Goal: Task Accomplishment & Management: Use online tool/utility

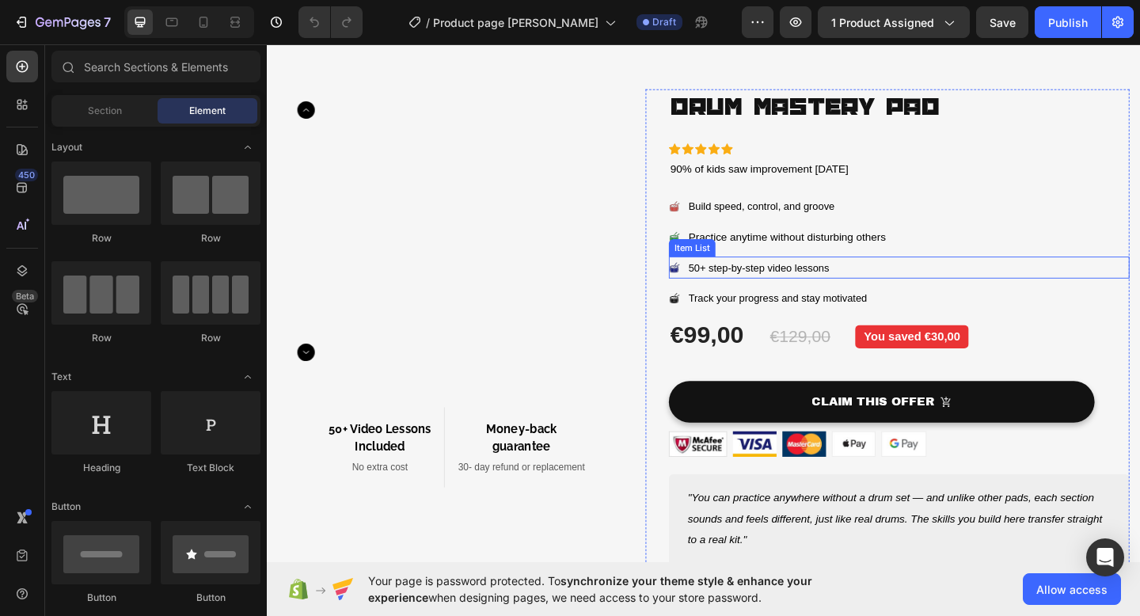
scroll to position [35, 0]
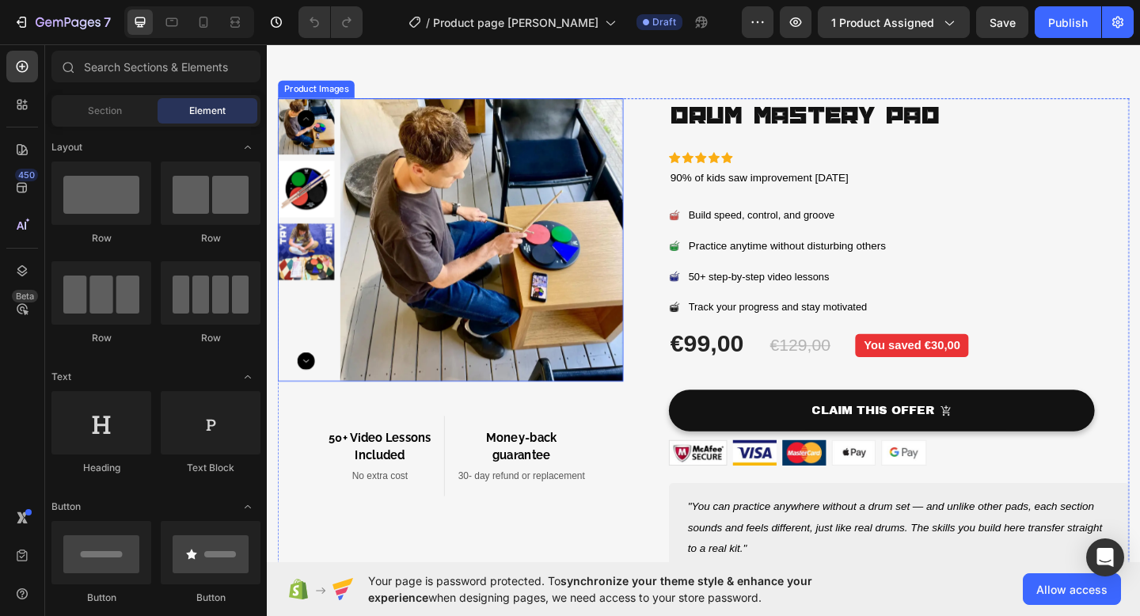
click at [449, 224] on img at bounding box center [501, 257] width 308 height 308
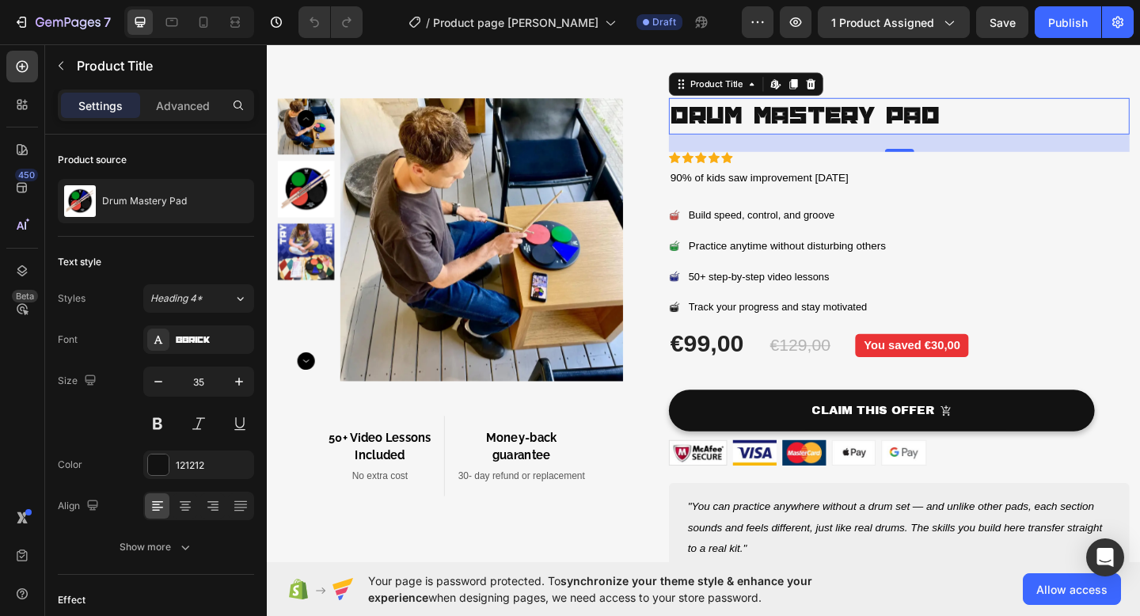
click at [791, 116] on h1 "Drum Mastery Pad" at bounding box center [954, 123] width 501 height 40
click at [966, 112] on h1 "Drum Mastery Pad" at bounding box center [954, 123] width 501 height 40
click at [1013, 116] on h1 "Drum Mastery Pad" at bounding box center [954, 123] width 501 height 40
click at [1004, 117] on h1 "Drum Mastery Pad" at bounding box center [954, 123] width 501 height 40
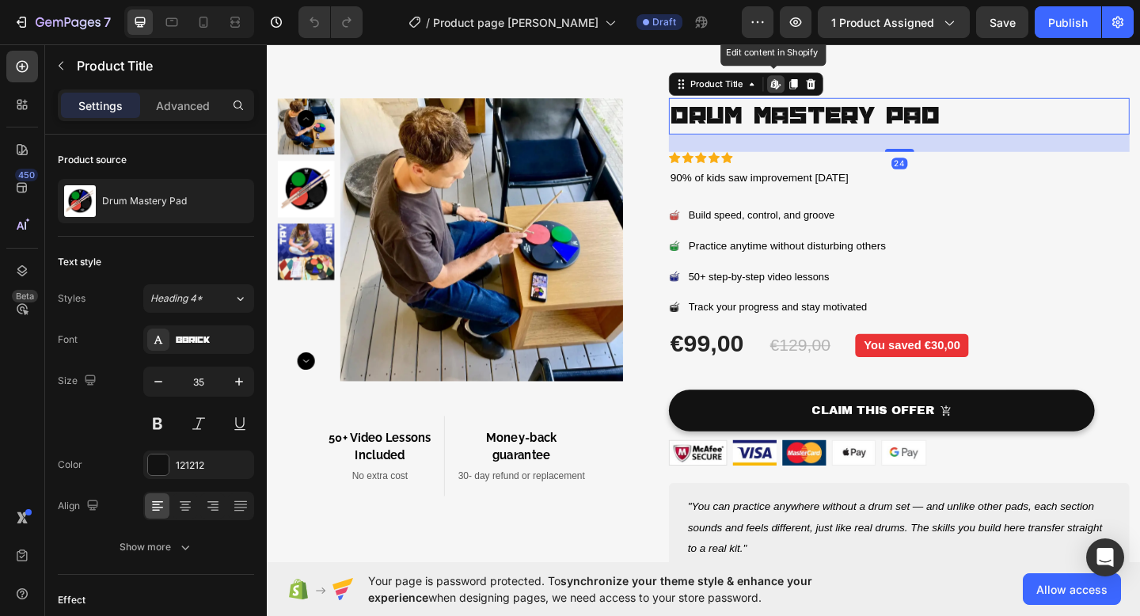
click at [1004, 117] on h1 "Drum Mastery Pad" at bounding box center [954, 123] width 501 height 40
click at [995, 118] on h1 "Drum Mastery Pad" at bounding box center [954, 123] width 501 height 40
click at [932, 131] on h1 "Drum Mastery Pad" at bounding box center [954, 123] width 501 height 40
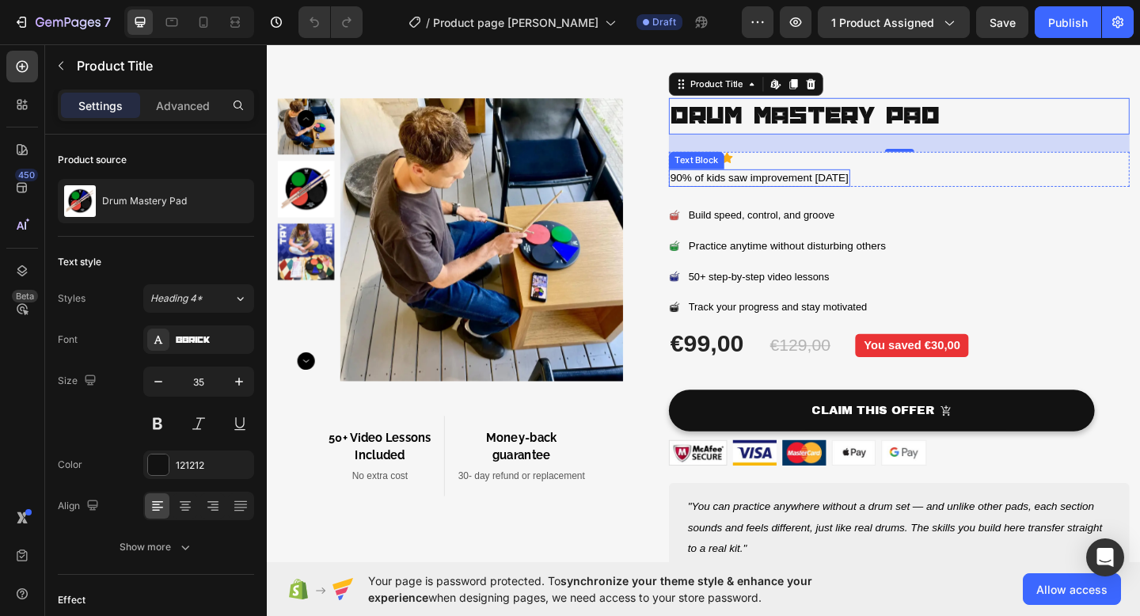
click at [899, 193] on span "90% of kids saw improvement [DATE]" at bounding box center [802, 190] width 194 height 13
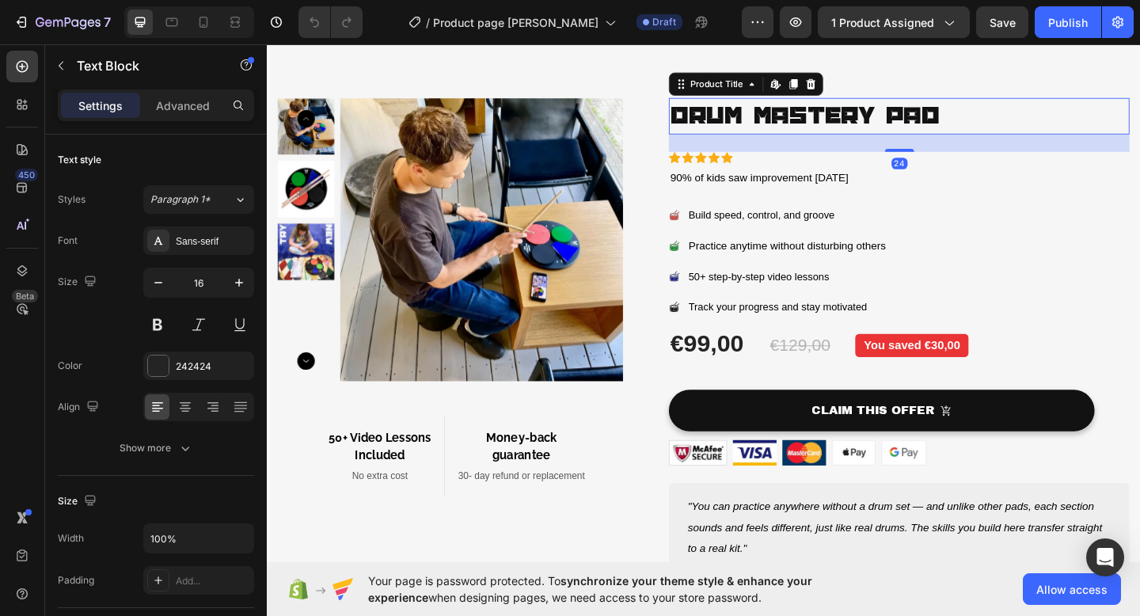
click at [787, 128] on h1 "Drum Mastery Pad" at bounding box center [954, 123] width 501 height 40
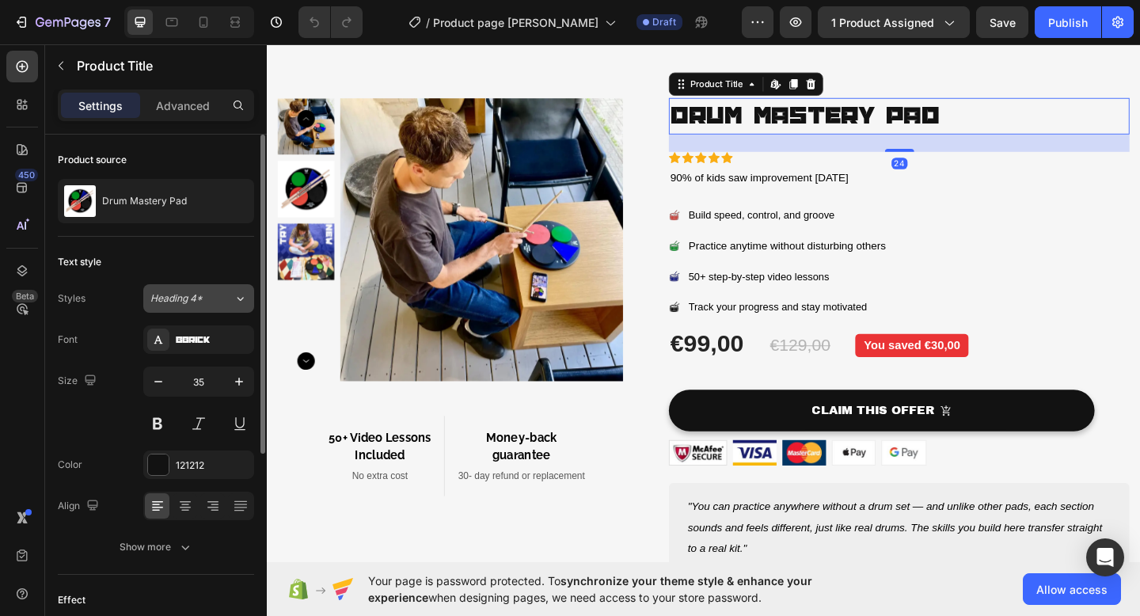
click at [222, 300] on div "Heading 4*" at bounding box center [191, 298] width 83 height 14
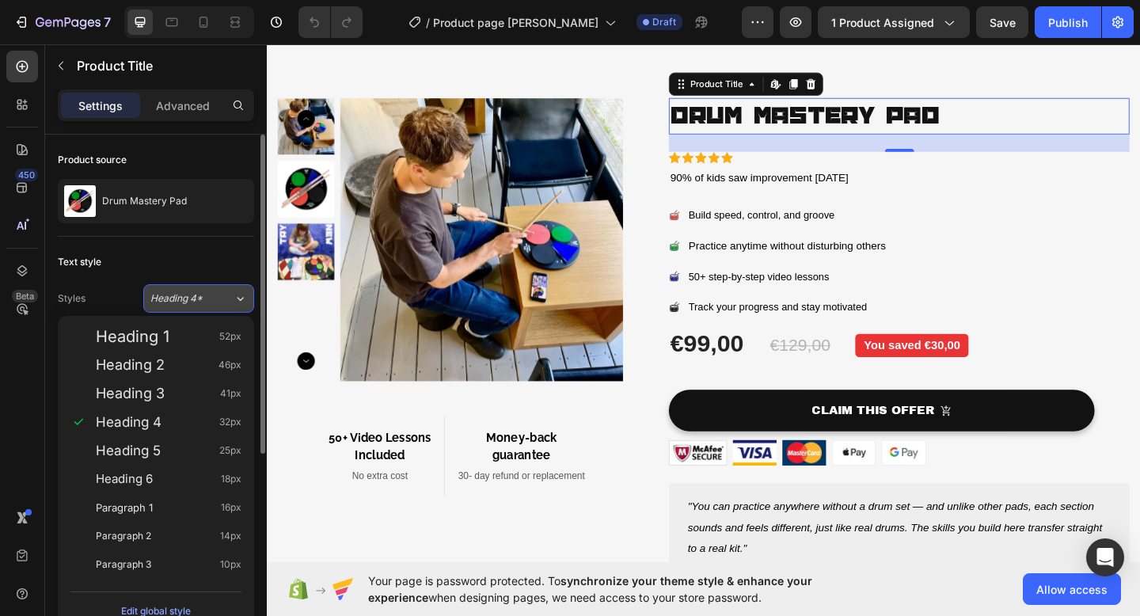
click at [222, 300] on div "Heading 4*" at bounding box center [191, 298] width 83 height 14
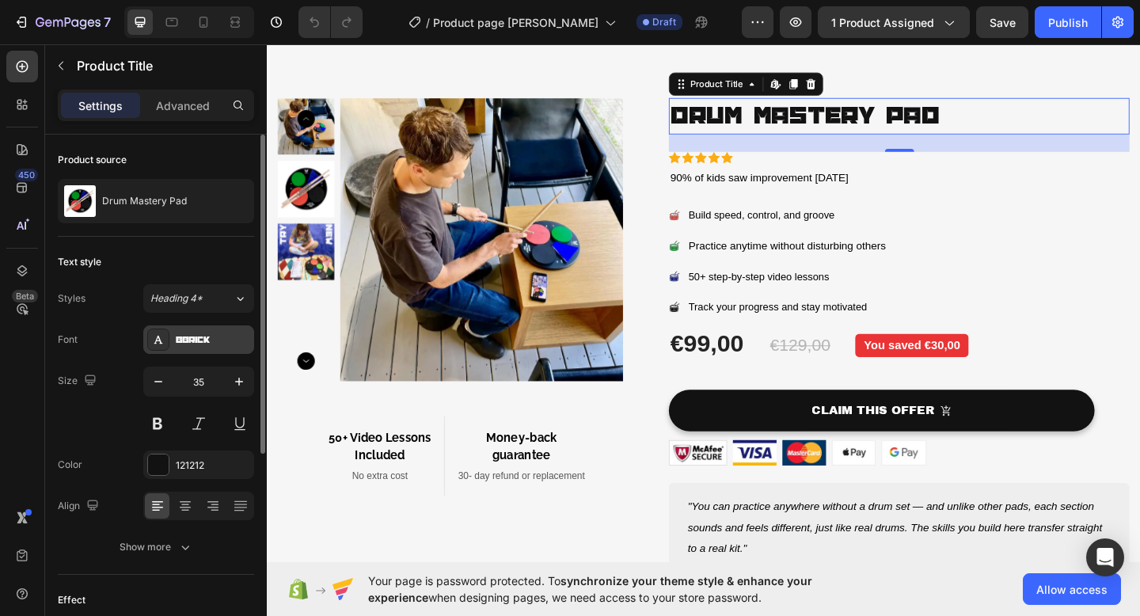
click at [216, 331] on div "BBrick" at bounding box center [198, 339] width 111 height 28
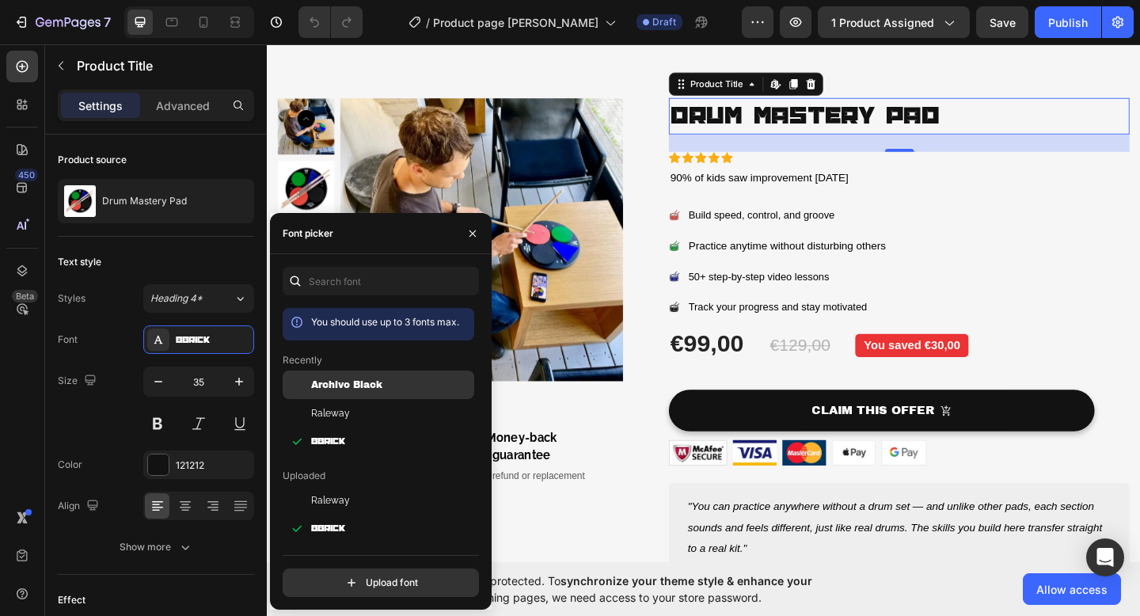
click at [323, 380] on span "Archivo Black" at bounding box center [346, 385] width 71 height 14
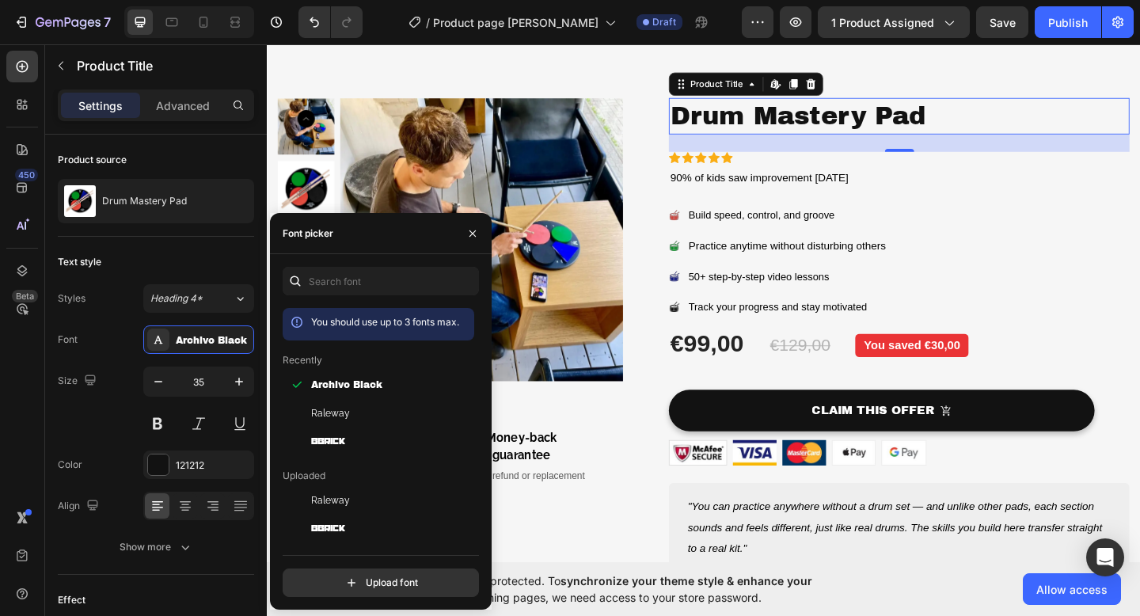
click at [1032, 118] on h1 "Drum Mastery Pad" at bounding box center [954, 123] width 501 height 40
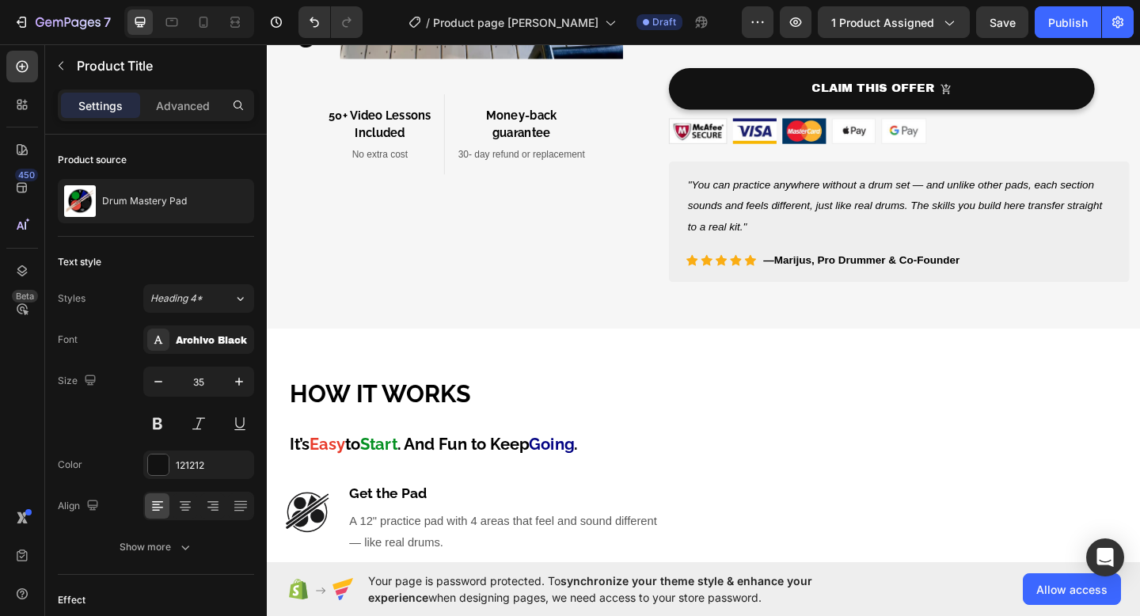
scroll to position [63, 0]
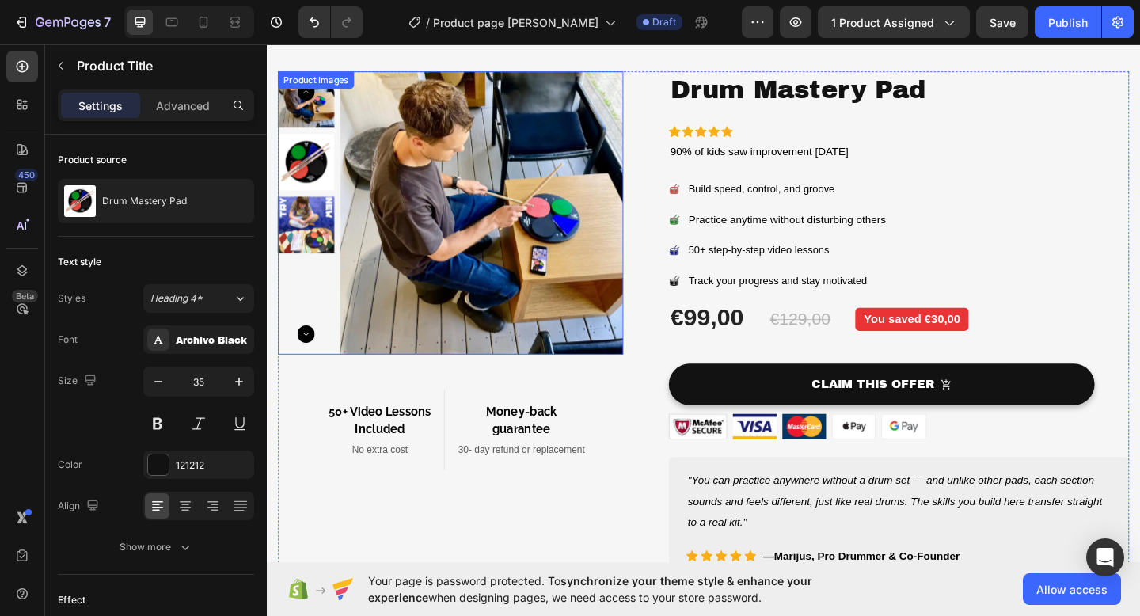
click at [507, 215] on img at bounding box center [501, 228] width 308 height 308
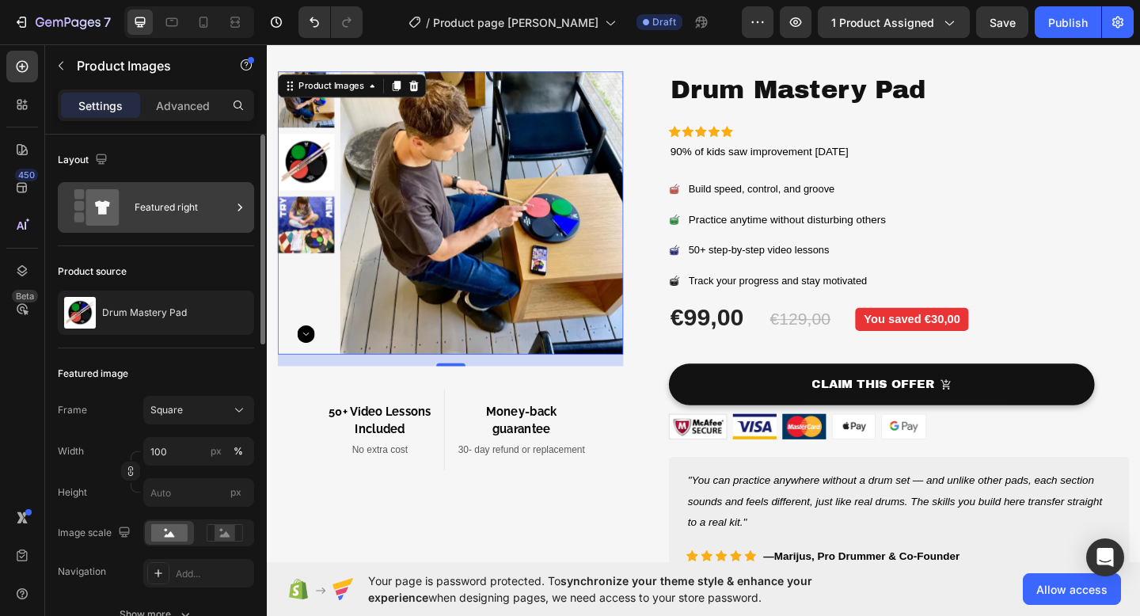
click at [184, 222] on div "Featured right" at bounding box center [183, 207] width 97 height 36
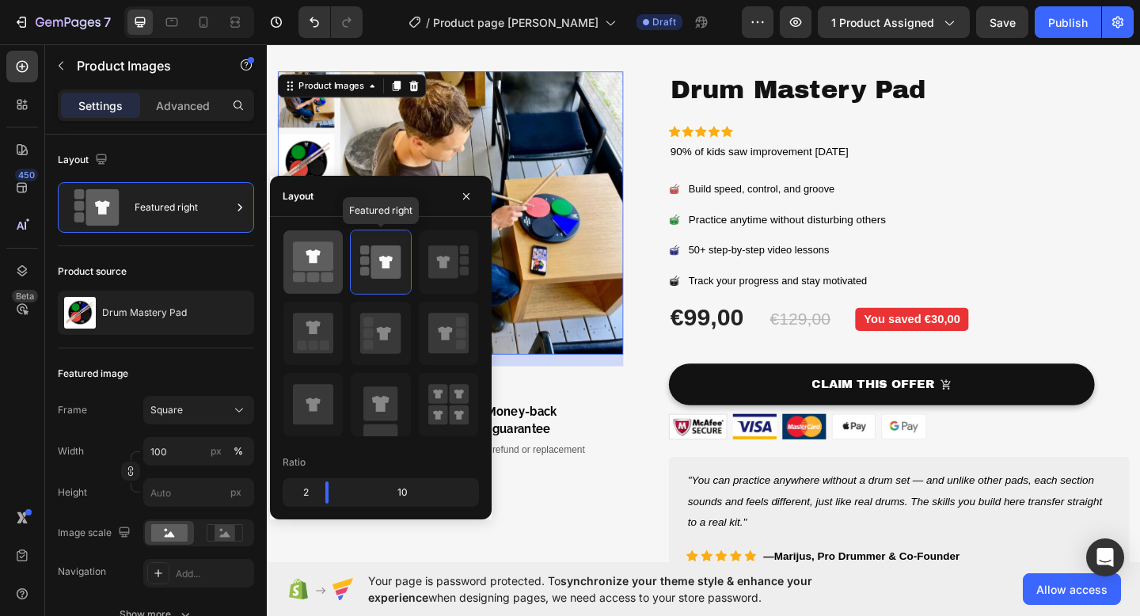
click at [320, 264] on icon at bounding box center [313, 255] width 40 height 29
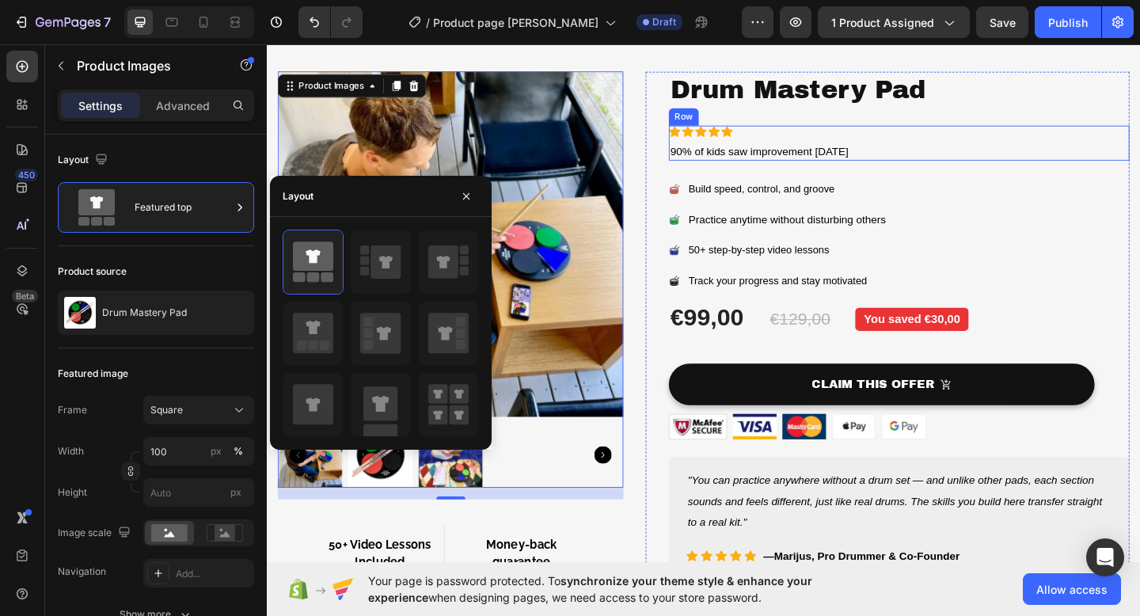
click at [1139, 140] on div "Icon Icon Icon Icon Icon Icon List 90% of kids saw improvement [DATE] Text Bloc…" at bounding box center [954, 152] width 501 height 39
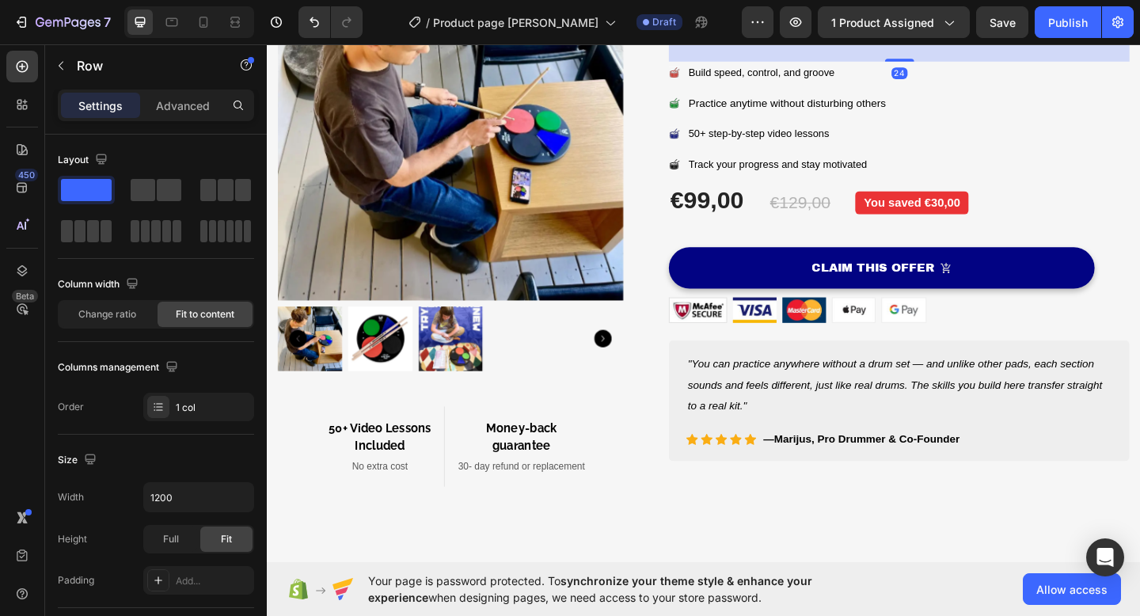
scroll to position [202, 0]
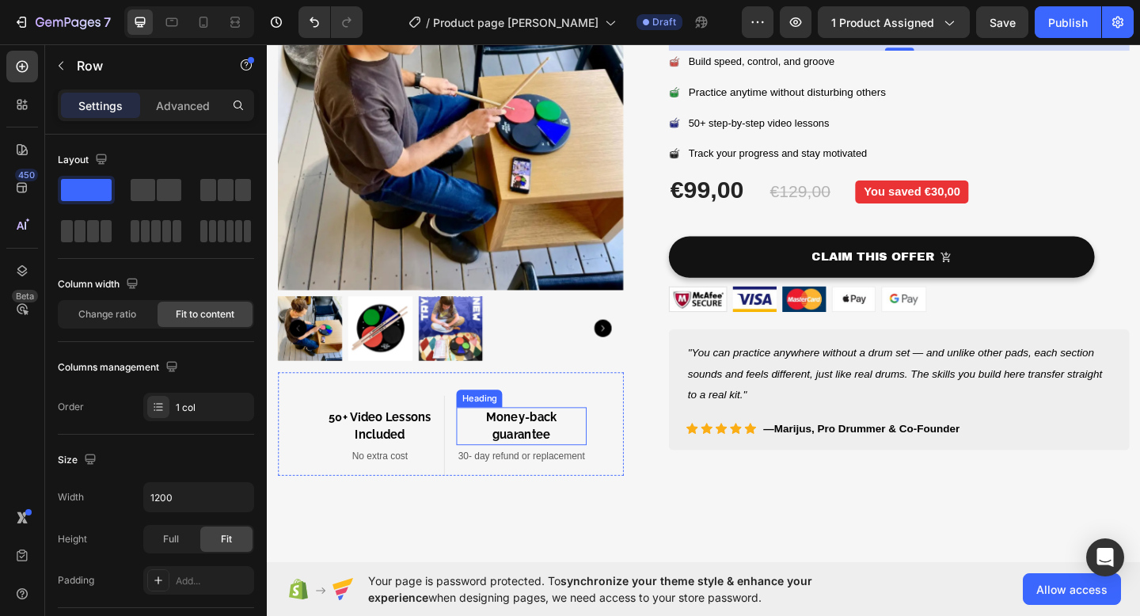
click at [617, 426] on div "50+ Video Lessons Included Heading No extra cost Text block Row Money-back guar…" at bounding box center [467, 457] width 376 height 112
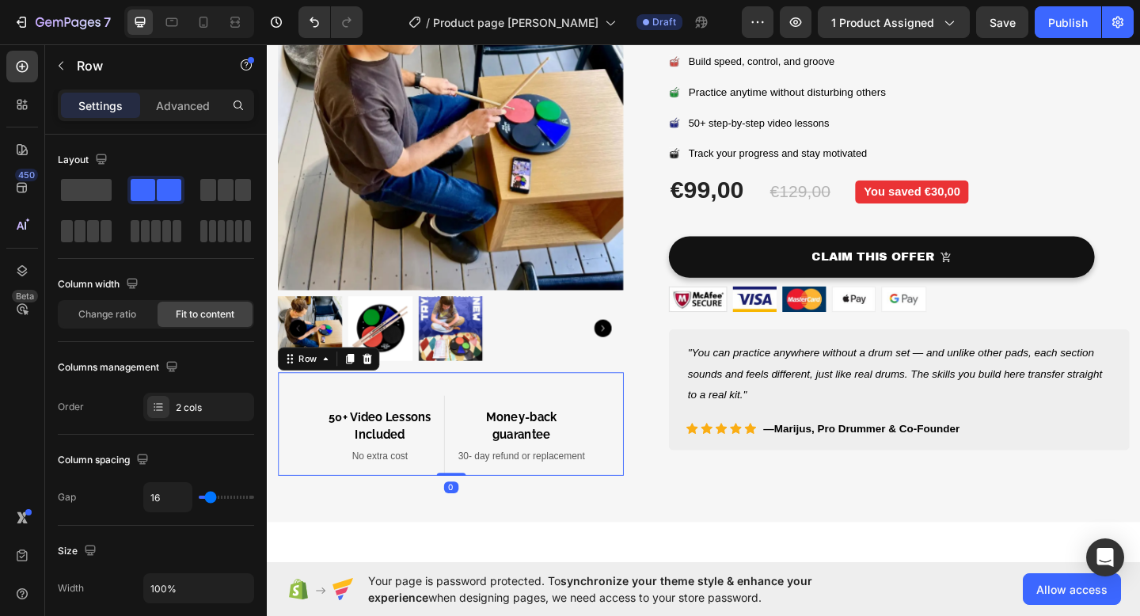
drag, startPoint x: 471, startPoint y: 563, endPoint x: 487, endPoint y: 500, distance: 64.5
click at [486, 502] on div "50+ Video Lessons Included Heading No extra cost Text block Row Money-back guar…" at bounding box center [467, 457] width 376 height 112
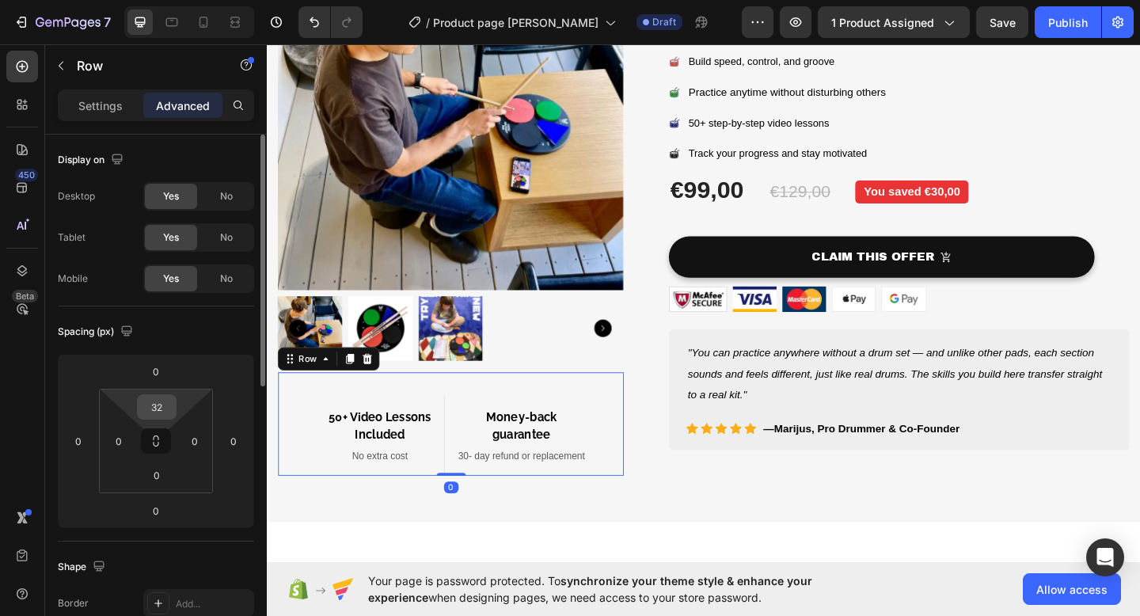
click at [161, 410] on input "32" at bounding box center [157, 407] width 32 height 24
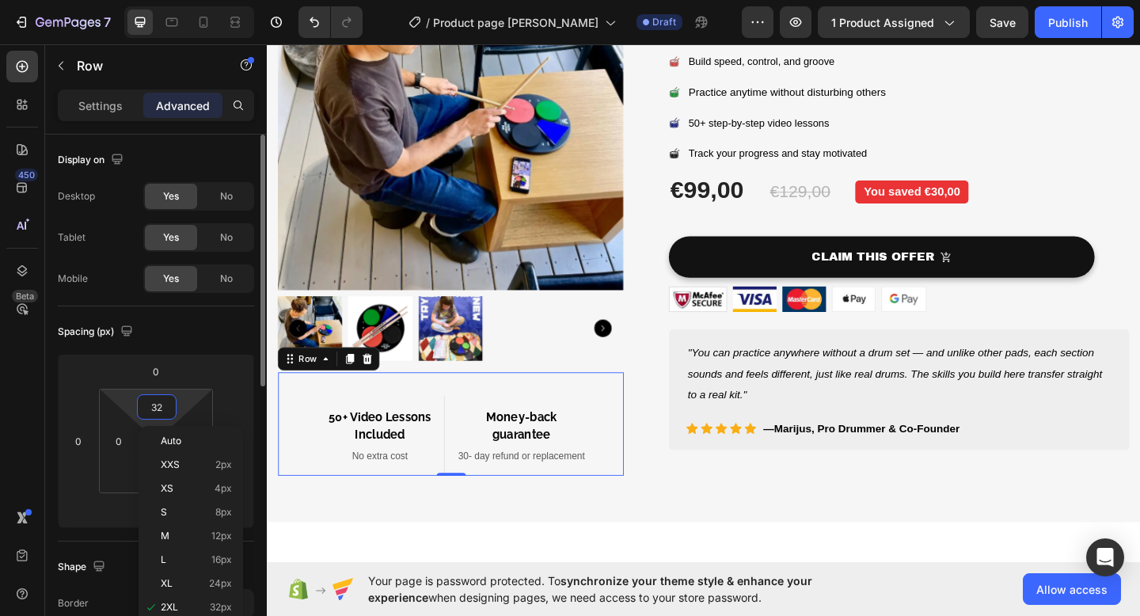
type input "0"
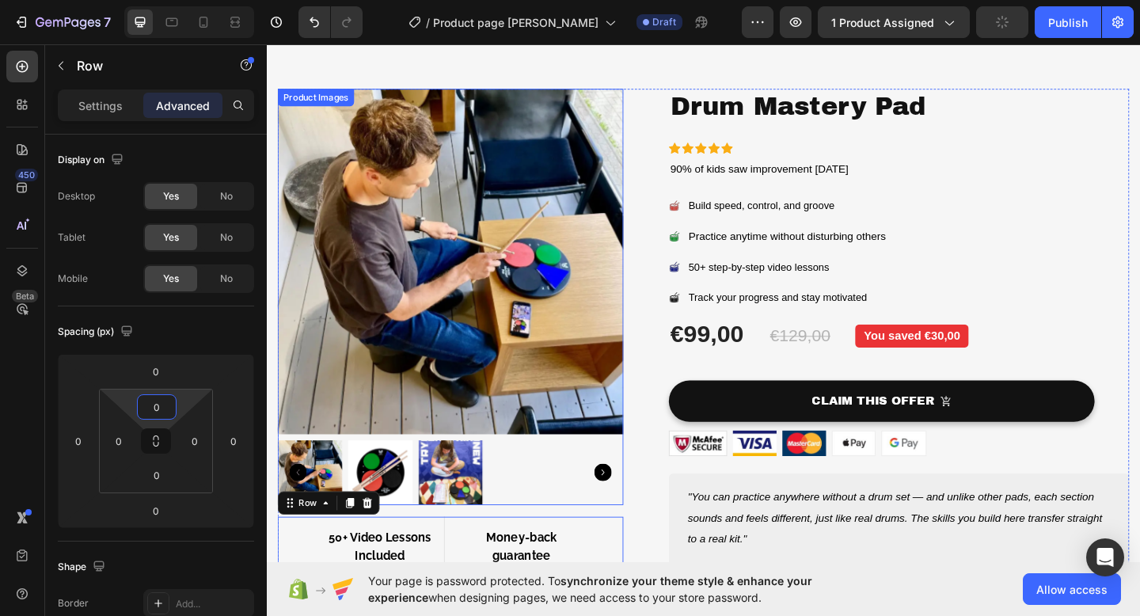
scroll to position [61, 0]
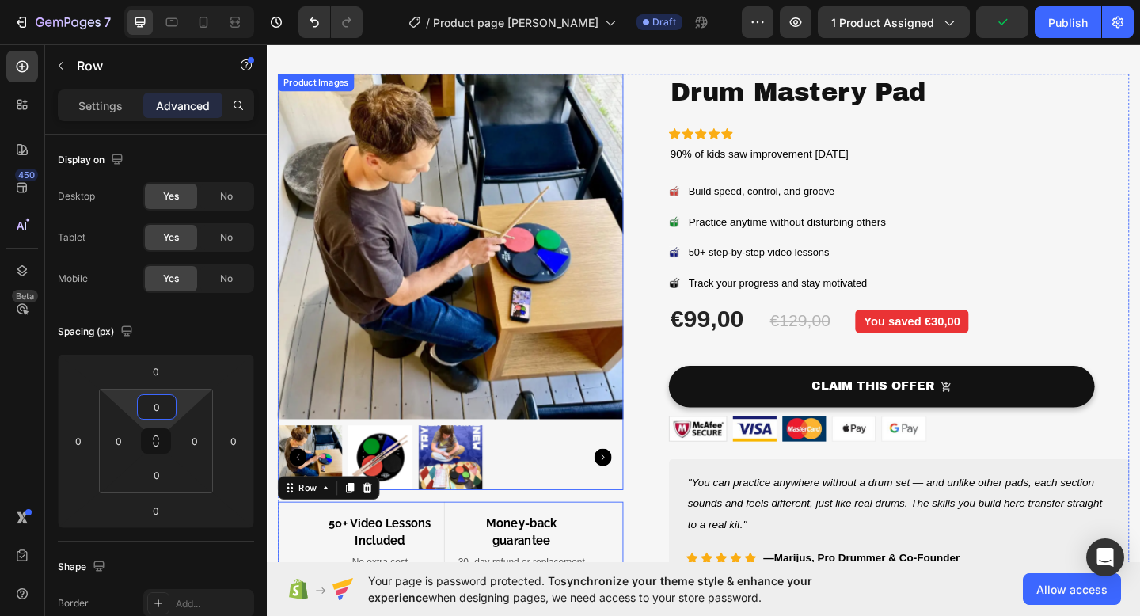
click at [500, 279] on img at bounding box center [467, 265] width 376 height 376
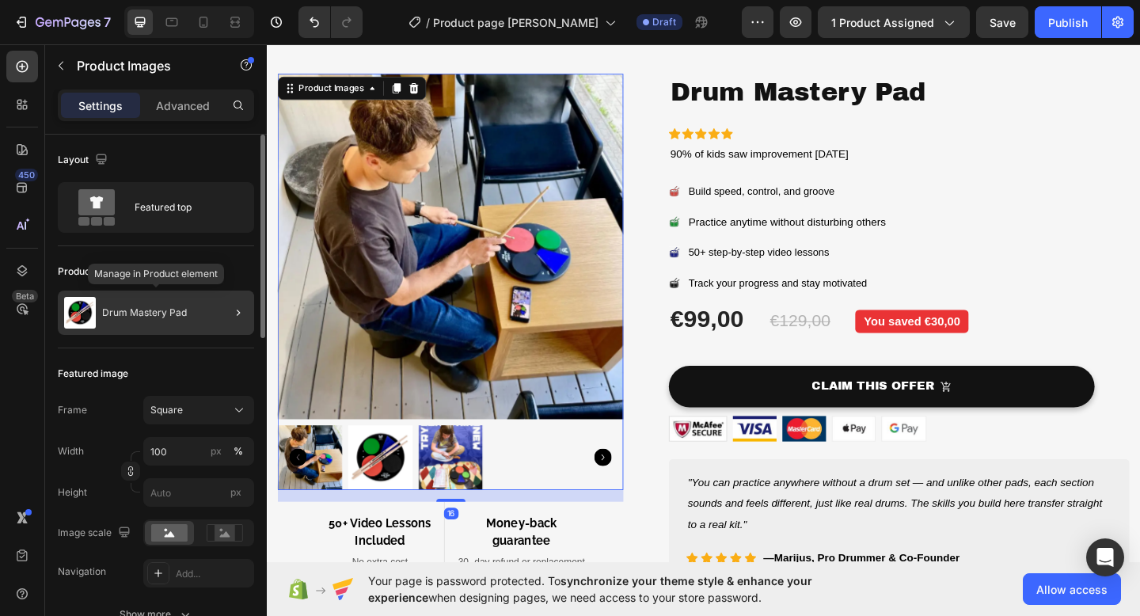
click at [168, 305] on div "Drum Mastery Pad" at bounding box center [156, 312] width 196 height 44
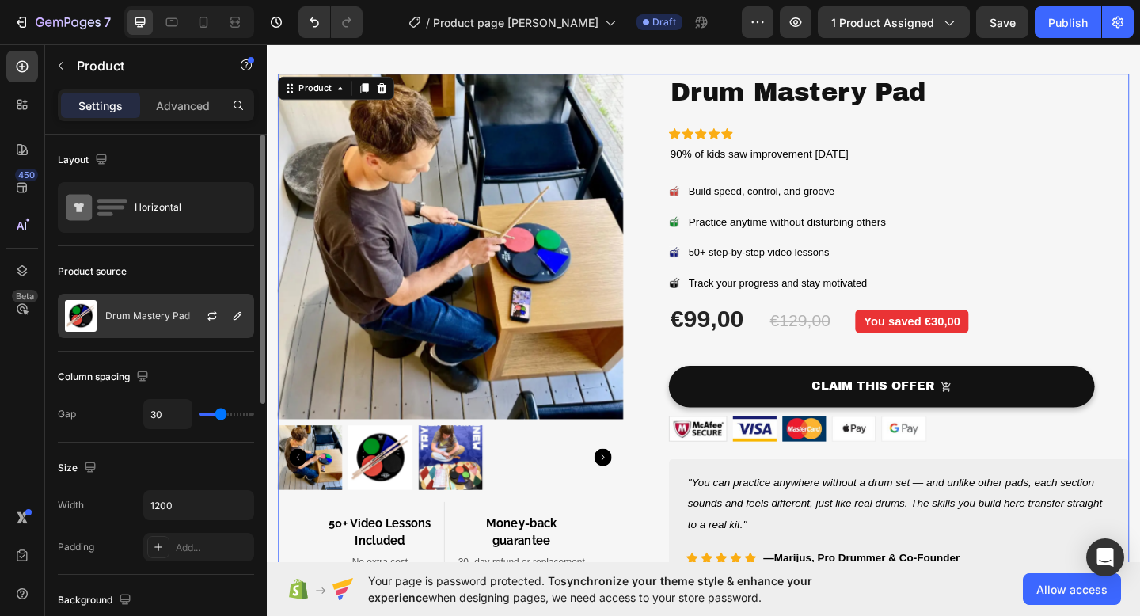
click at [76, 321] on img at bounding box center [81, 316] width 32 height 32
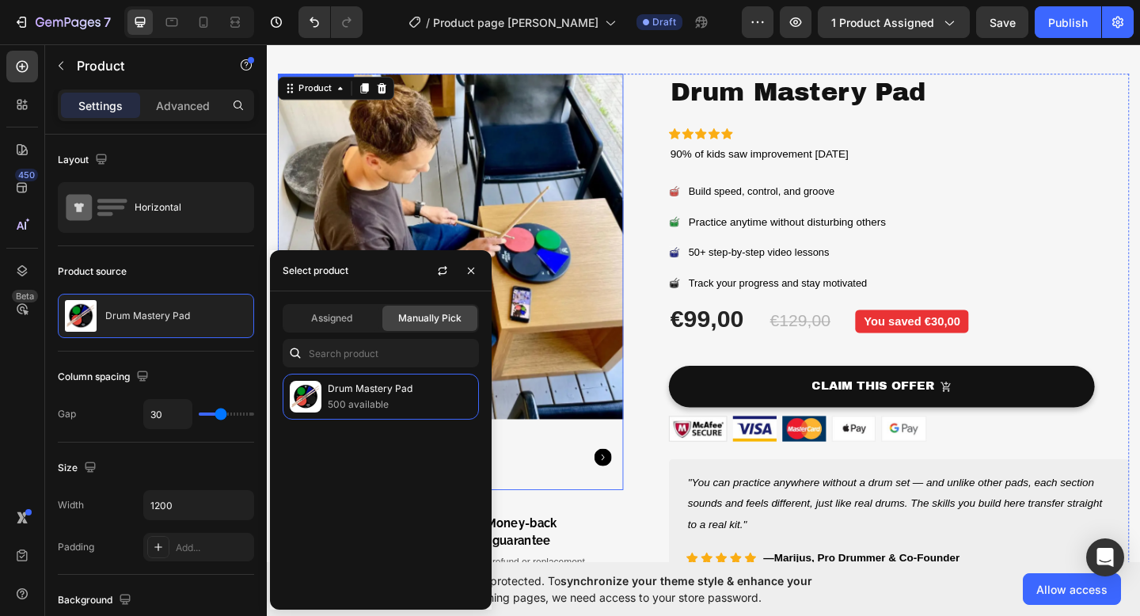
click at [569, 226] on img at bounding box center [467, 265] width 376 height 376
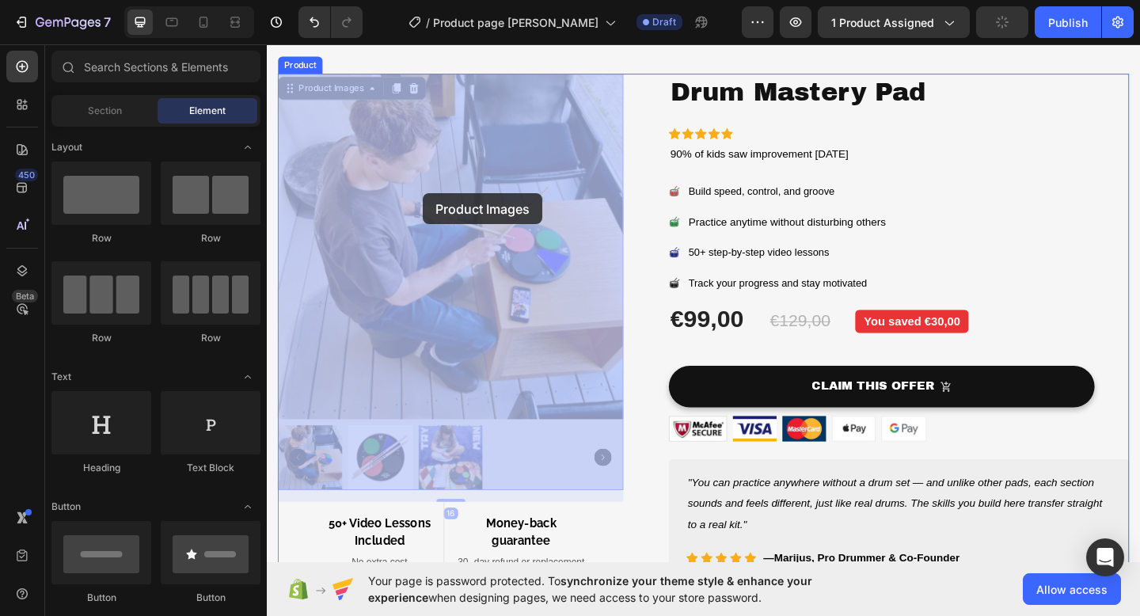
drag, startPoint x: 404, startPoint y: 491, endPoint x: 436, endPoint y: 207, distance: 286.0
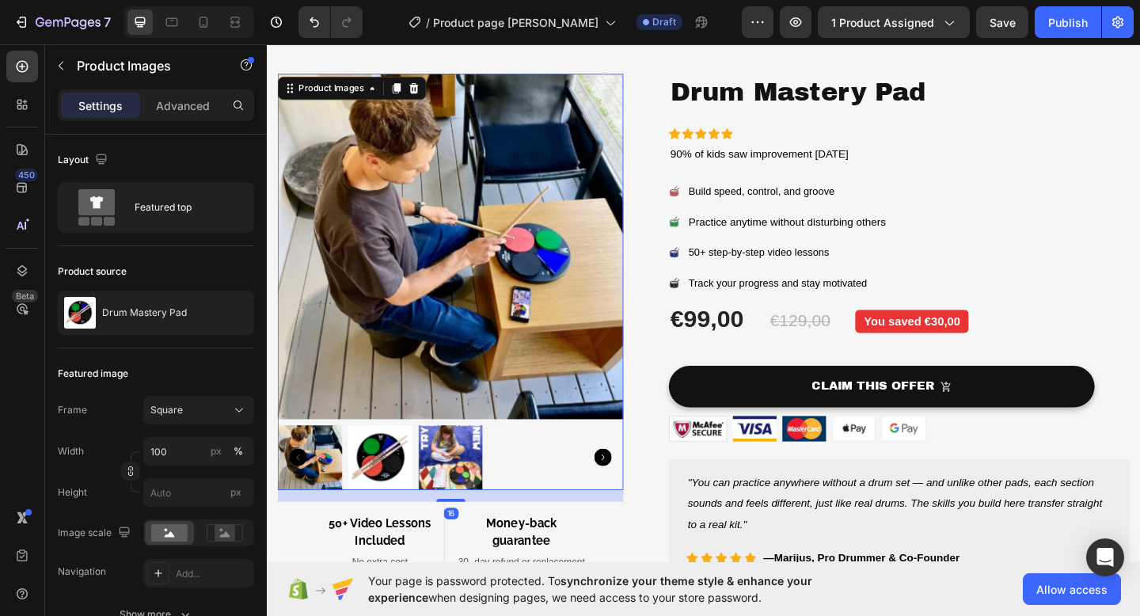
click at [627, 491] on icon "Carousel Next Arrow" at bounding box center [632, 493] width 19 height 19
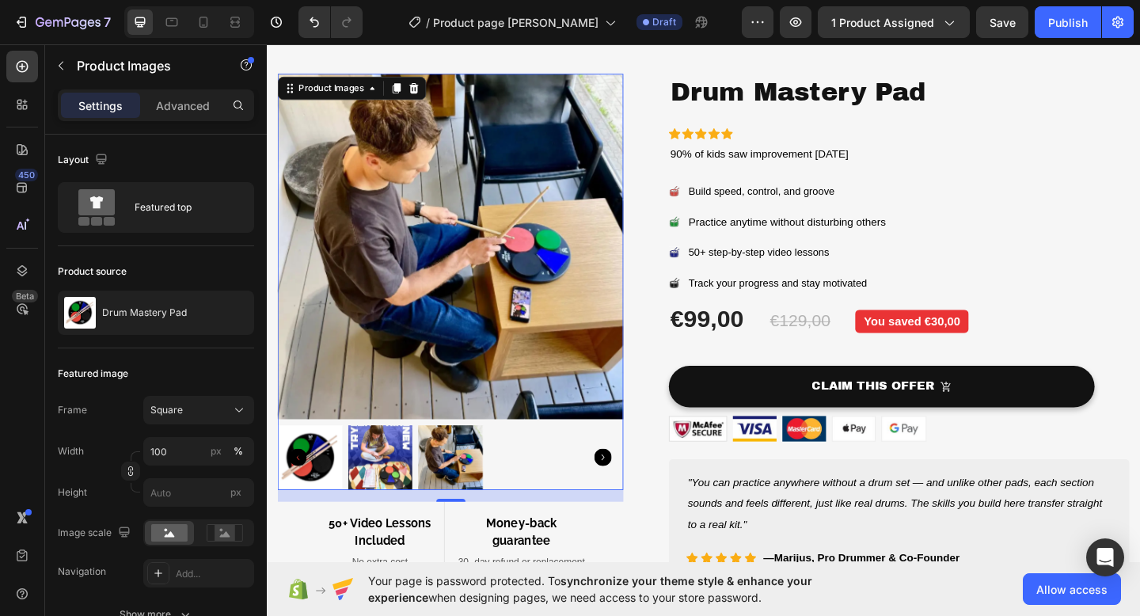
click at [627, 491] on icon "Carousel Next Arrow" at bounding box center [632, 493] width 19 height 19
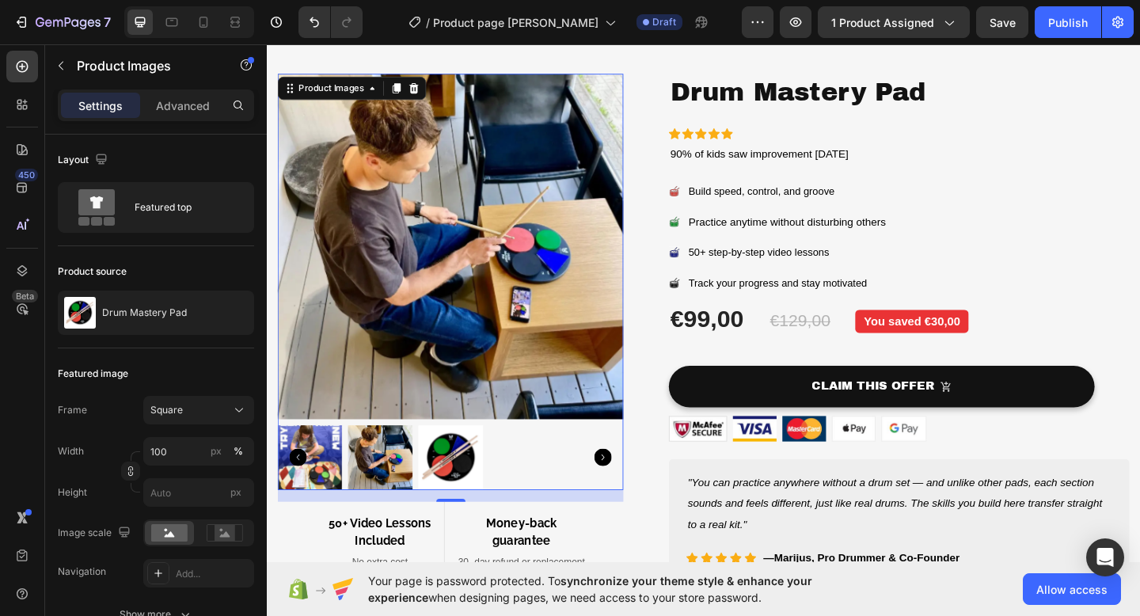
click at [627, 491] on icon "Carousel Next Arrow" at bounding box center [632, 493] width 19 height 19
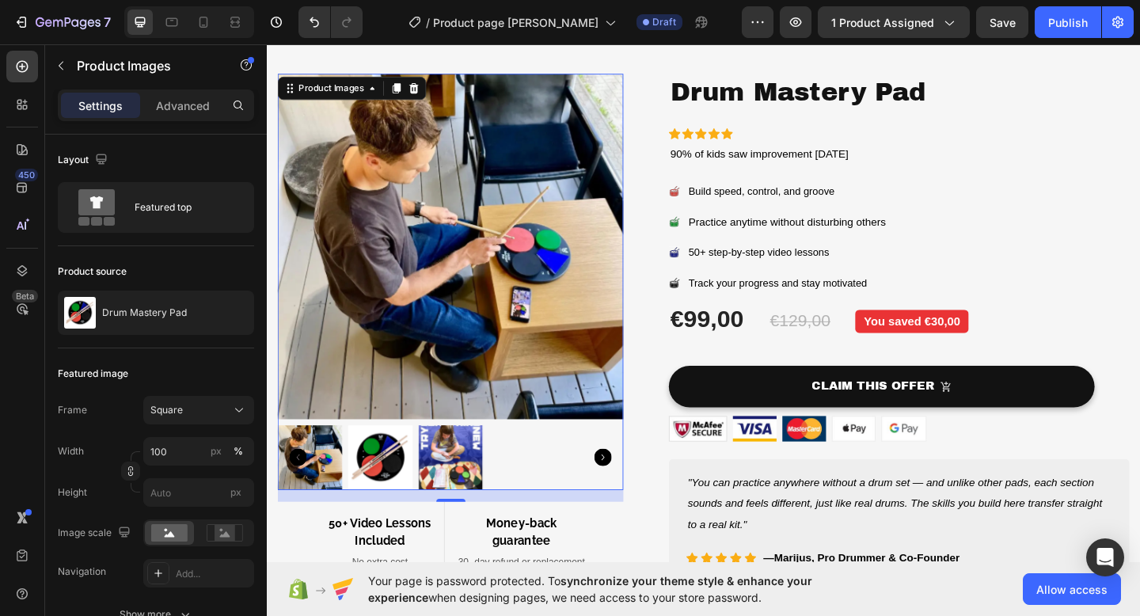
click at [386, 492] on img at bounding box center [390, 494] width 70 height 70
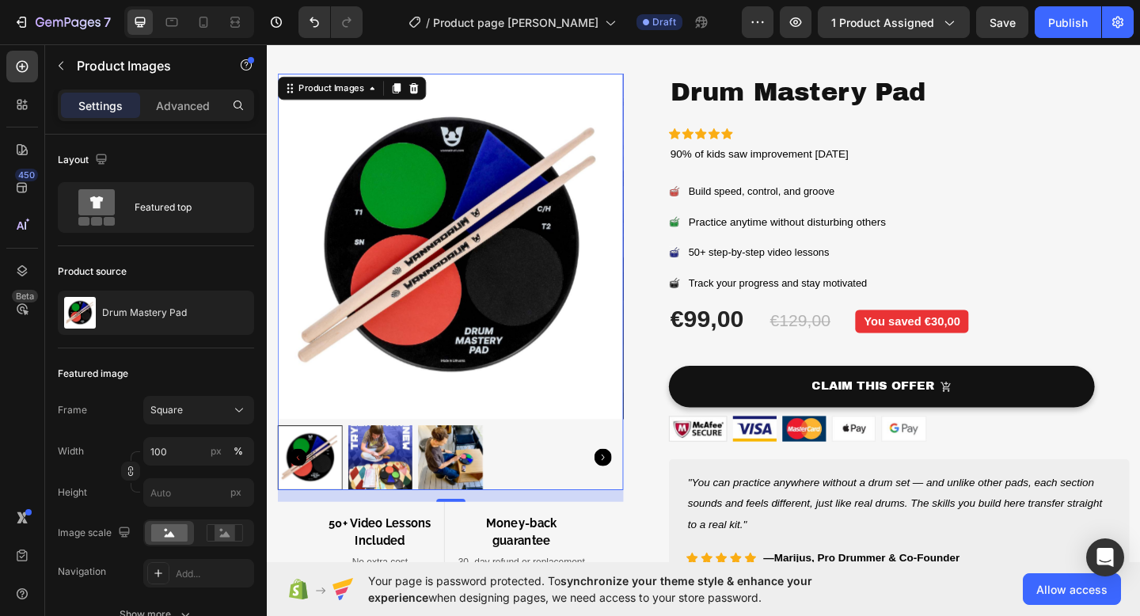
click at [392, 481] on img at bounding box center [390, 494] width 70 height 70
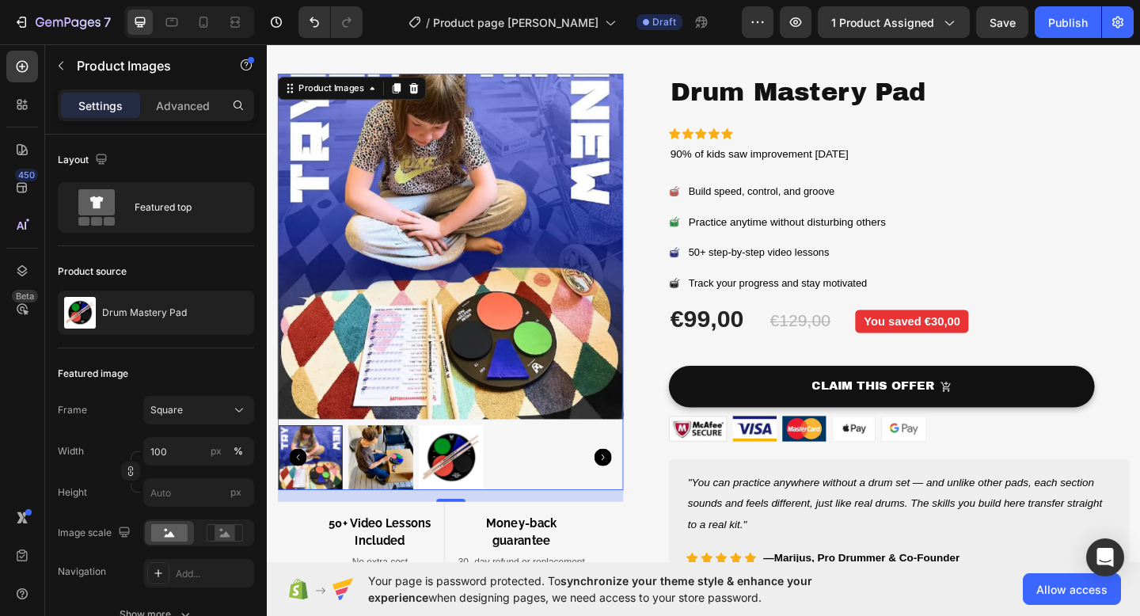
click at [446, 491] on img at bounding box center [467, 494] width 70 height 70
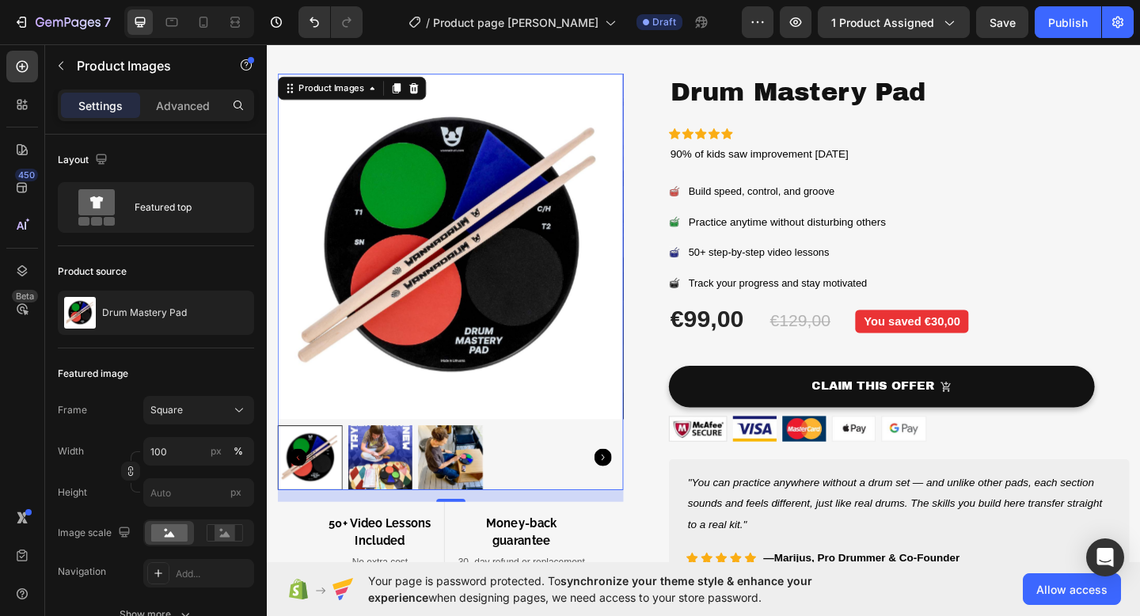
click at [298, 492] on icon "Carousel Back Arrow" at bounding box center [300, 493] width 19 height 19
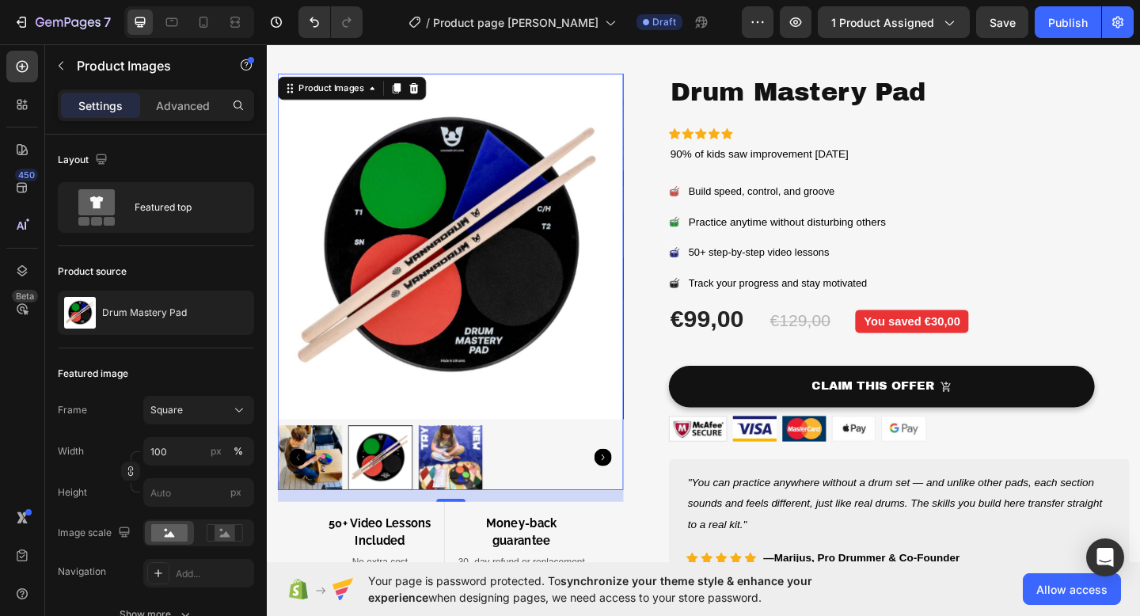
click at [304, 492] on icon "Carousel Back Arrow" at bounding box center [300, 493] width 19 height 19
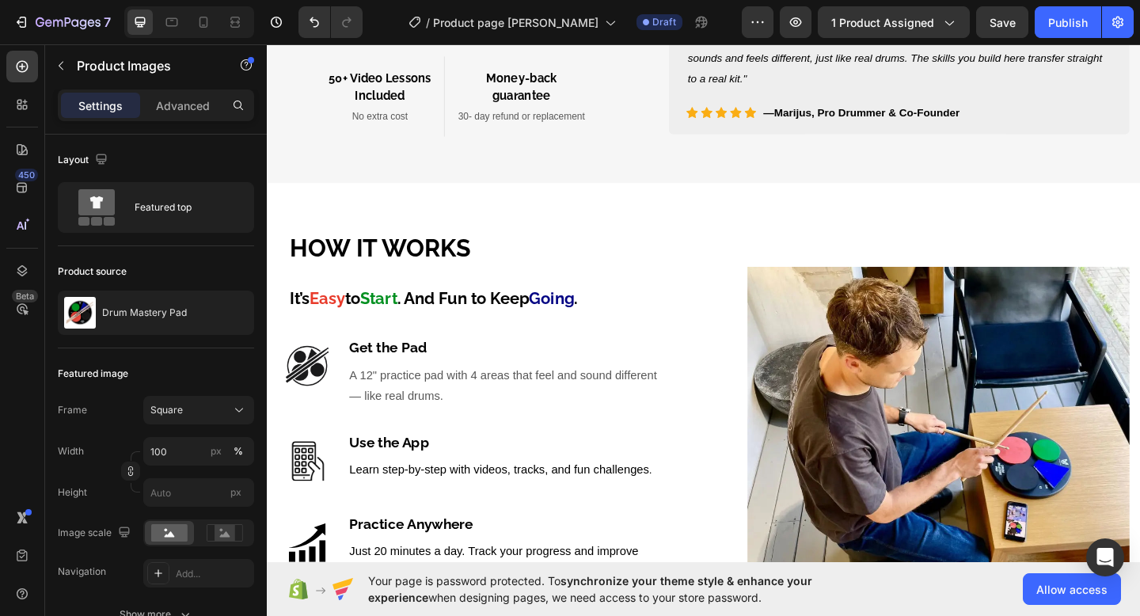
scroll to position [0, 0]
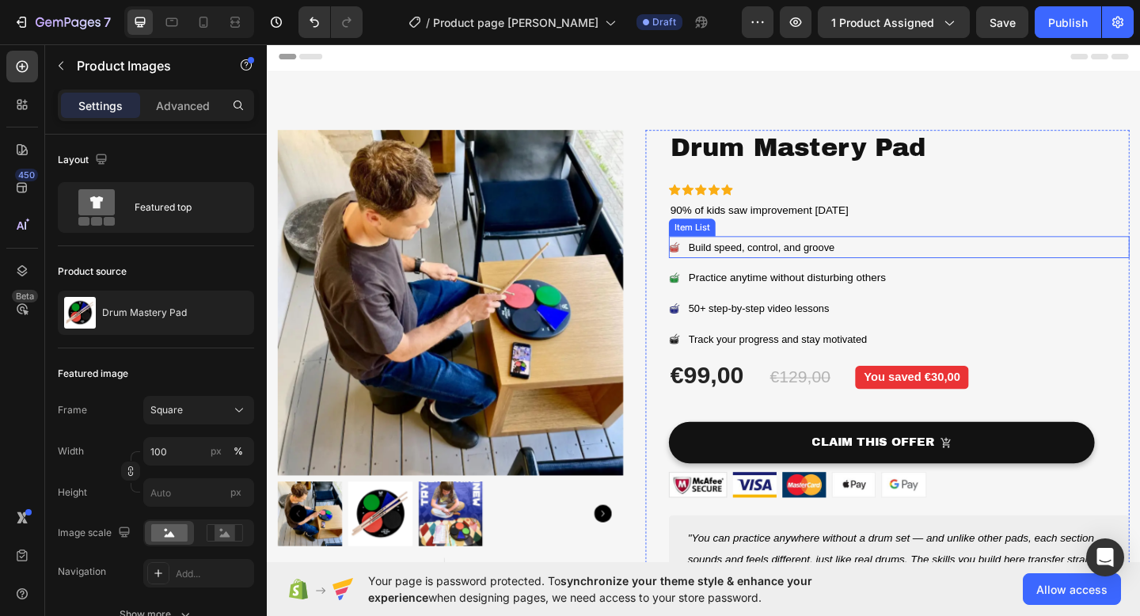
click at [789, 262] on span "Build speed, control, and groove" at bounding box center [804, 265] width 159 height 13
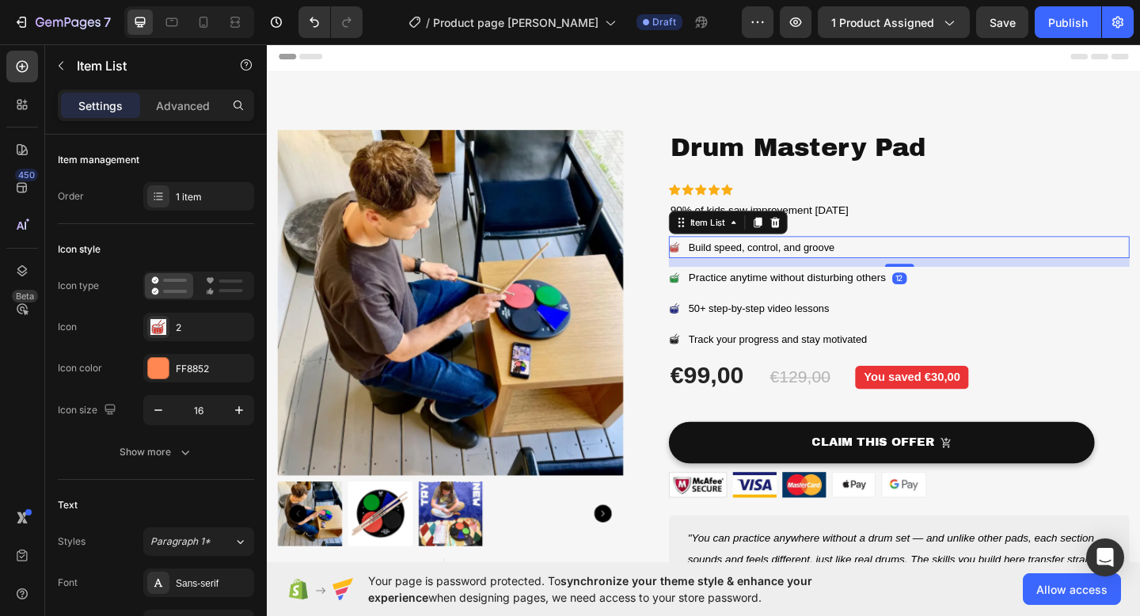
click at [865, 260] on span "Build speed, control, and groove" at bounding box center [804, 265] width 159 height 13
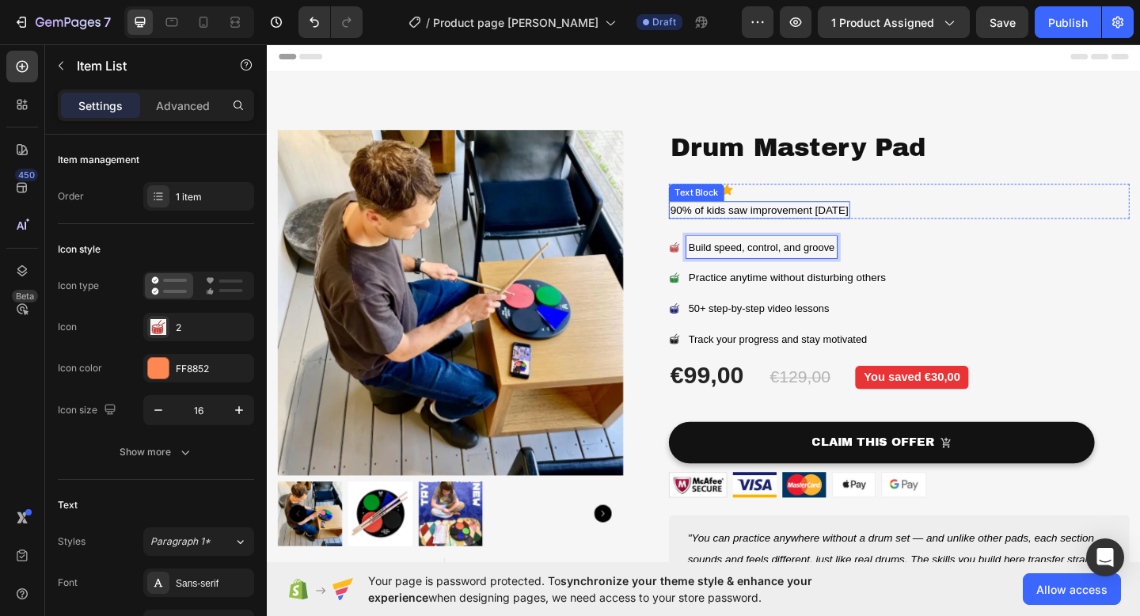
click at [899, 224] on span "90% of kids saw improvement [DATE]" at bounding box center [802, 224] width 194 height 13
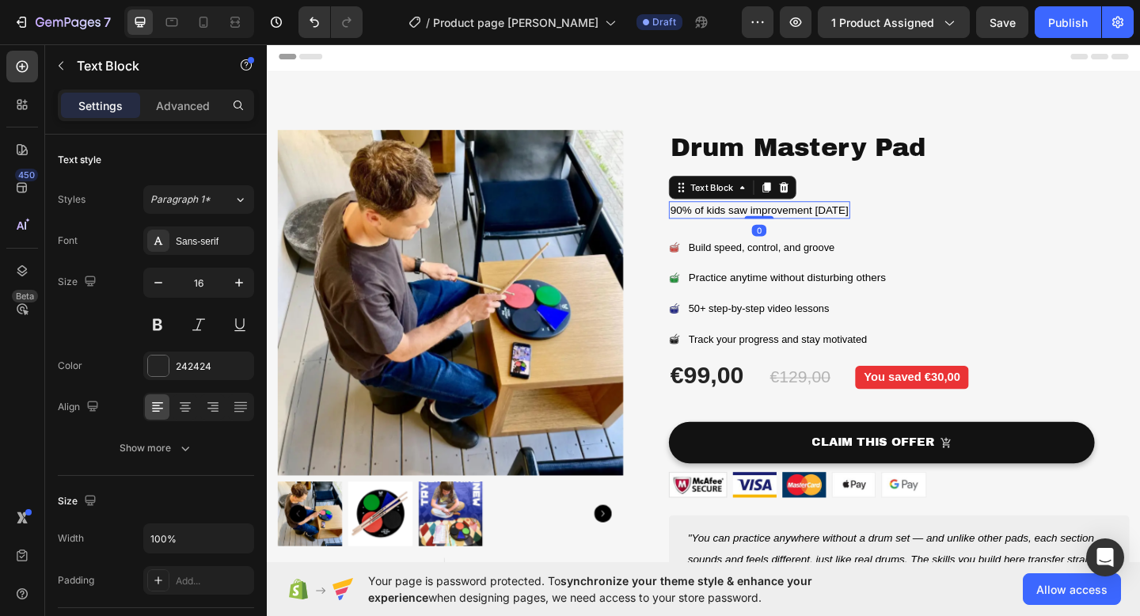
click at [899, 224] on span "90% of kids saw improvement [DATE]" at bounding box center [802, 224] width 194 height 13
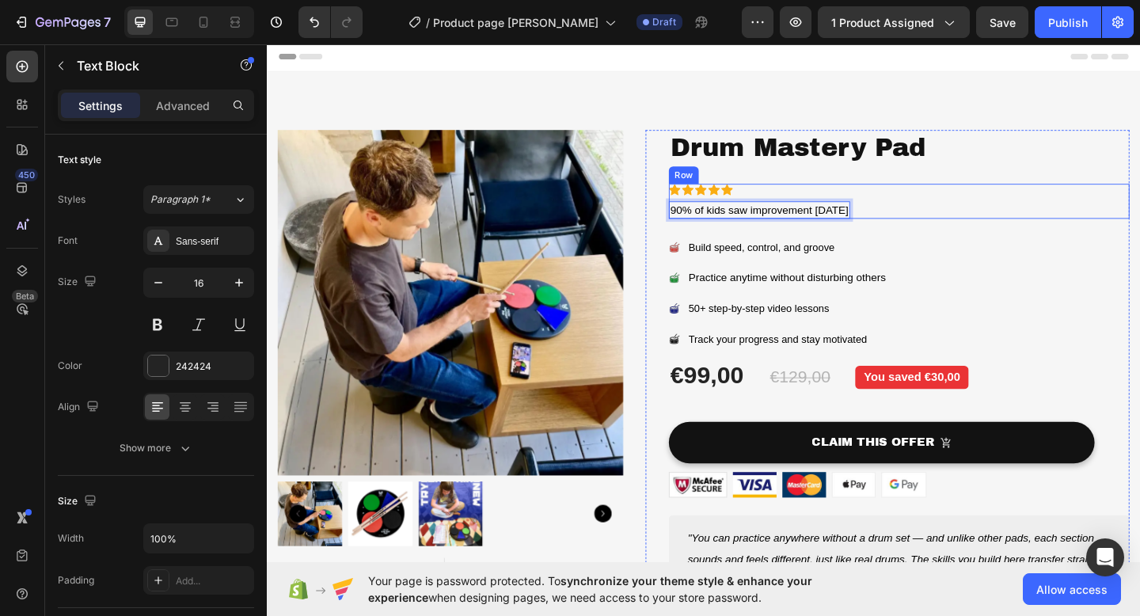
drag, startPoint x: 705, startPoint y: 222, endPoint x: 920, endPoint y: 225, distance: 214.5
click at [920, 225] on div "Icon Icon Icon Icon Icon Icon List 90% of kids saw improvement [DATE] Text Bloc…" at bounding box center [954, 215] width 501 height 39
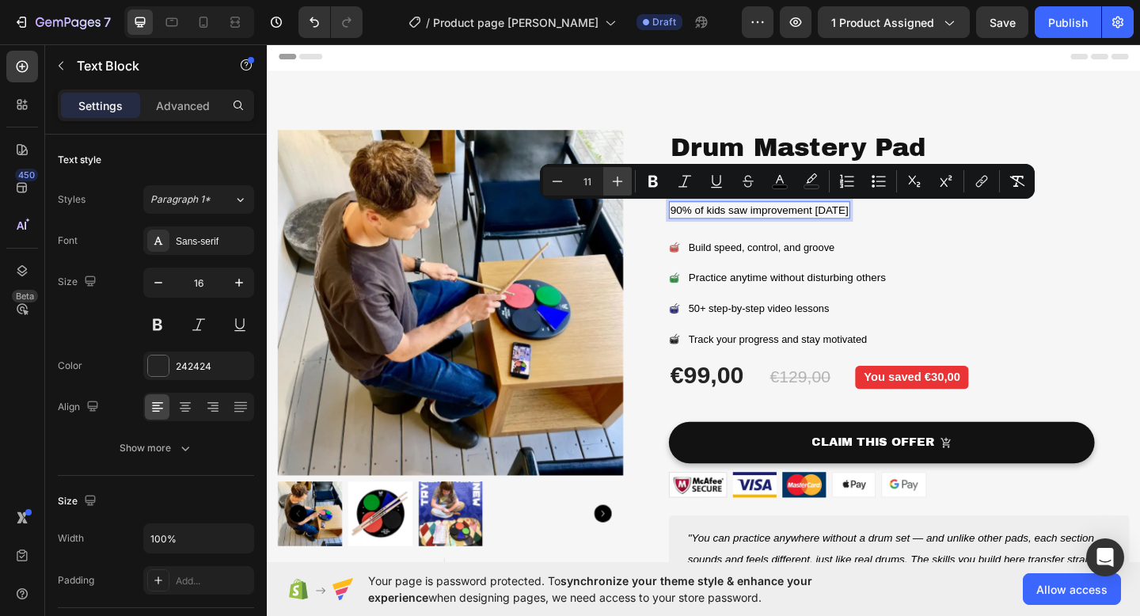
click at [614, 184] on icon "Editor contextual toolbar" at bounding box center [617, 181] width 16 height 16
type input "15"
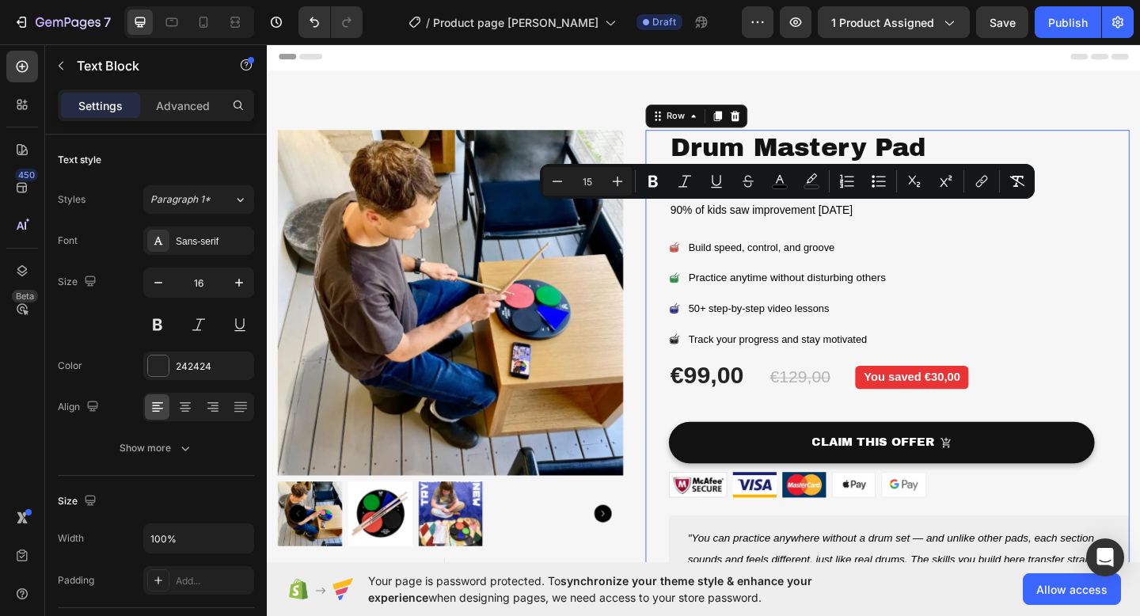
click at [718, 240] on div "Drum Mastery Pad Product Title Icon Icon Icon Icon Icon Icon List 90% of kids s…" at bounding box center [954, 413] width 501 height 550
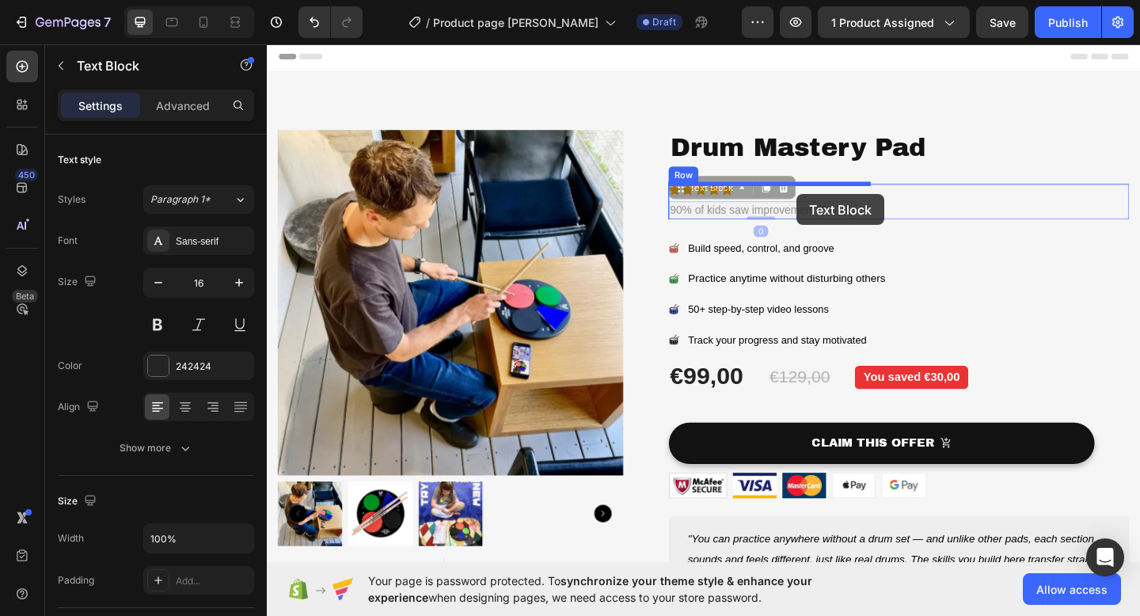
drag, startPoint x: 711, startPoint y: 226, endPoint x: 843, endPoint y: 207, distance: 133.5
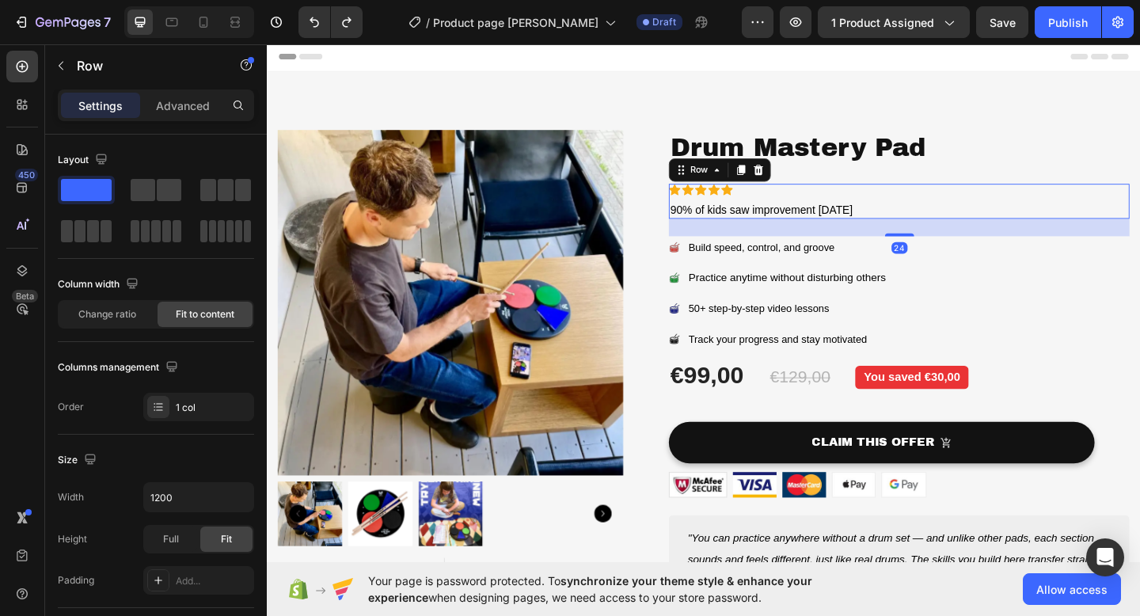
click at [905, 211] on div "Icon Icon Icon Icon Icon Icon List 90% of kids saw improvement [DATE] Text Block" at bounding box center [805, 215] width 202 height 39
click at [882, 199] on div "Icon Icon Icon Icon Icon" at bounding box center [805, 202] width 202 height 13
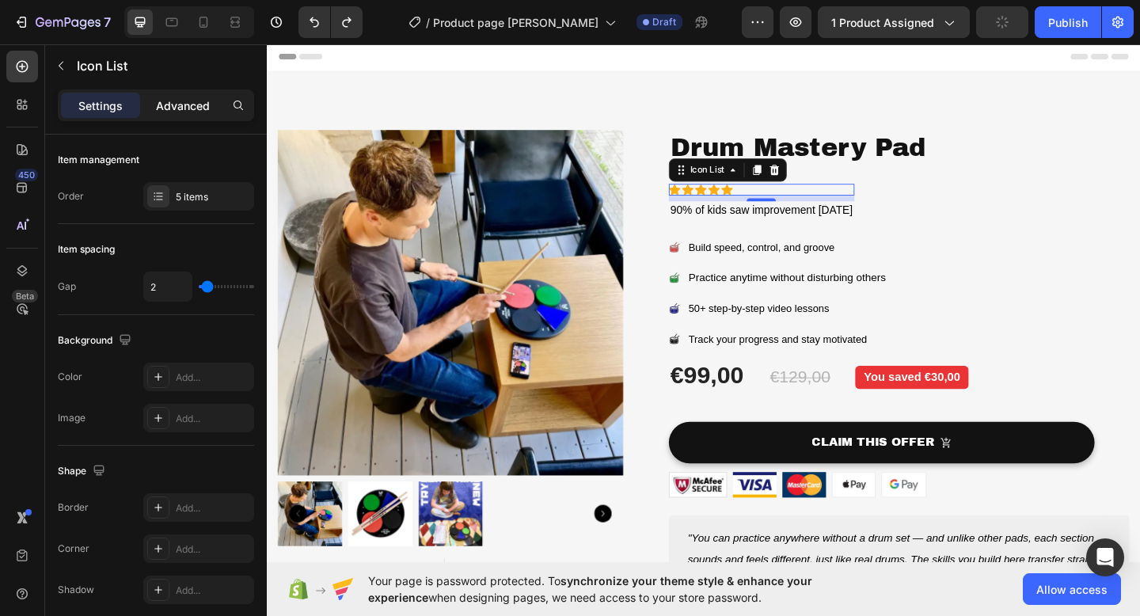
click at [180, 105] on p "Advanced" at bounding box center [183, 105] width 54 height 17
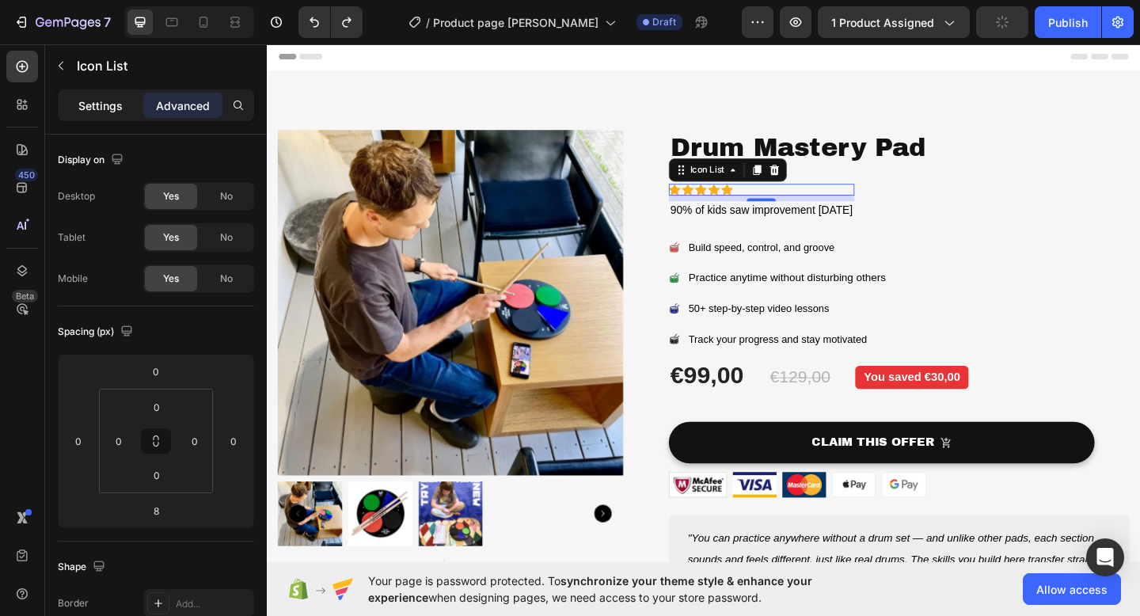
click at [109, 111] on p "Settings" at bounding box center [100, 105] width 44 height 17
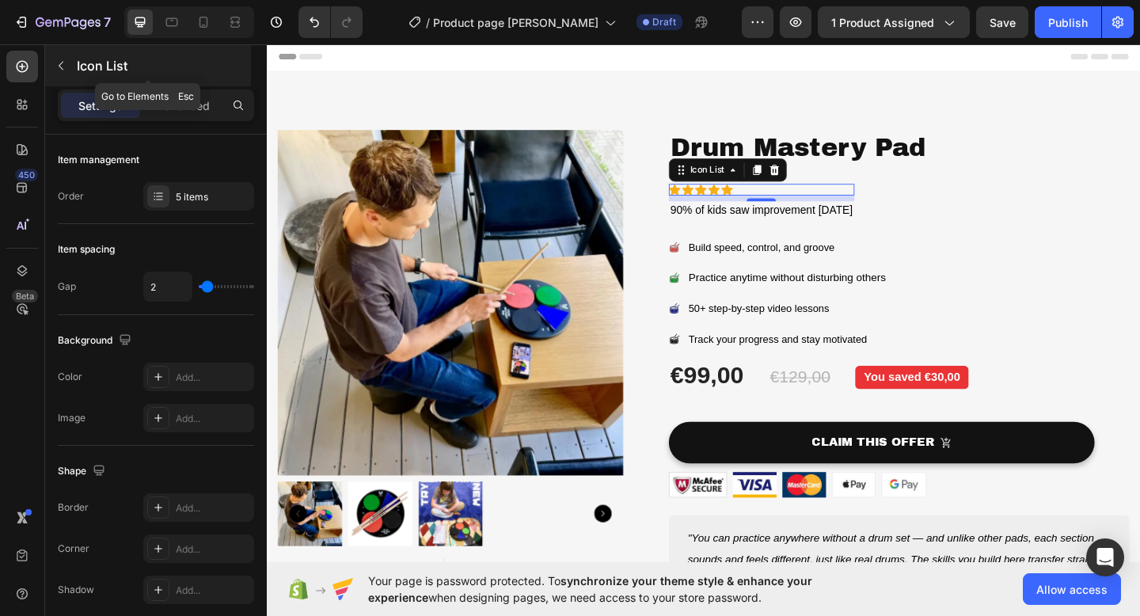
click at [63, 62] on icon "button" at bounding box center [61, 65] width 13 height 13
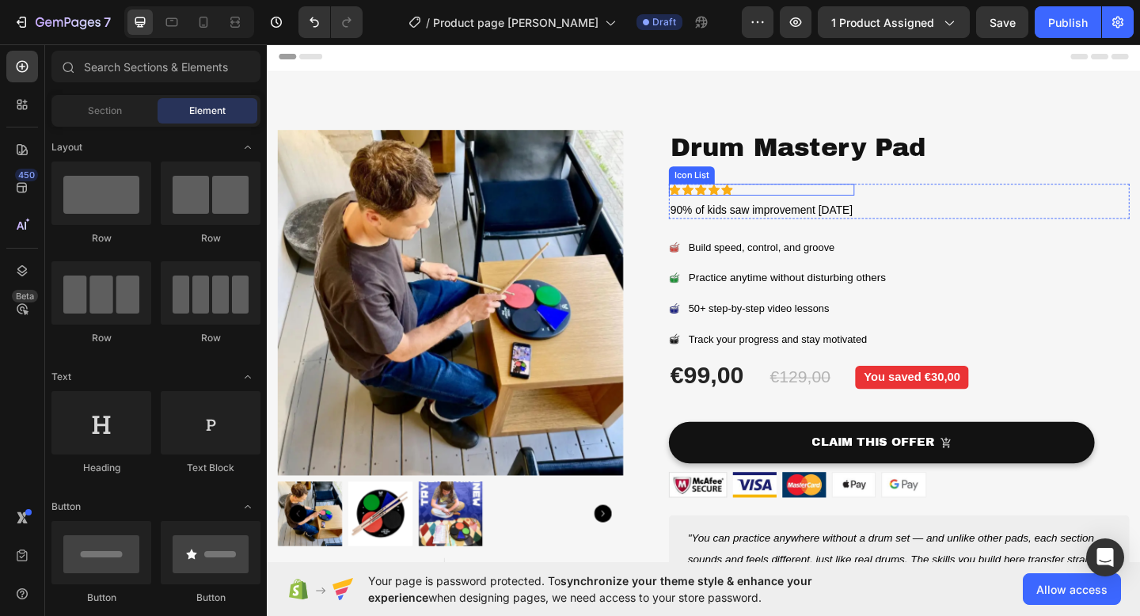
click at [852, 206] on div "Icon Icon Icon Icon Icon" at bounding box center [805, 202] width 202 height 13
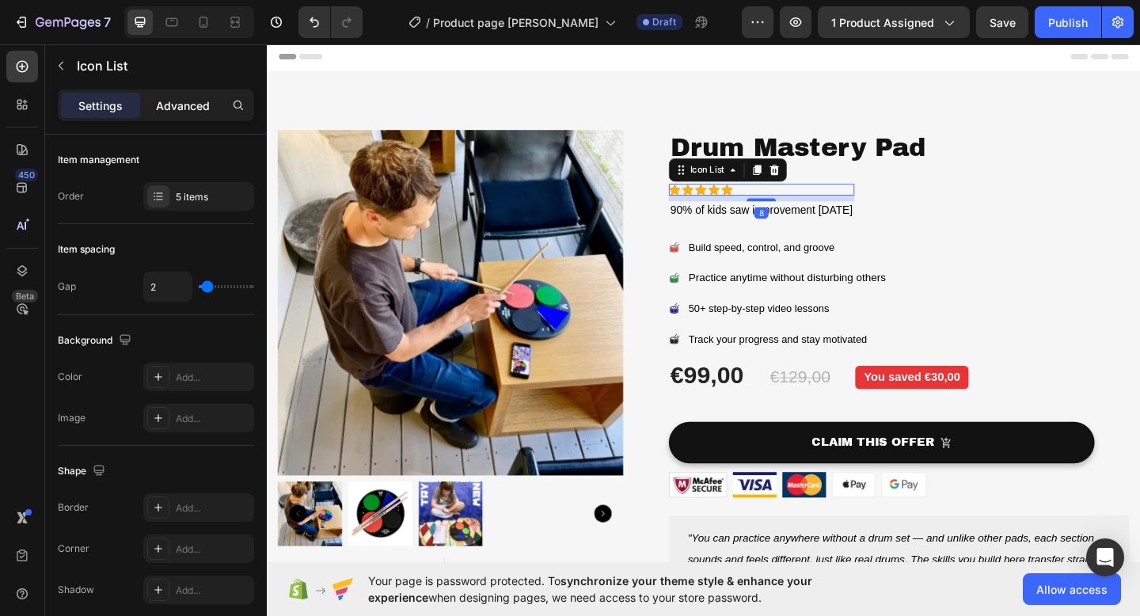
click at [185, 106] on p "Advanced" at bounding box center [183, 105] width 54 height 17
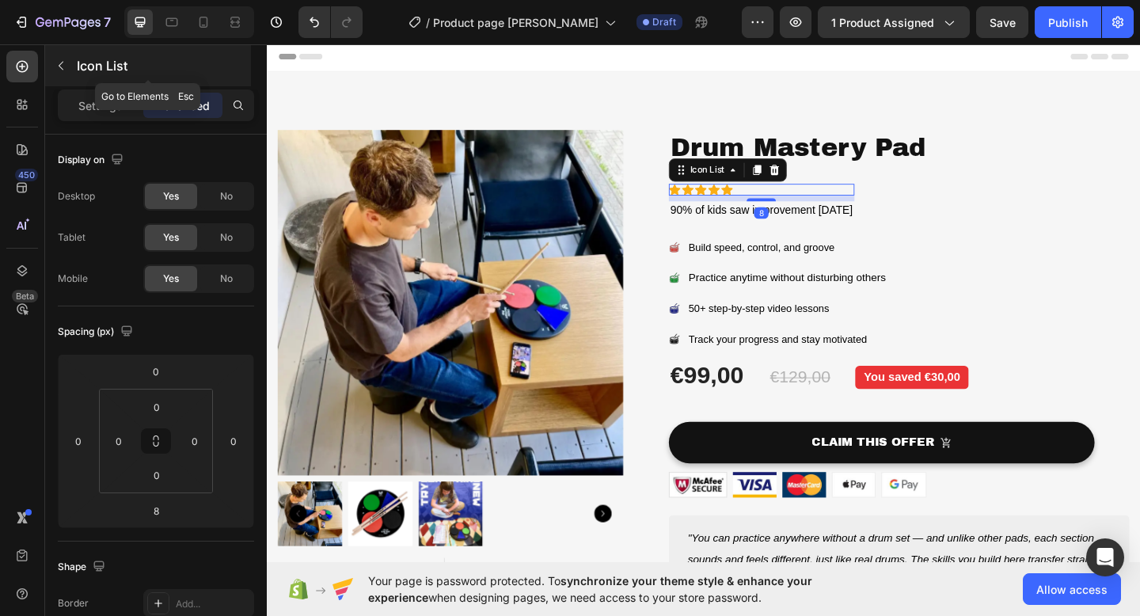
click at [101, 63] on p "Icon List" at bounding box center [162, 65] width 171 height 19
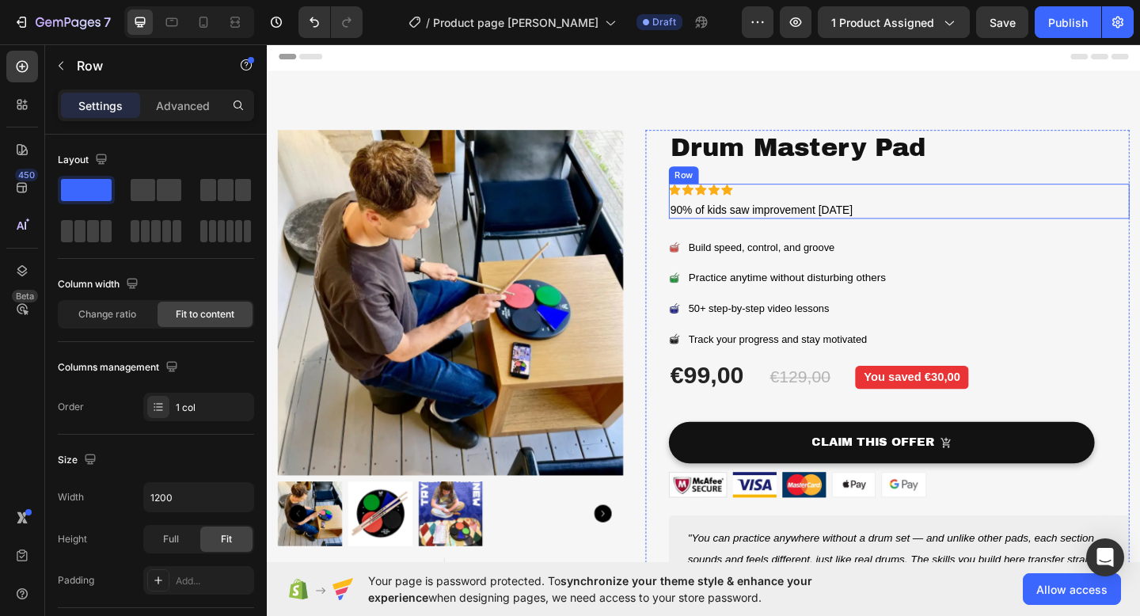
click at [997, 216] on div "Icon Icon Icon Icon Icon Icon List 90% of kids saw improvement [DATE] Text Bloc…" at bounding box center [954, 215] width 501 height 39
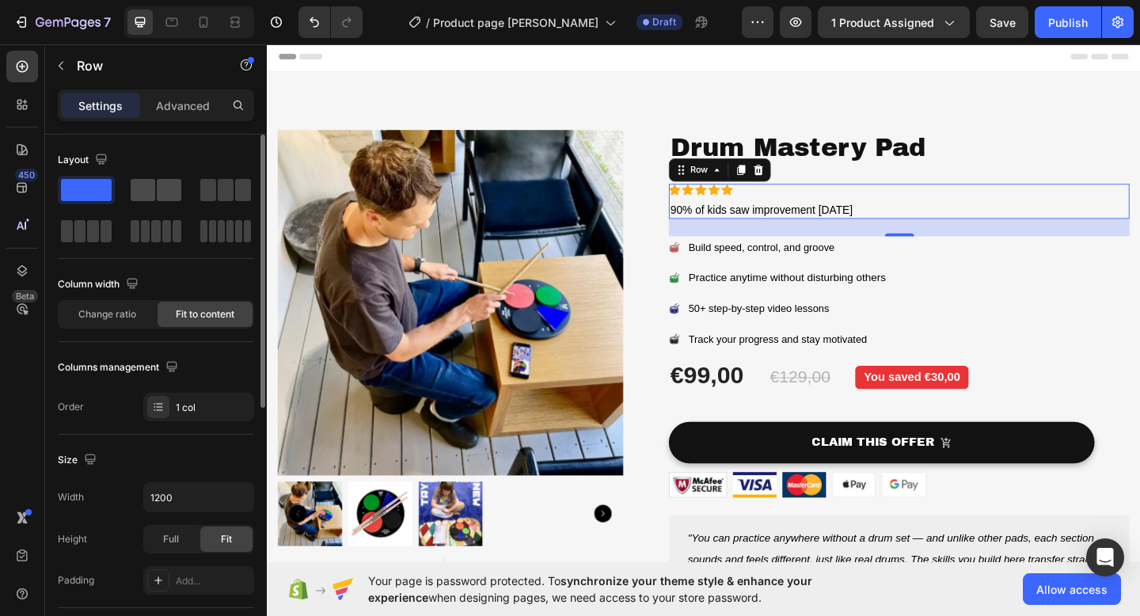
click at [161, 195] on span at bounding box center [169, 190] width 25 height 22
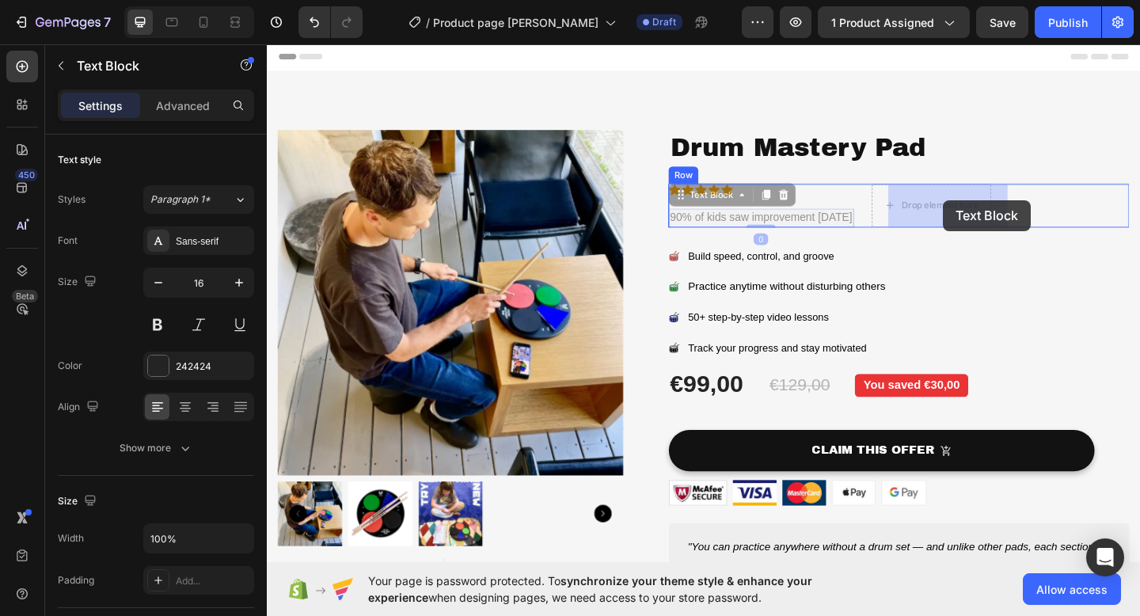
drag, startPoint x: 843, startPoint y: 231, endPoint x: 1002, endPoint y: 214, distance: 160.0
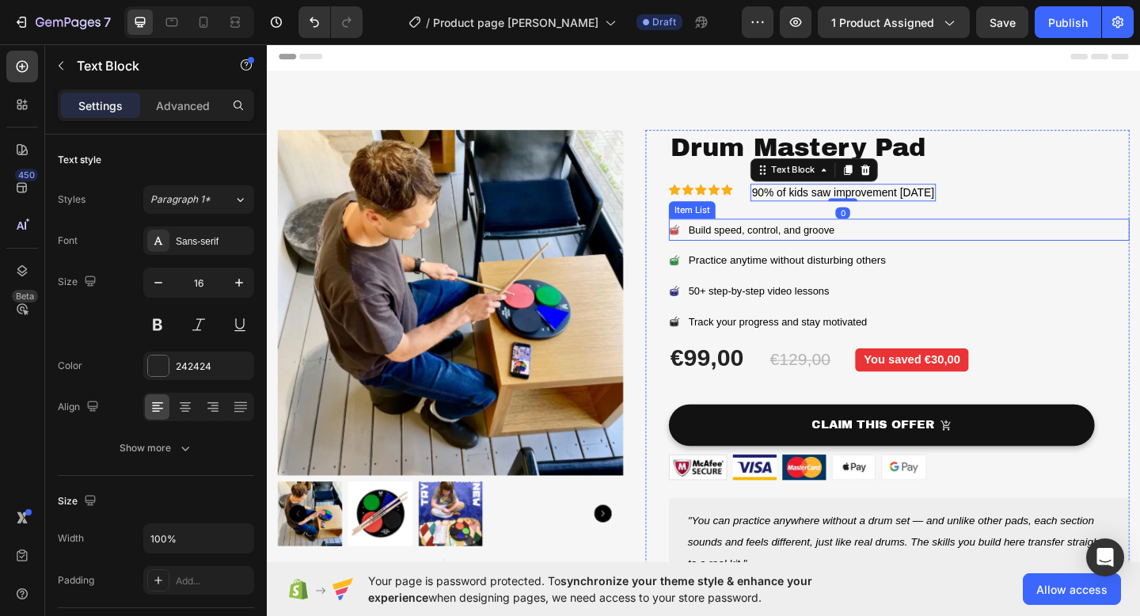
click at [763, 249] on span "Build speed, control, and groove" at bounding box center [804, 246] width 159 height 13
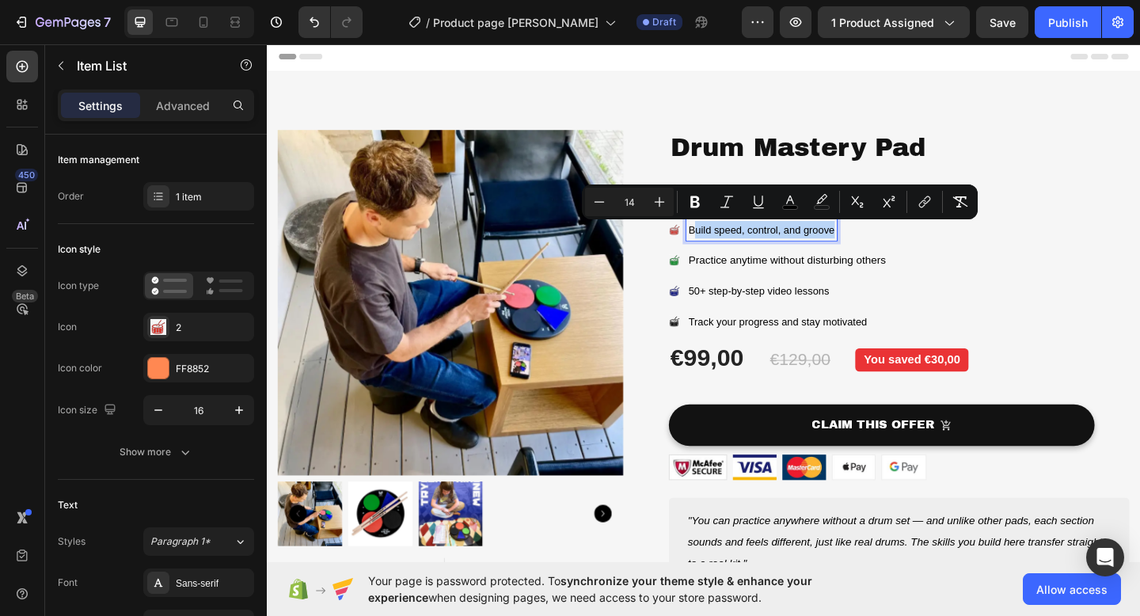
drag, startPoint x: 730, startPoint y: 249, endPoint x: 882, endPoint y: 250, distance: 152.7
click at [882, 250] on span "Build speed, control, and groove" at bounding box center [804, 246] width 159 height 13
click at [658, 195] on icon "Editor contextual toolbar" at bounding box center [659, 202] width 16 height 16
click at [609, 205] on button "Minus" at bounding box center [599, 202] width 28 height 28
type input "14"
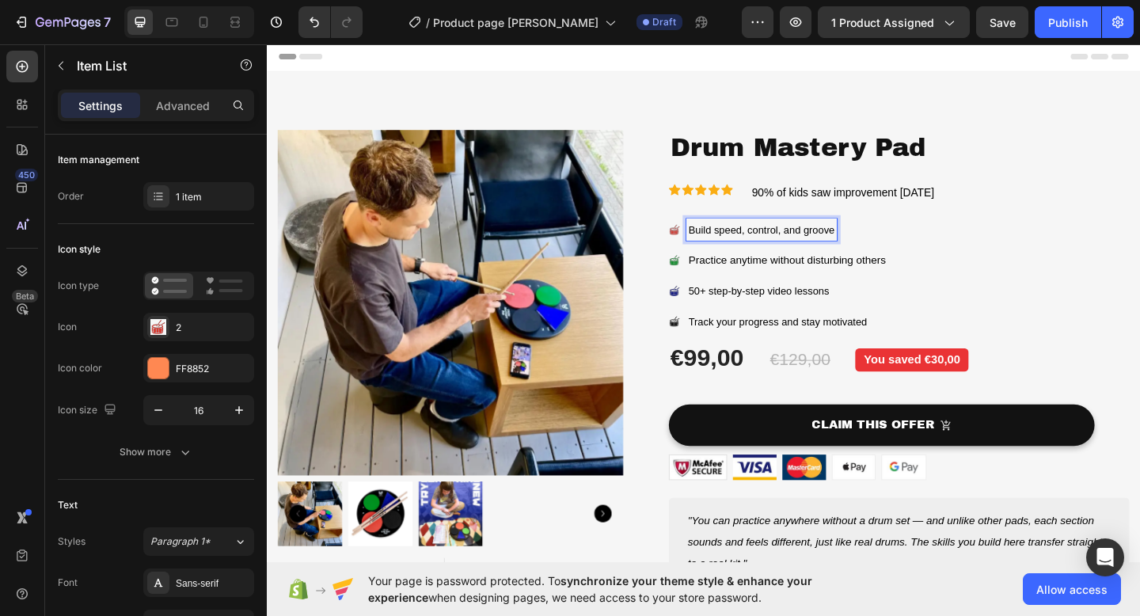
drag, startPoint x: 725, startPoint y: 249, endPoint x: 856, endPoint y: 248, distance: 131.4
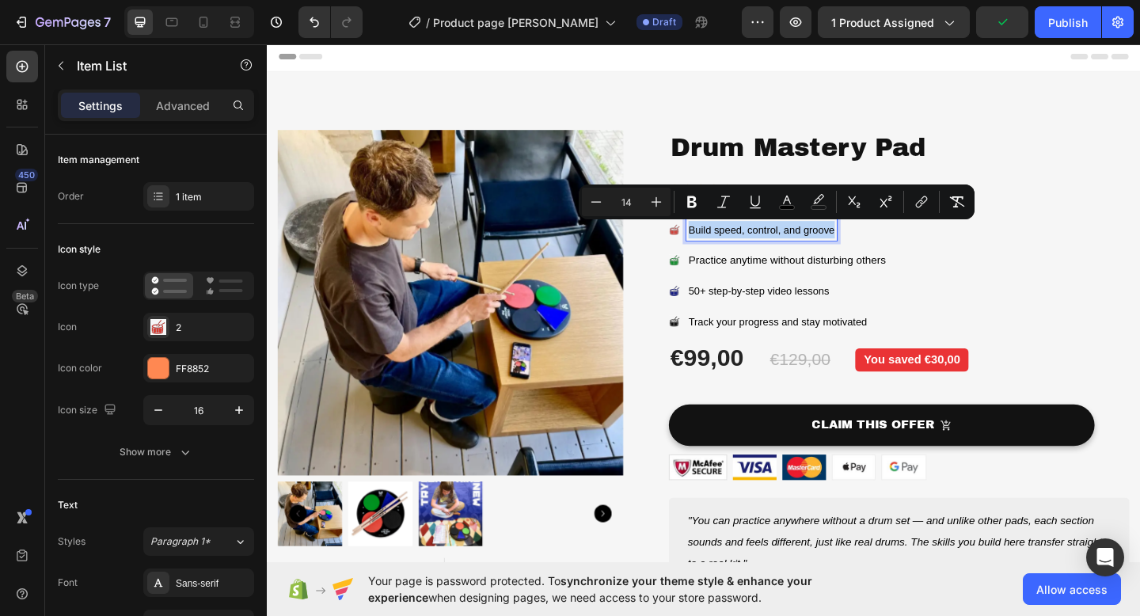
drag, startPoint x: 882, startPoint y: 245, endPoint x: 725, endPoint y: 245, distance: 156.7
click at [725, 245] on span "Build speed, control, and groove" at bounding box center [804, 246] width 159 height 13
click at [651, 195] on icon "Editor contextual toolbar" at bounding box center [656, 202] width 16 height 16
click at [600, 203] on icon "Editor contextual toolbar" at bounding box center [596, 202] width 16 height 16
type input "14"
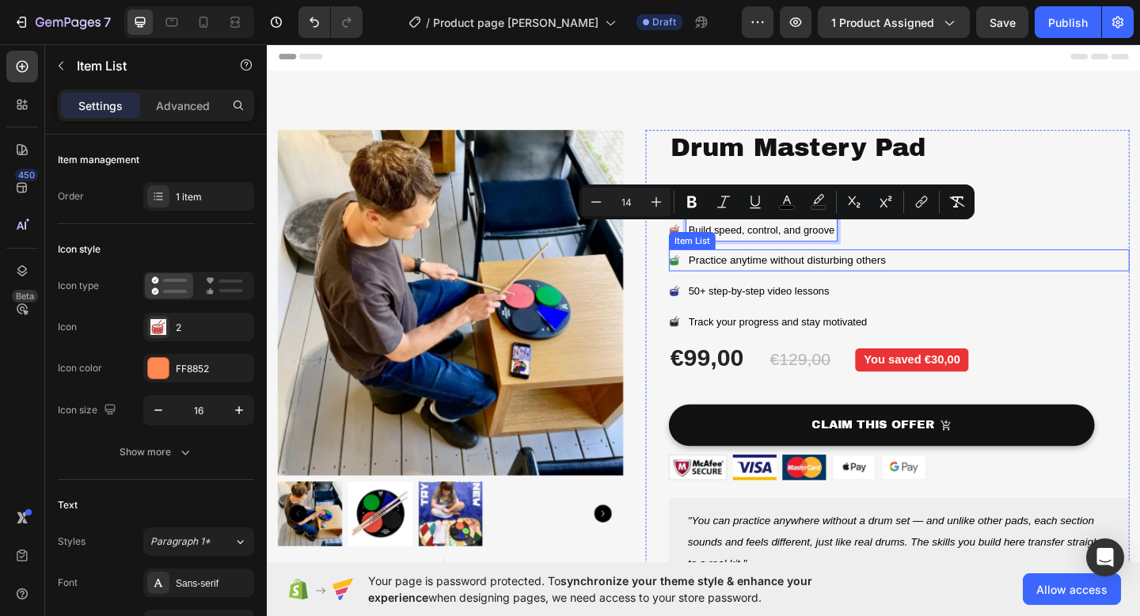
click at [792, 282] on span "Practice anytime without disturbing others" at bounding box center [832, 279] width 214 height 13
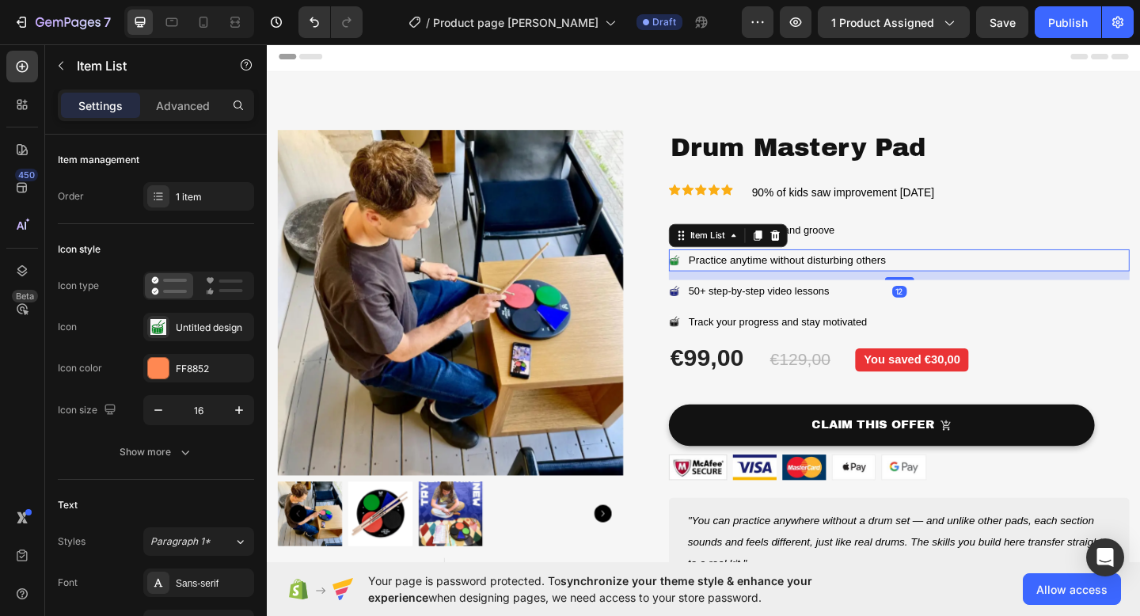
click at [792, 282] on span "Practice anytime without disturbing others" at bounding box center [832, 279] width 214 height 13
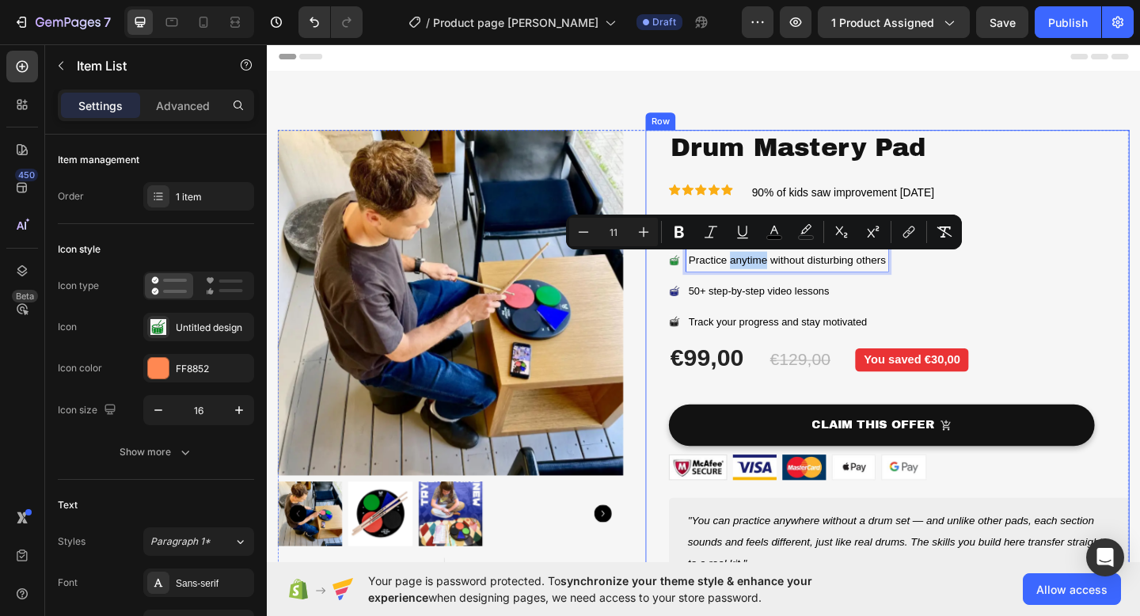
click at [757, 219] on div "Drum Mastery Pad Product Title Icon Icon Icon Icon Icon Icon List 90% of kids s…" at bounding box center [954, 403] width 501 height 531
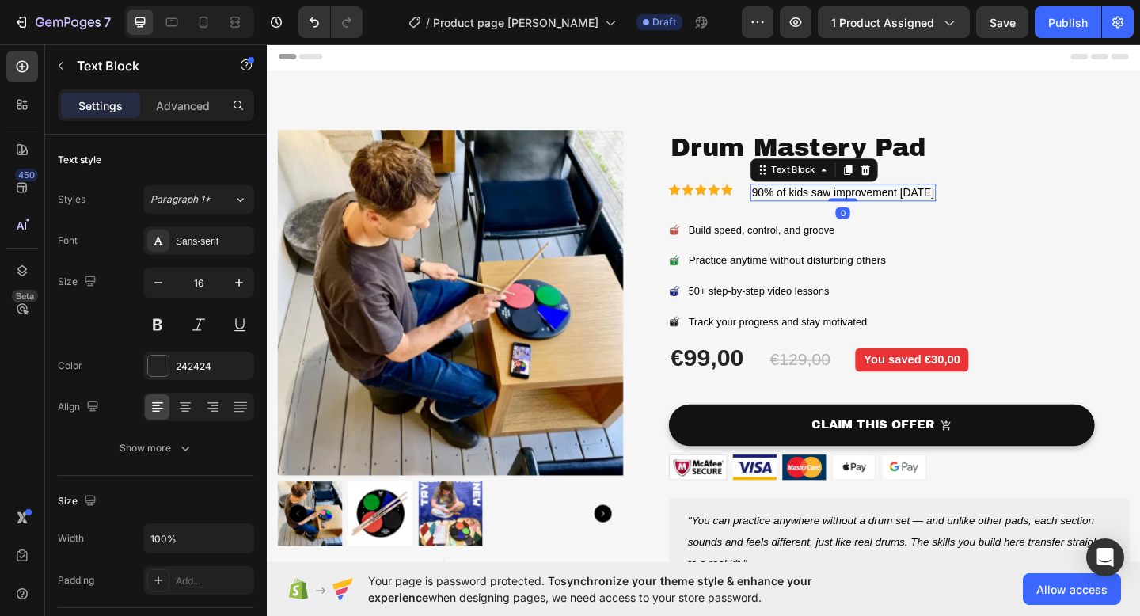
click at [822, 207] on span "90% of kids saw improvement [DATE]" at bounding box center [893, 205] width 199 height 13
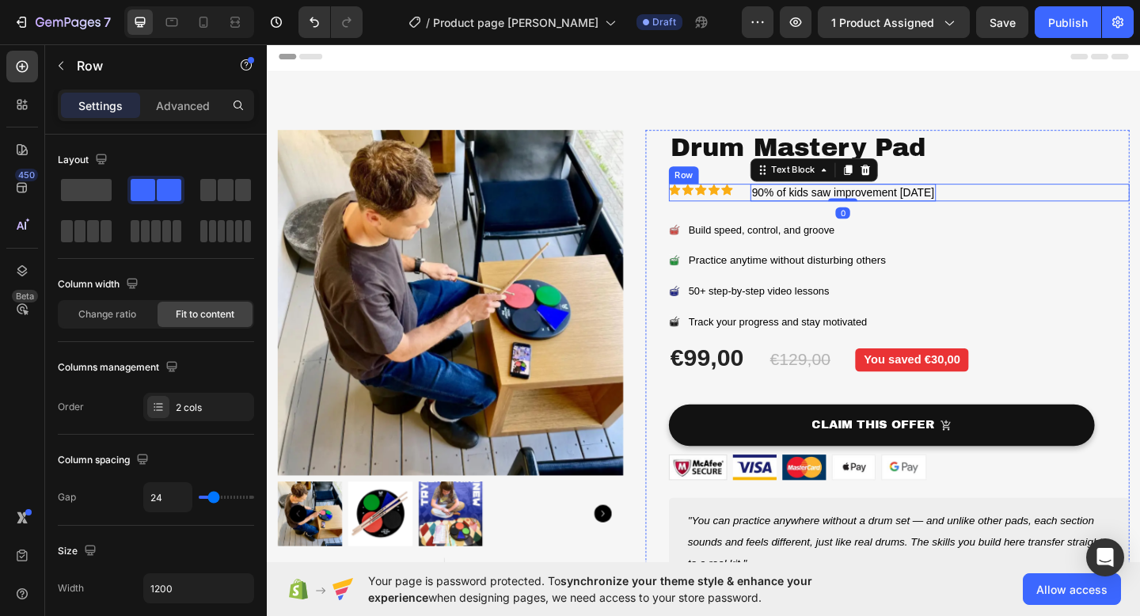
click at [777, 203] on div "Icon Icon Icon Icon Icon Icon List 90% of kids saw improvement [DATE] Text Bloc…" at bounding box center [954, 206] width 501 height 20
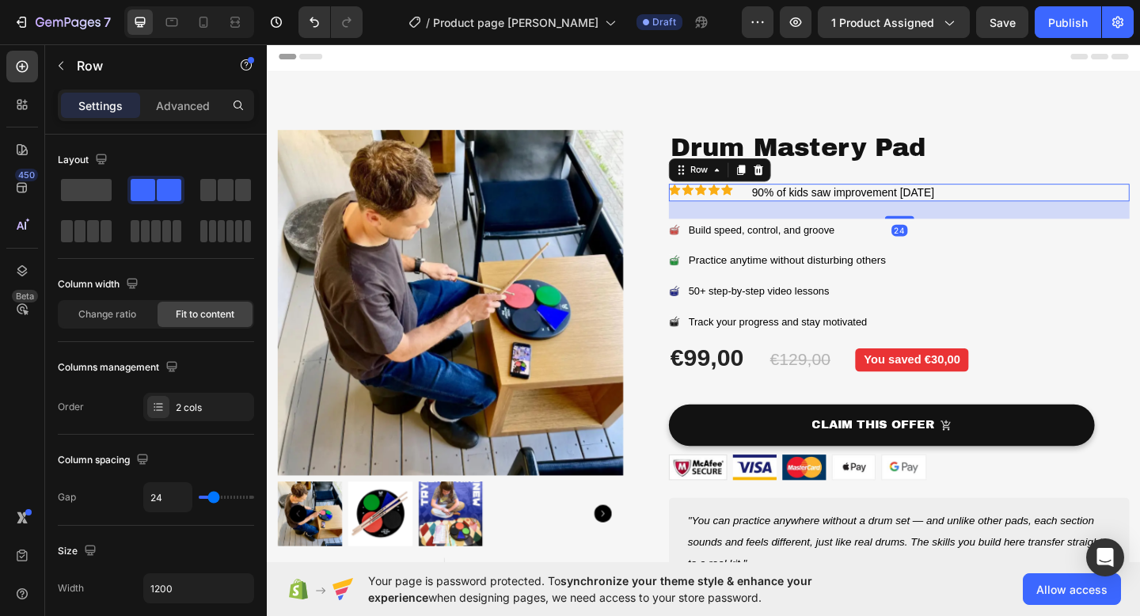
click at [777, 203] on div "Icon Icon Icon Icon Icon Icon List 90% of kids saw improvement [DATE] Text Bloc…" at bounding box center [954, 206] width 501 height 20
click at [747, 207] on div "Icon" at bounding box center [752, 202] width 13 height 13
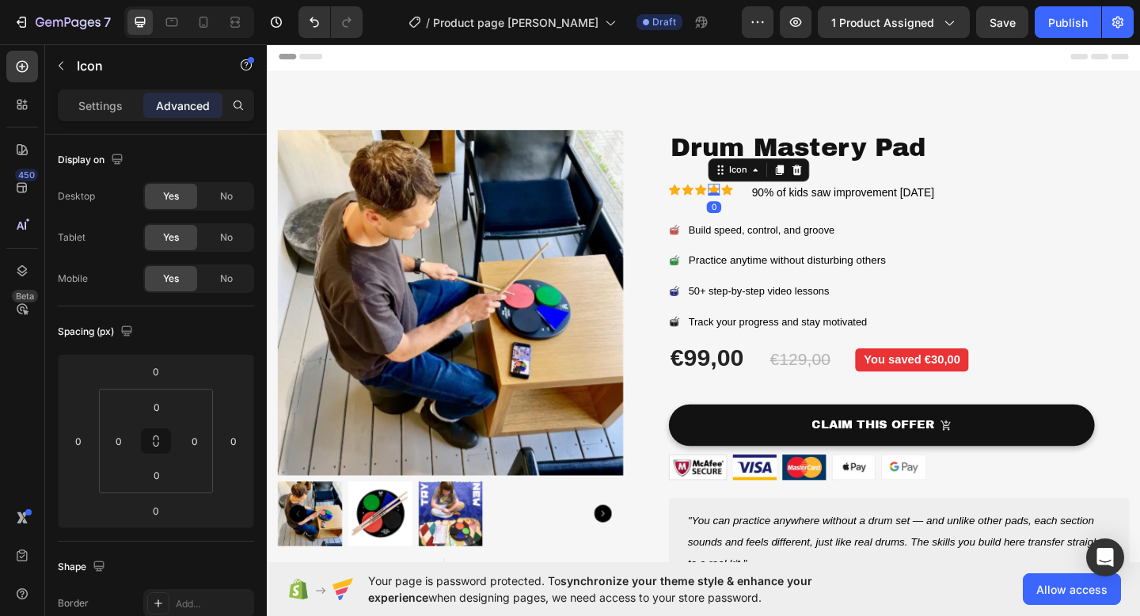
click at [793, 205] on div "90% of kids saw improvement [DATE]" at bounding box center [893, 206] width 202 height 20
click at [746, 207] on div "Icon Icon Icon Icon Icon" at bounding box center [739, 202] width 70 height 13
drag, startPoint x: 744, startPoint y: 213, endPoint x: 744, endPoint y: 203, distance: 9.5
click at [744, 204] on div at bounding box center [739, 206] width 32 height 5
type input "0"
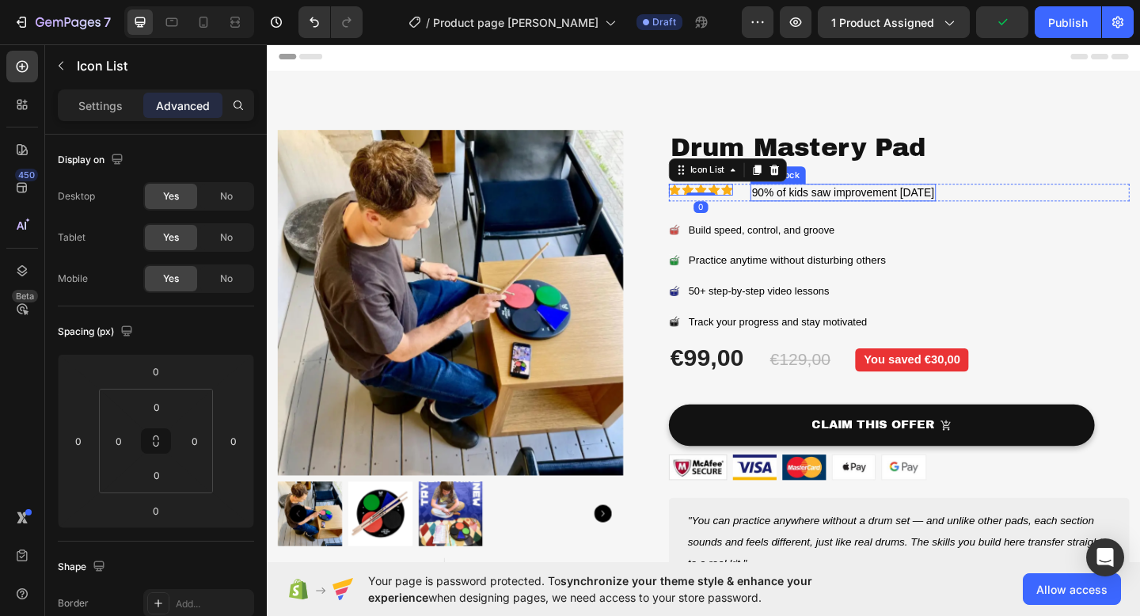
click at [823, 202] on span "90% of kids saw improvement [DATE]" at bounding box center [893, 205] width 199 height 13
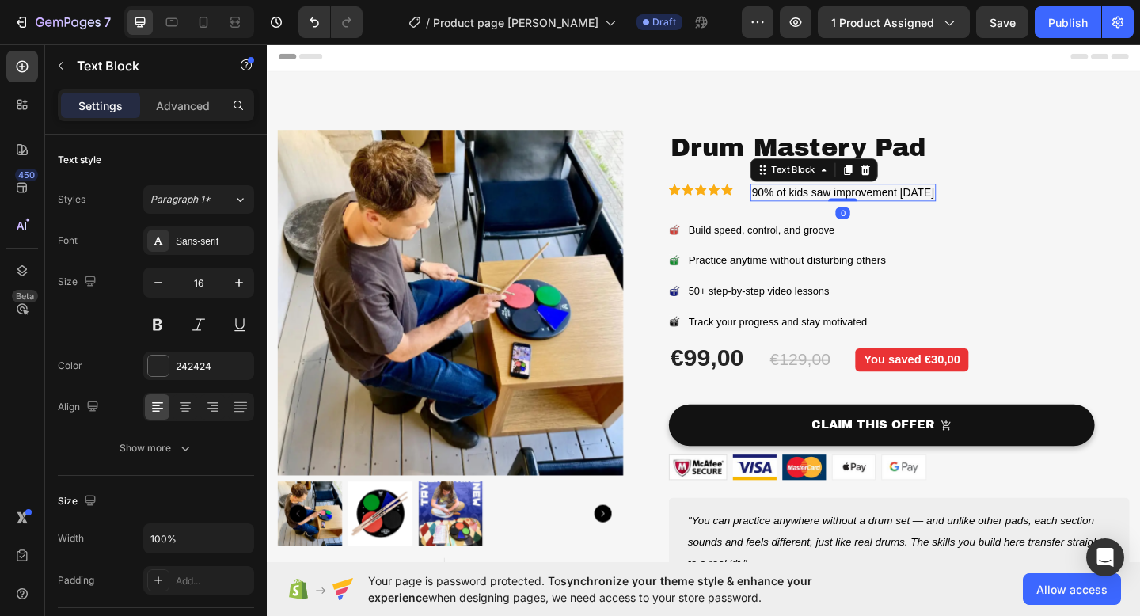
drag, startPoint x: 898, startPoint y: 215, endPoint x: 898, endPoint y: 200, distance: 15.0
click at [898, 200] on div "90% of kids saw improvement [DATE] Text Block 0" at bounding box center [893, 206] width 202 height 20
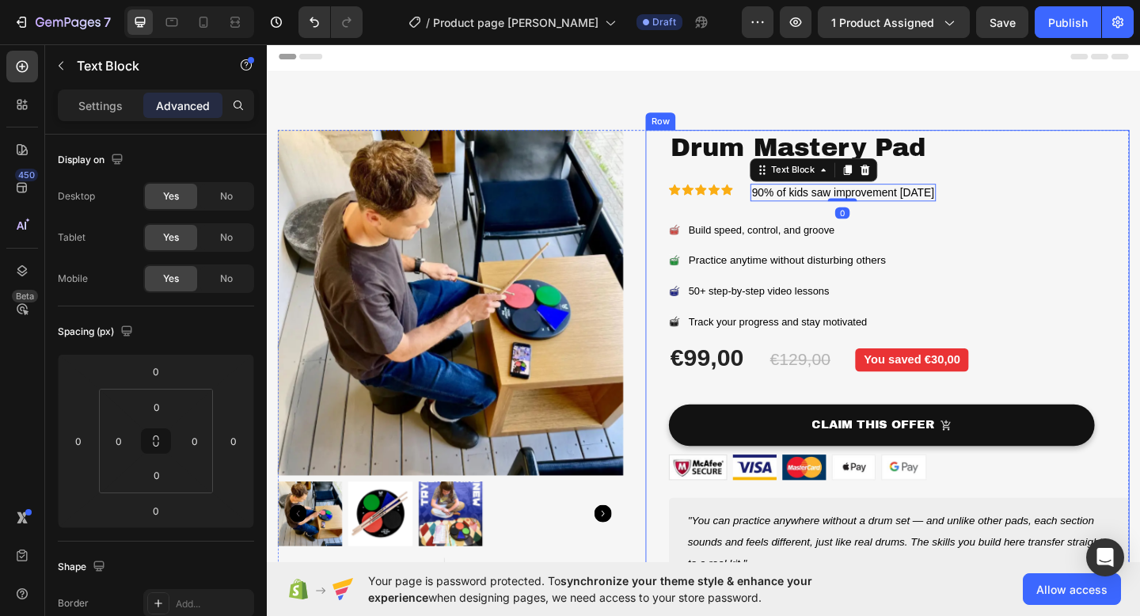
click at [727, 192] on div "Drum Mastery Pad Product Title Icon Icon Icon Icon Icon Icon List 90% of kids s…" at bounding box center [954, 403] width 501 height 531
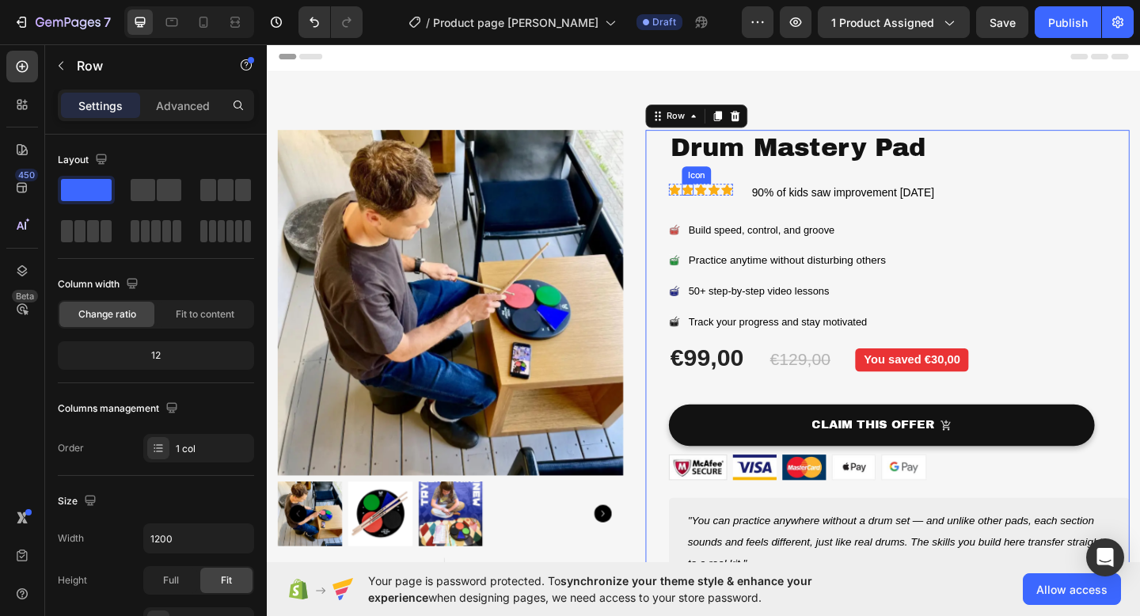
click at [727, 203] on div "Icon" at bounding box center [724, 202] width 13 height 13
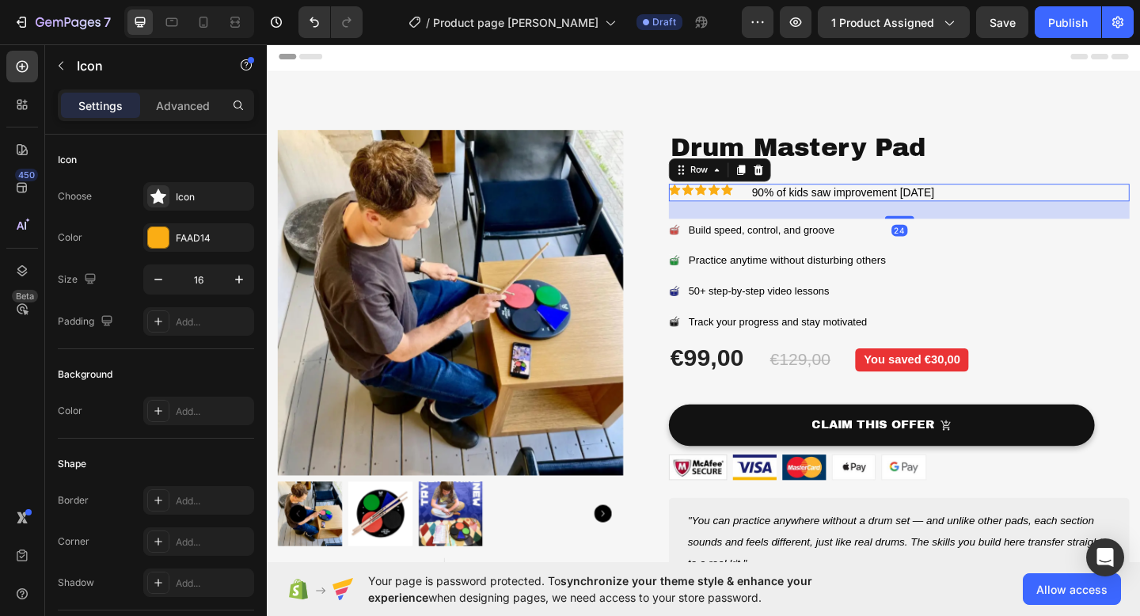
click at [781, 209] on div "Icon Icon Icon Icon Icon Icon List 90% of kids saw improvement [DATE] Text Bloc…" at bounding box center [954, 206] width 501 height 20
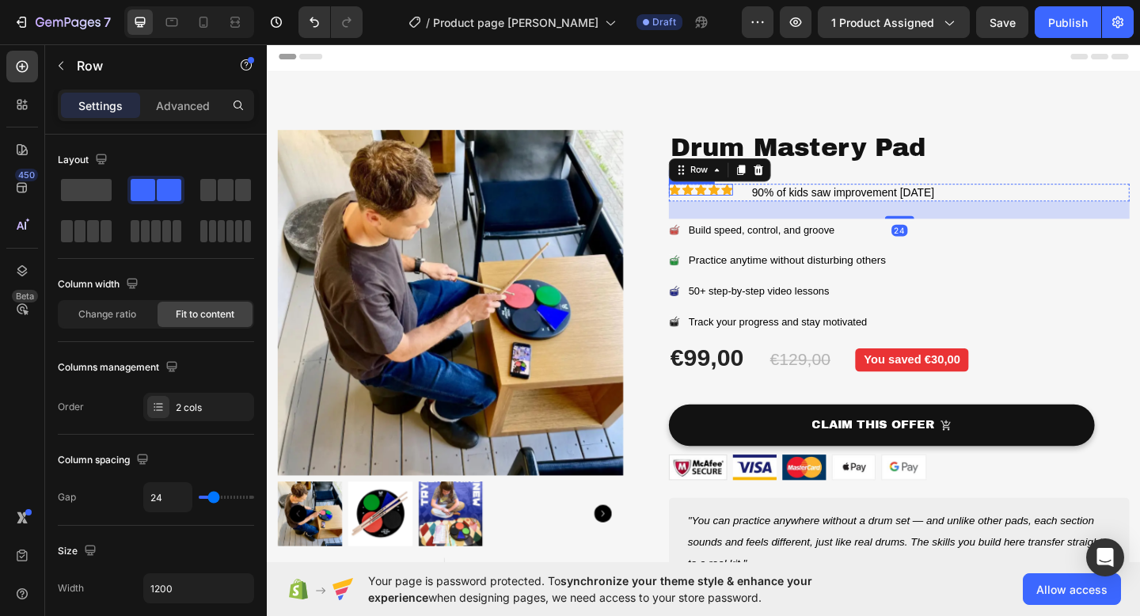
click at [787, 204] on div "Icon Icon Icon Icon Icon Icon List 90% of kids saw improvement [DATE] Text Bloc…" at bounding box center [954, 206] width 501 height 20
click at [790, 204] on div "Icon Icon Icon Icon Icon Icon List 90% of kids saw improvement [DATE] Text Bloc…" at bounding box center [954, 206] width 501 height 20
click at [787, 204] on div "Icon Icon Icon Icon Icon Icon List 90% of kids saw improvement [DATE] Text Bloc…" at bounding box center [954, 206] width 501 height 20
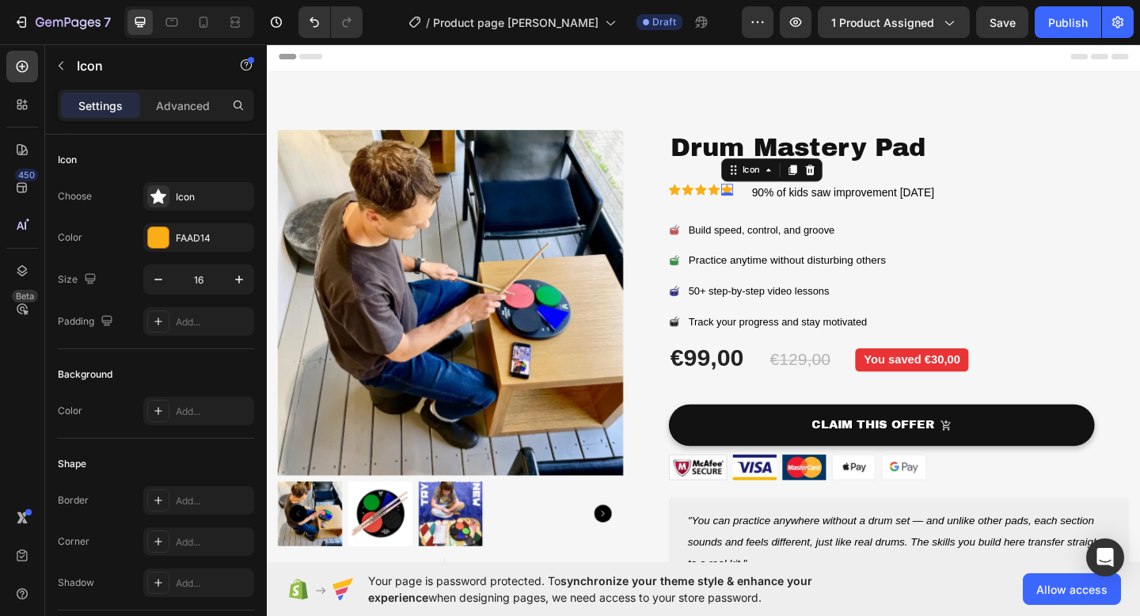
click at [764, 199] on icon at bounding box center [767, 202] width 13 height 12
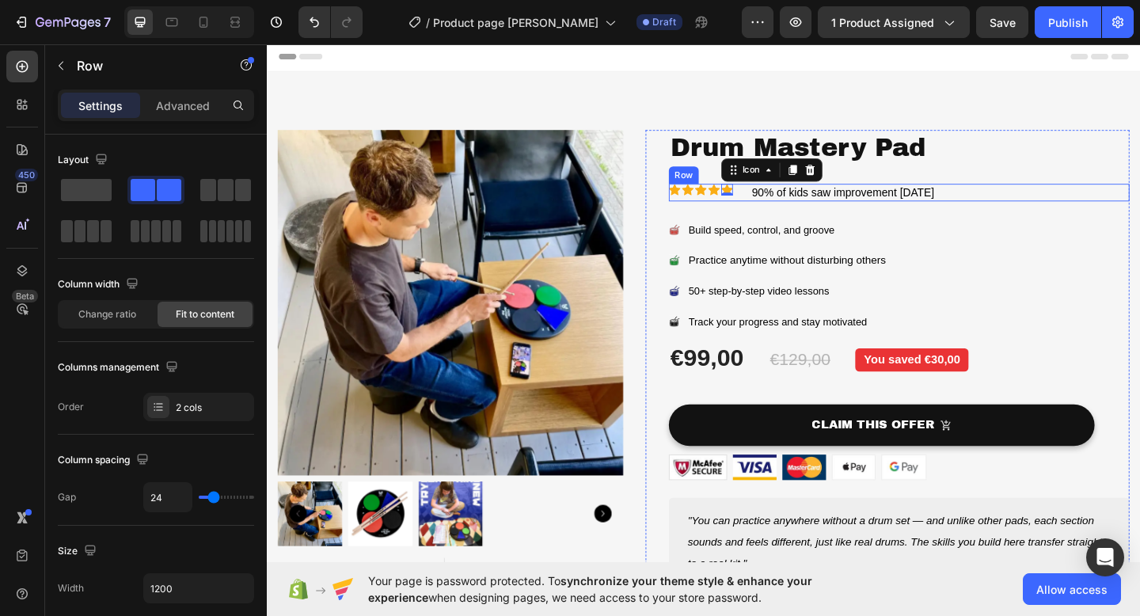
click at [779, 211] on div "Icon Icon Icon Icon Icon 0 Icon List 90% of kids saw improvement [DATE] Text Bl…" at bounding box center [954, 206] width 501 height 20
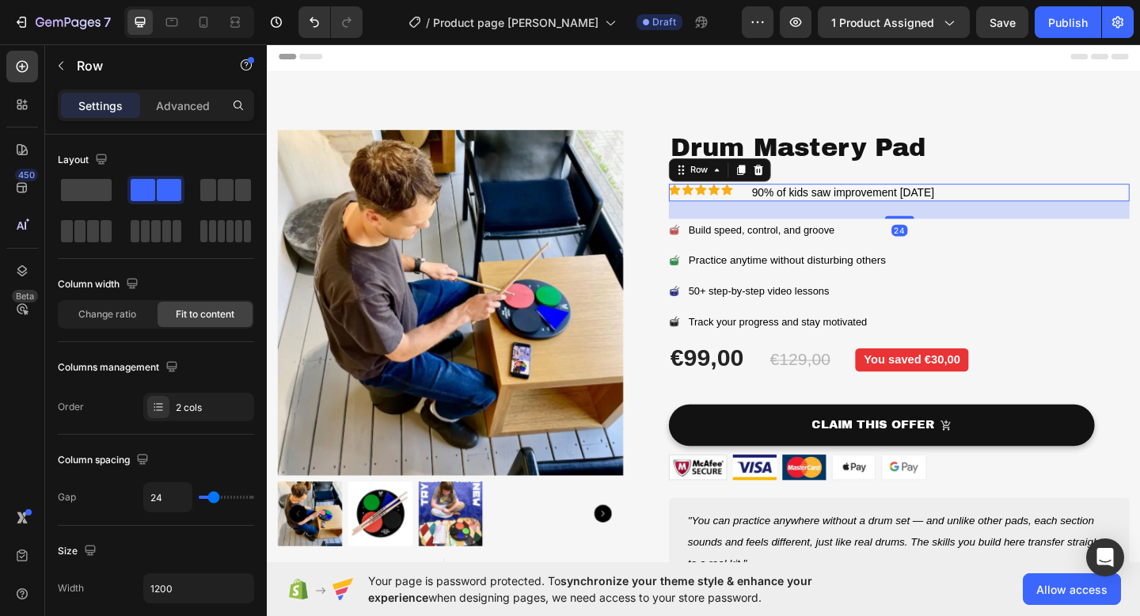
click at [761, 208] on div "Icon Icon Icon Icon Icon Icon List" at bounding box center [739, 206] width 70 height 20
click at [768, 202] on div "Icon" at bounding box center [767, 202] width 13 height 13
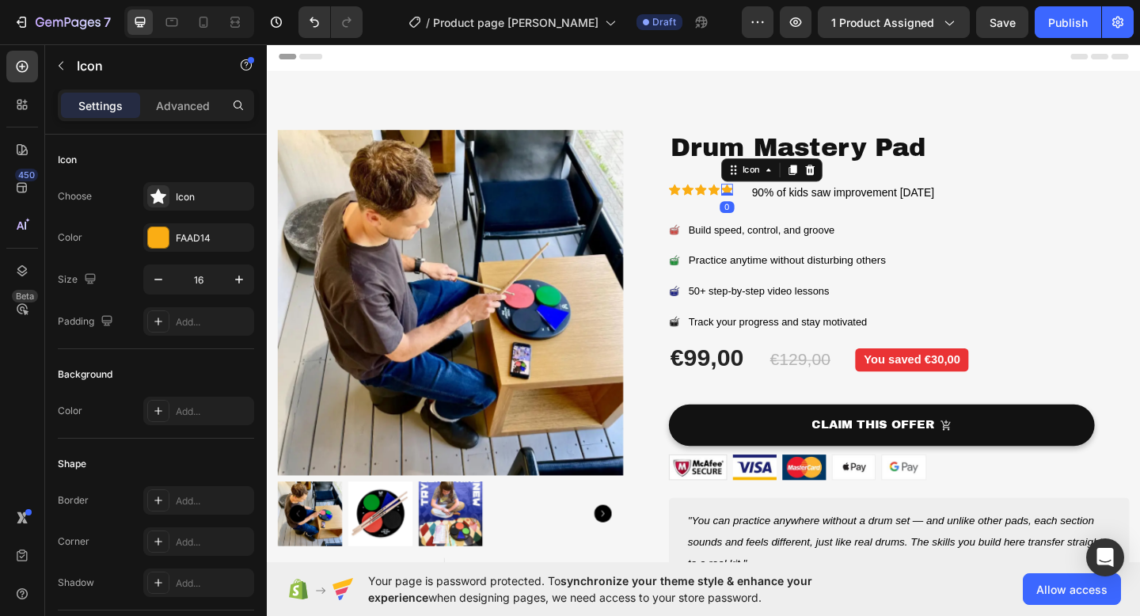
drag, startPoint x: 771, startPoint y: 207, endPoint x: 779, endPoint y: 195, distance: 14.3
click at [779, 196] on div "Icon Icon Icon Icon Icon 0 Icon List 90% of kids saw improvement [DATE] Text Bl…" at bounding box center [954, 206] width 501 height 20
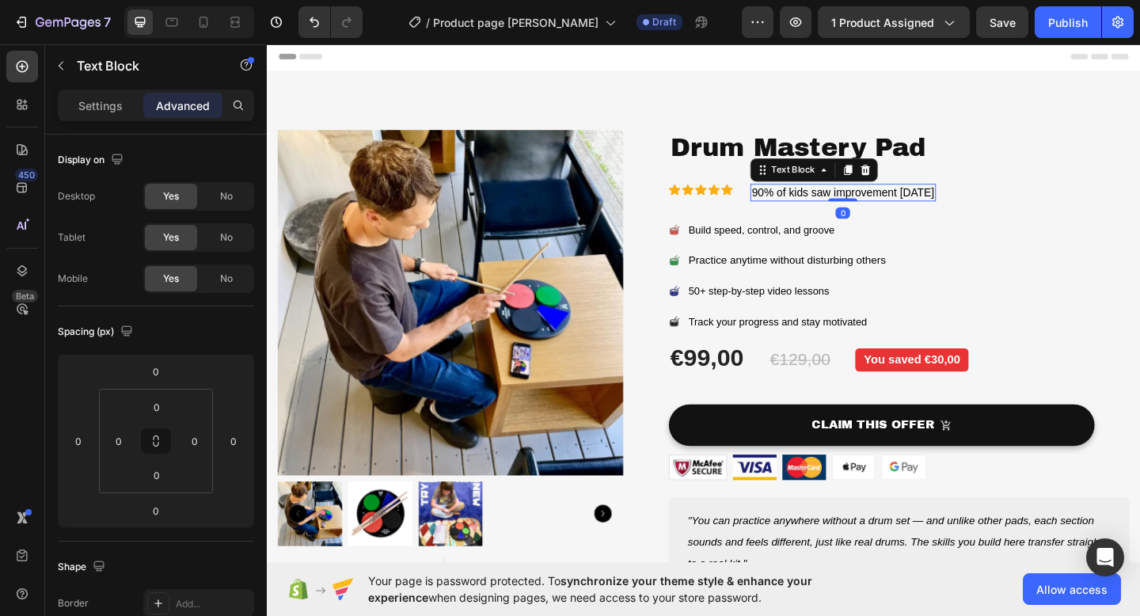
click at [811, 207] on span "90% of kids saw improvement [DATE]" at bounding box center [893, 205] width 199 height 13
click at [895, 209] on span "90% of kids saw improvement [DATE]" at bounding box center [893, 205] width 199 height 13
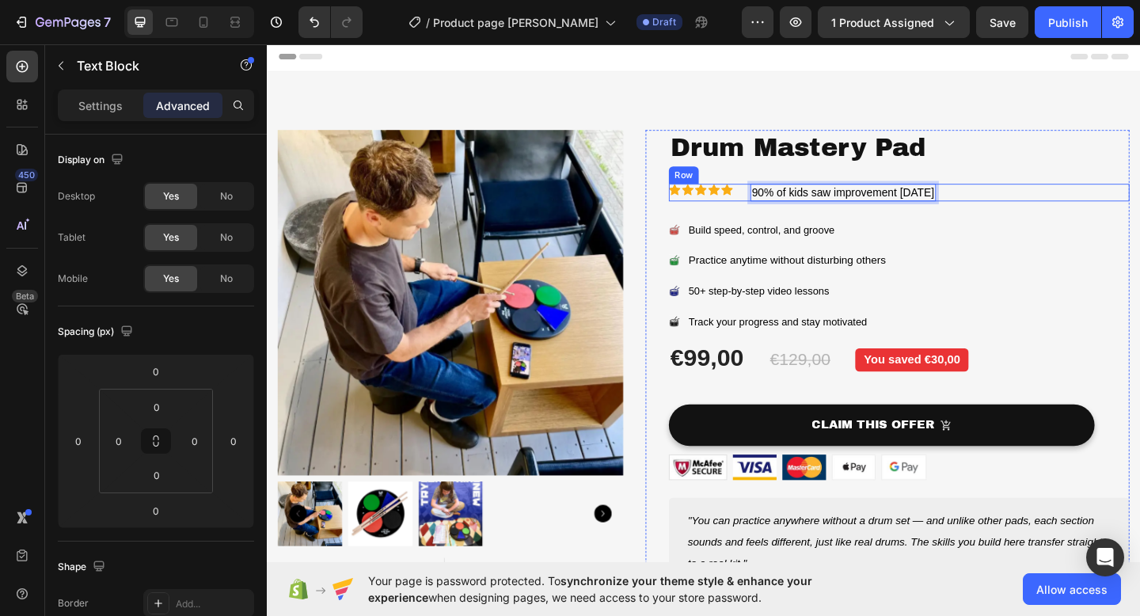
click at [1059, 216] on div "Drum Mastery Pad Product Title Icon Icon Icon Icon Icon Icon List 90% of kids s…" at bounding box center [954, 403] width 501 height 531
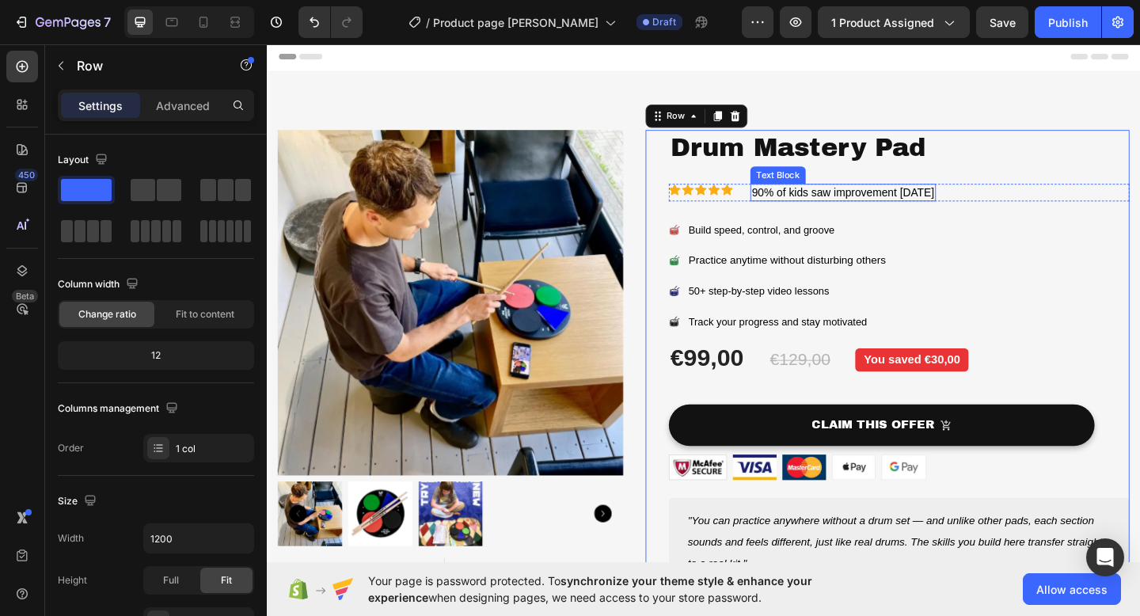
click at [932, 214] on p "90% of kids saw improvement [DATE]" at bounding box center [893, 206] width 199 height 17
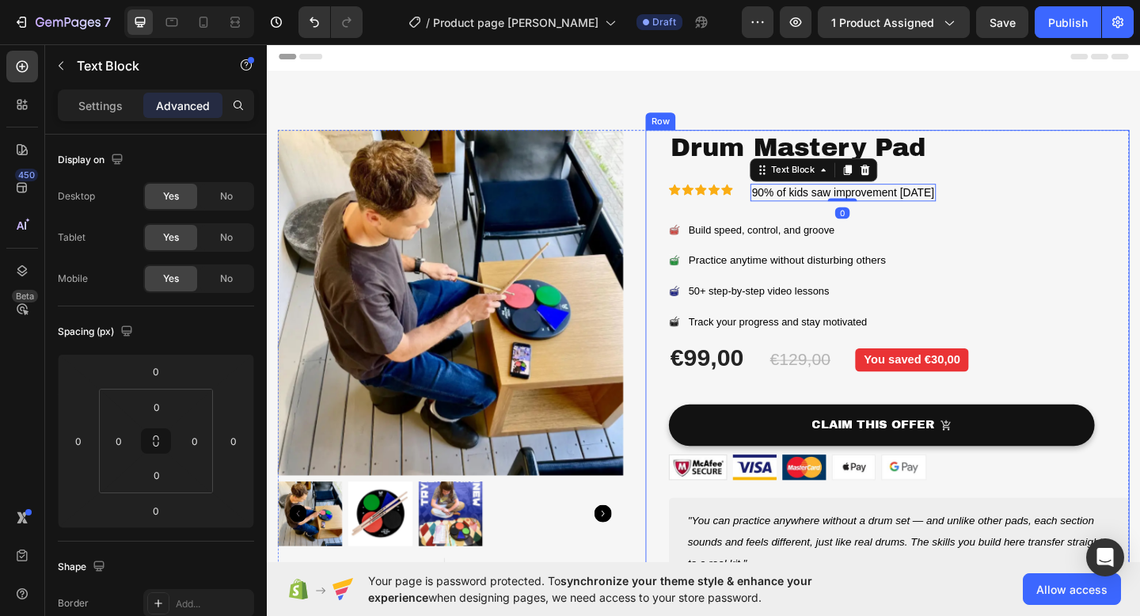
click at [787, 203] on div "Icon Icon Icon Icon Icon Icon List 90% of kids saw improvement [DATE] Text Bloc…" at bounding box center [954, 206] width 501 height 20
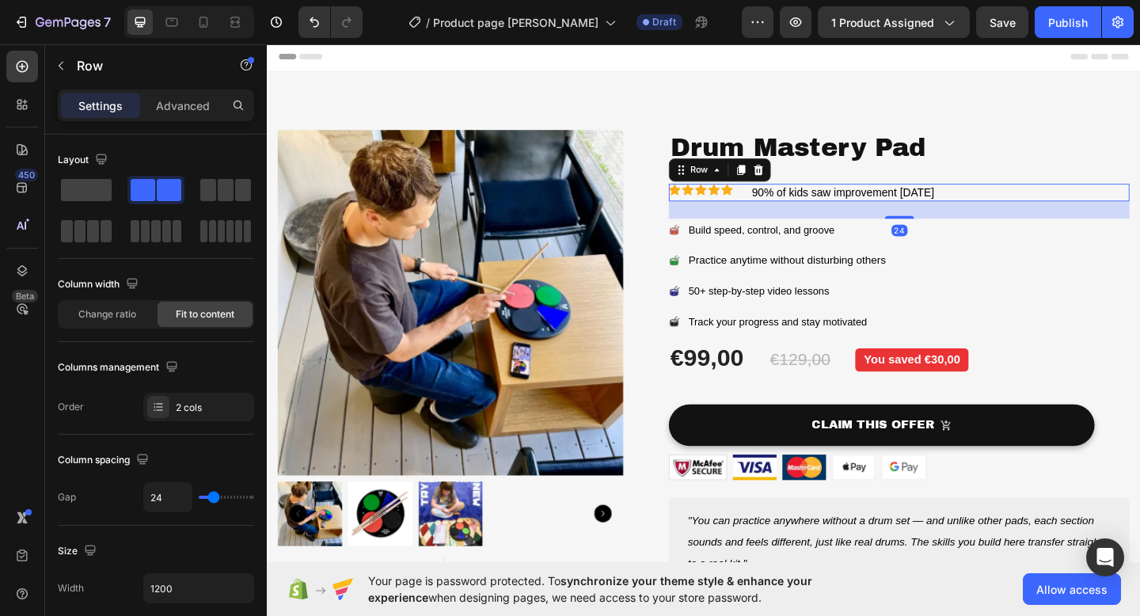
click at [772, 200] on icon at bounding box center [767, 202] width 13 height 12
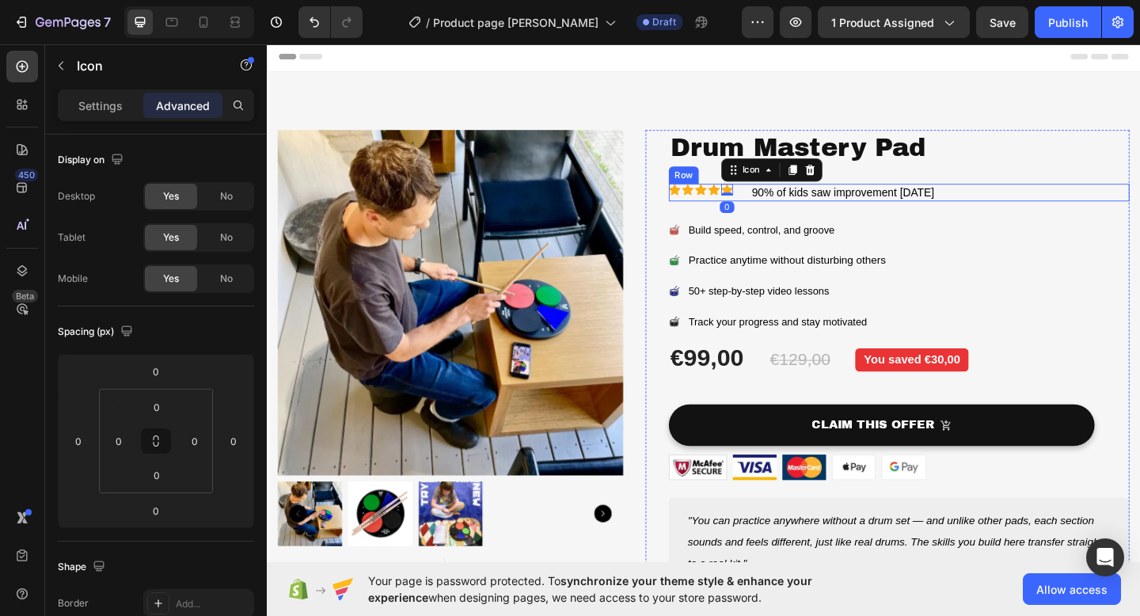
click at [777, 209] on div "Icon Icon Icon Icon Icon 0 Icon List 90% of kids saw improvement [DATE] Text Bl…" at bounding box center [954, 206] width 501 height 20
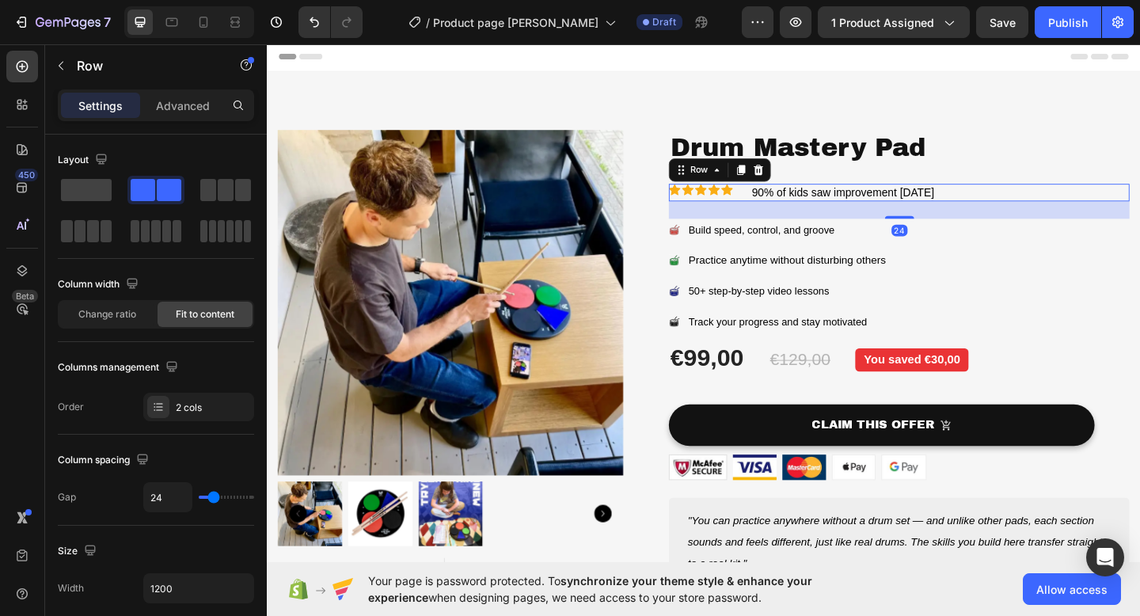
click at [777, 203] on div "Icon Icon Icon Icon Icon Icon List 90% of kids saw improvement [DATE] Text Bloc…" at bounding box center [954, 206] width 501 height 20
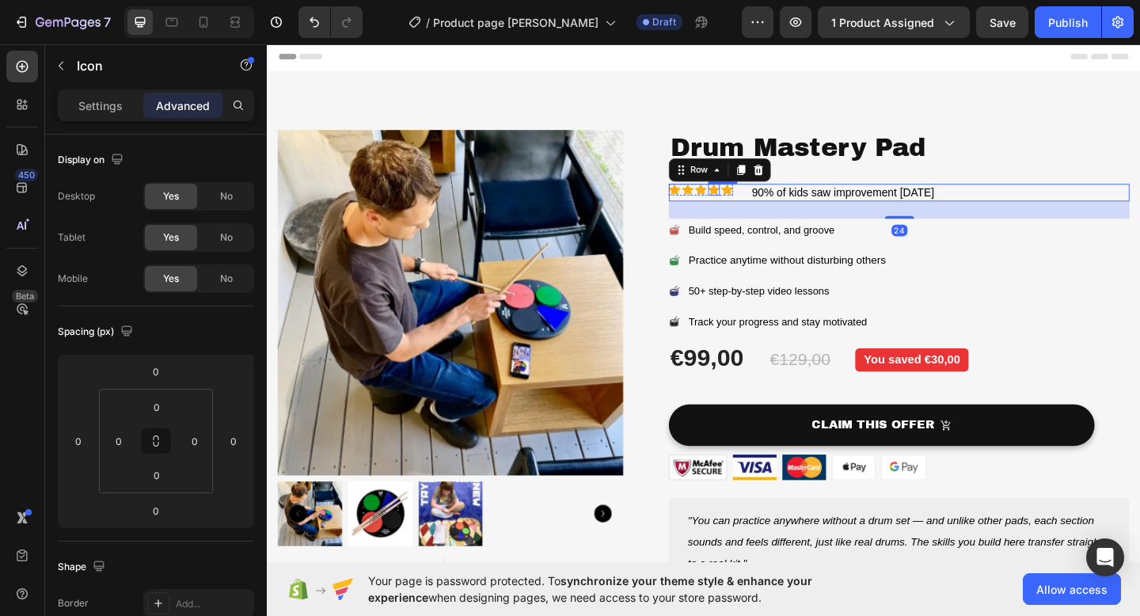
click at [756, 201] on icon at bounding box center [752, 202] width 13 height 12
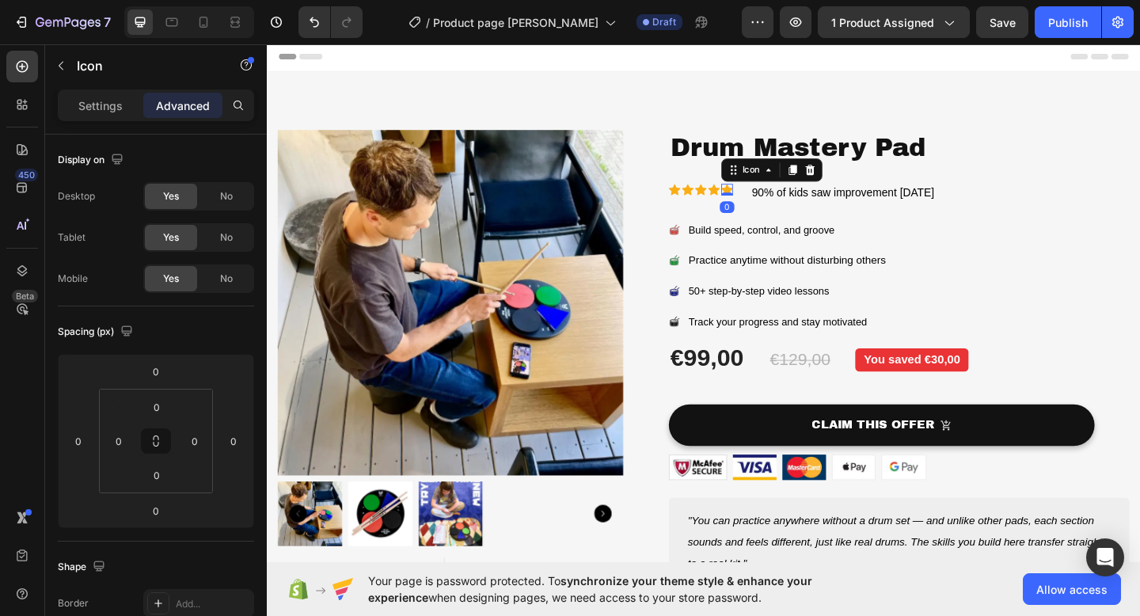
click at [772, 201] on icon at bounding box center [767, 202] width 13 height 13
click at [795, 206] on span "90% of kids saw improvement [DATE]" at bounding box center [893, 205] width 199 height 13
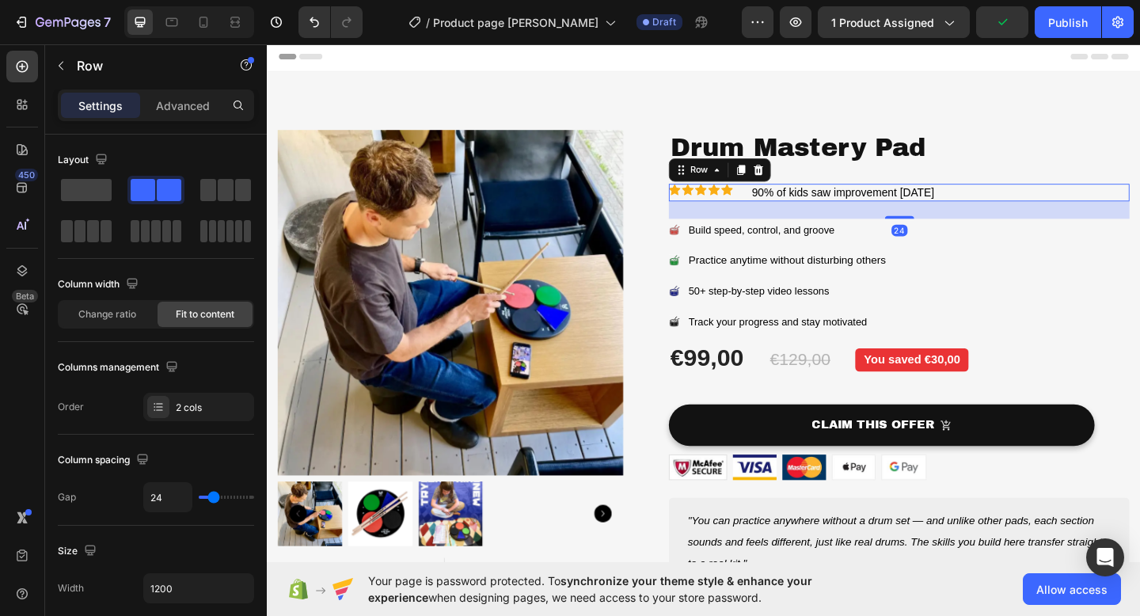
click at [782, 209] on div "Icon Icon Icon Icon Icon Icon List 90% of kids saw improvement [DATE] Text Bloc…" at bounding box center [954, 206] width 501 height 20
click at [787, 200] on div "Icon Icon Icon Icon Icon Icon List 90% of kids saw improvement [DATE] Text Bloc…" at bounding box center [954, 206] width 501 height 20
click at [780, 206] on div "Icon Icon Icon Icon Icon Icon List 90% of kids saw improvement [DATE] Text Bloc…" at bounding box center [954, 206] width 501 height 20
click at [729, 170] on div "Row" at bounding box center [759, 181] width 111 height 25
click at [95, 192] on span at bounding box center [86, 190] width 51 height 22
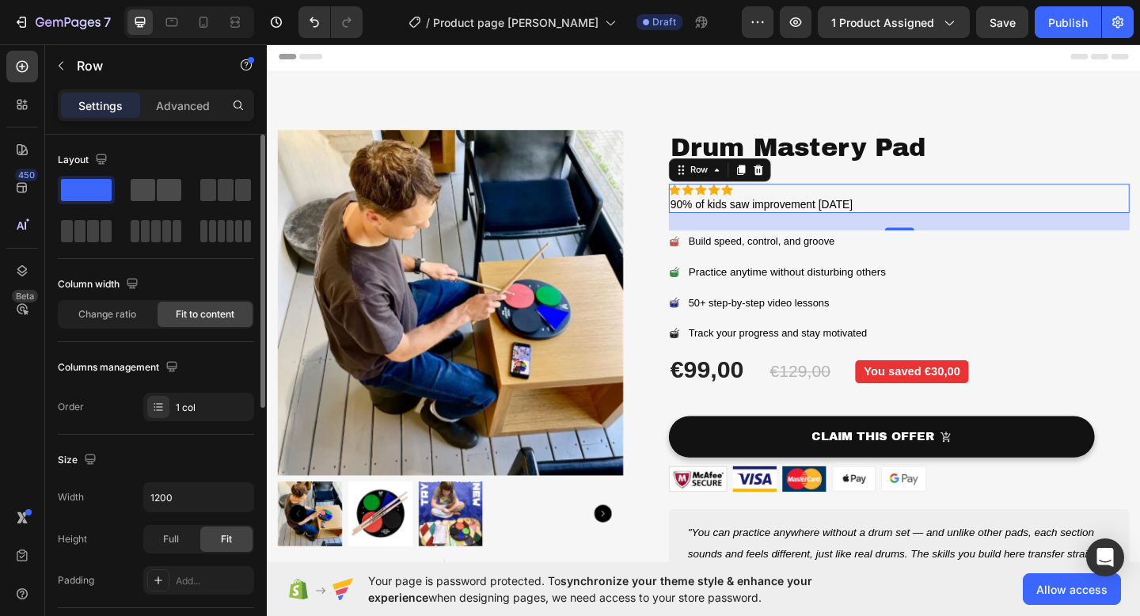
click at [140, 188] on span at bounding box center [143, 190] width 25 height 22
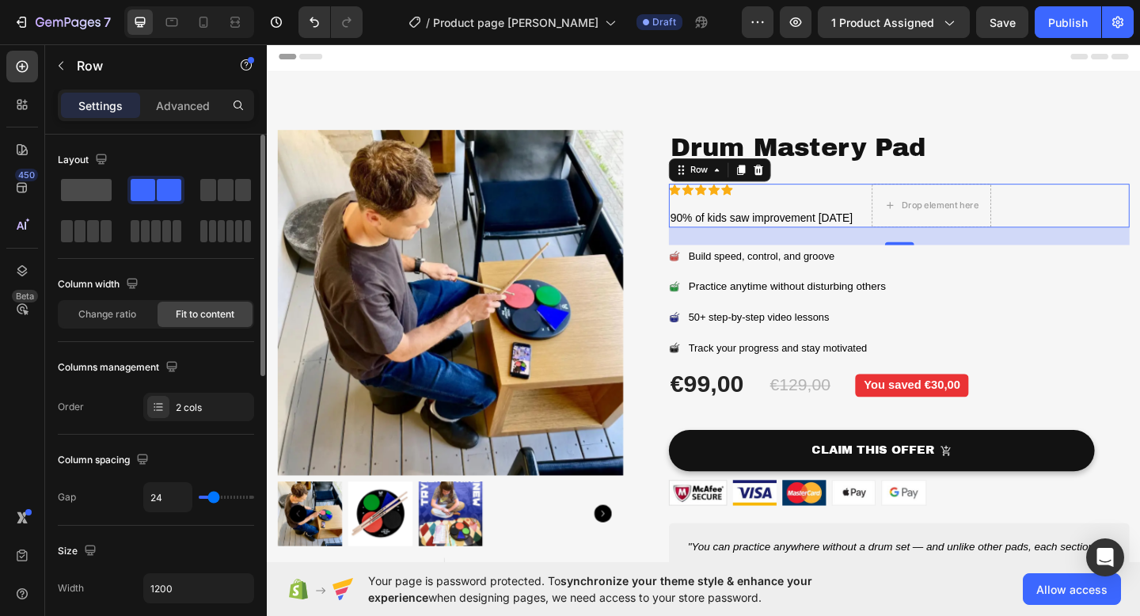
click at [95, 190] on span at bounding box center [86, 190] width 51 height 22
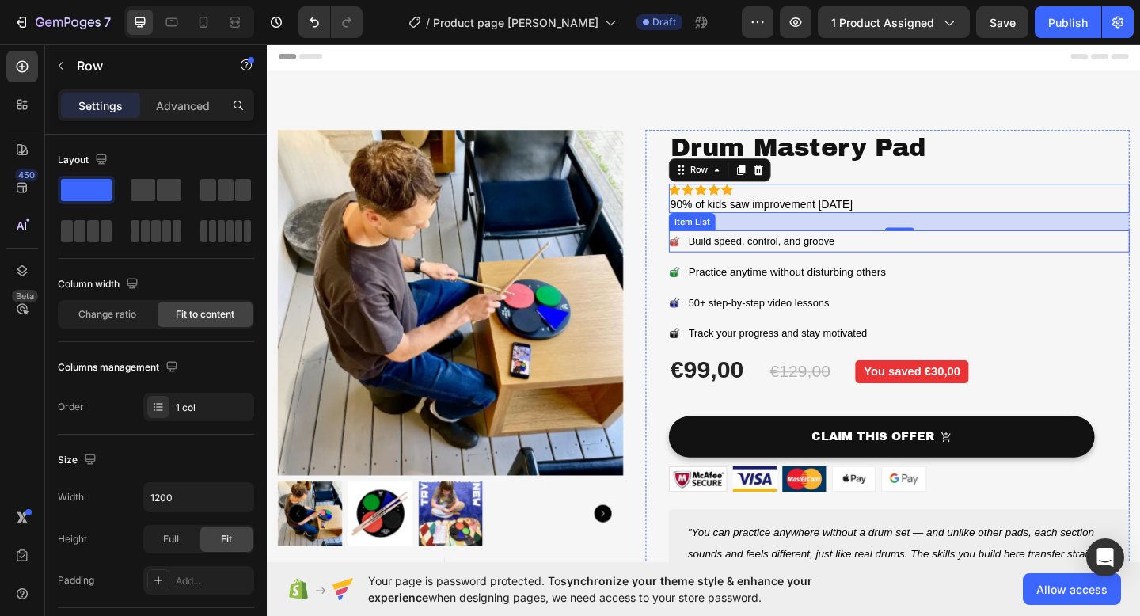
click at [971, 270] on div "Build speed, control, and groove" at bounding box center [954, 259] width 501 height 24
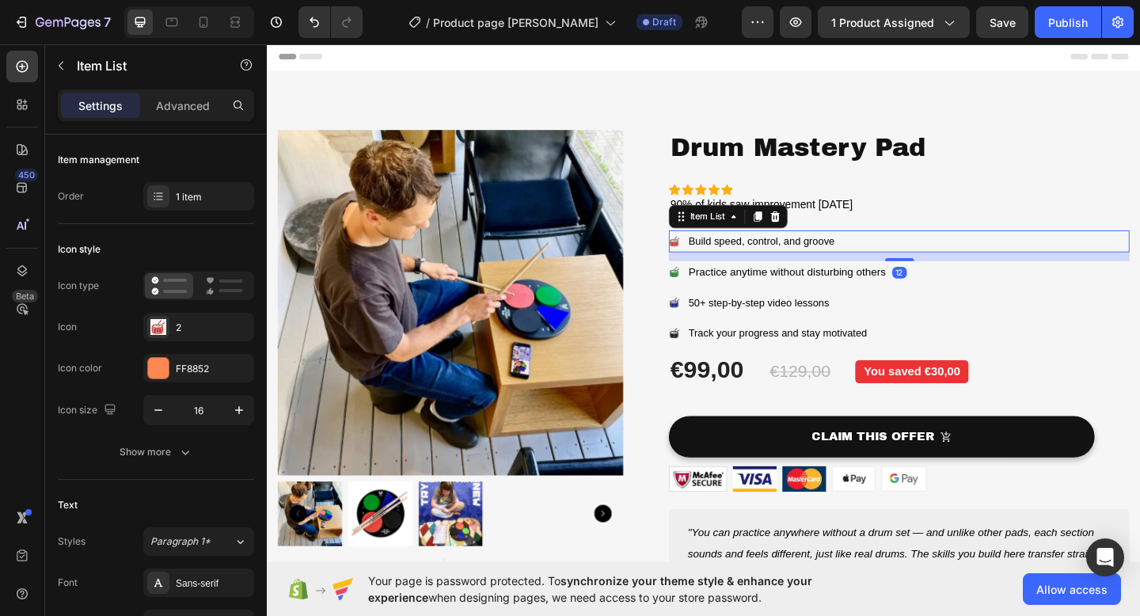
click at [939, 256] on div "Build speed, control, and groove" at bounding box center [954, 259] width 501 height 24
click at [1099, 195] on div "Drum Mastery Pad Product Title Icon Icon Icon Icon Icon Icon List 90% of kids s…" at bounding box center [954, 410] width 501 height 544
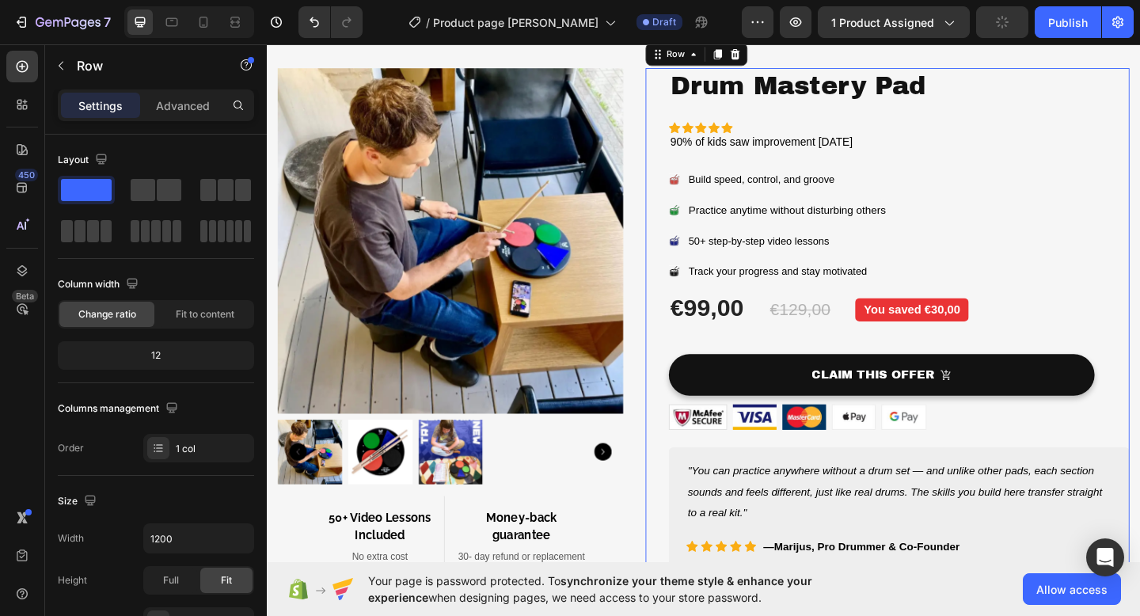
scroll to position [113, 0]
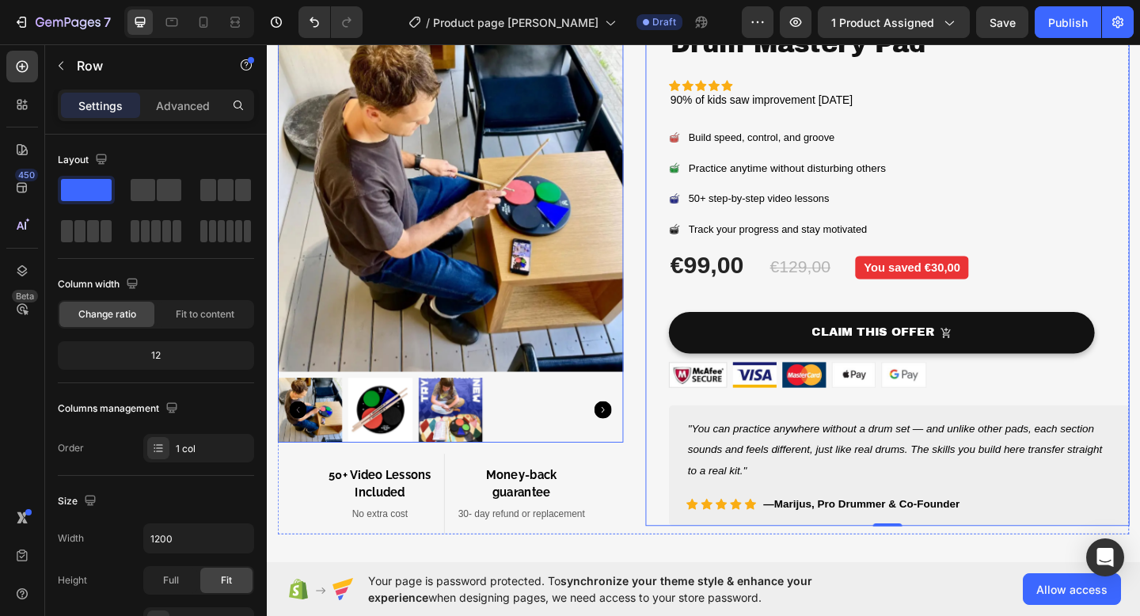
click at [433, 336] on img at bounding box center [467, 213] width 376 height 376
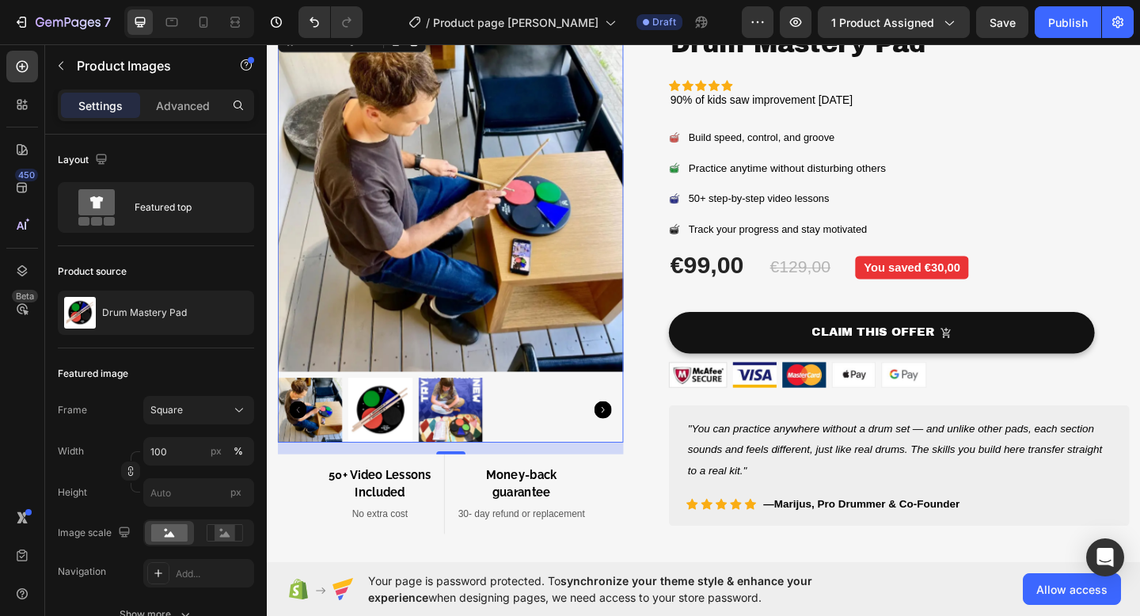
click at [192, 120] on div "Settings Advanced" at bounding box center [156, 105] width 196 height 32
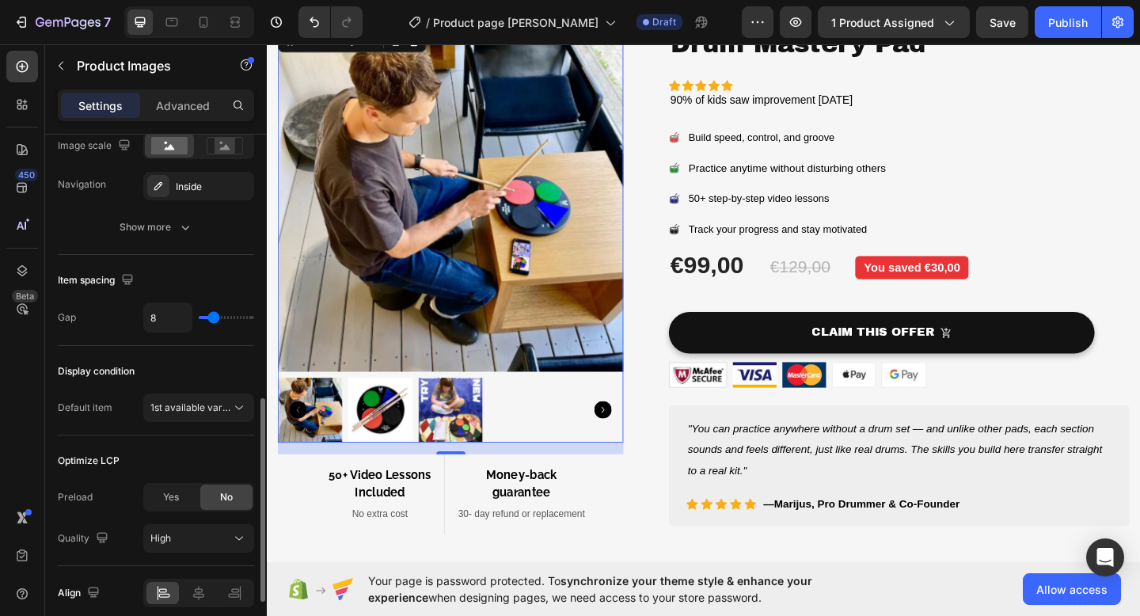
scroll to position [832, 0]
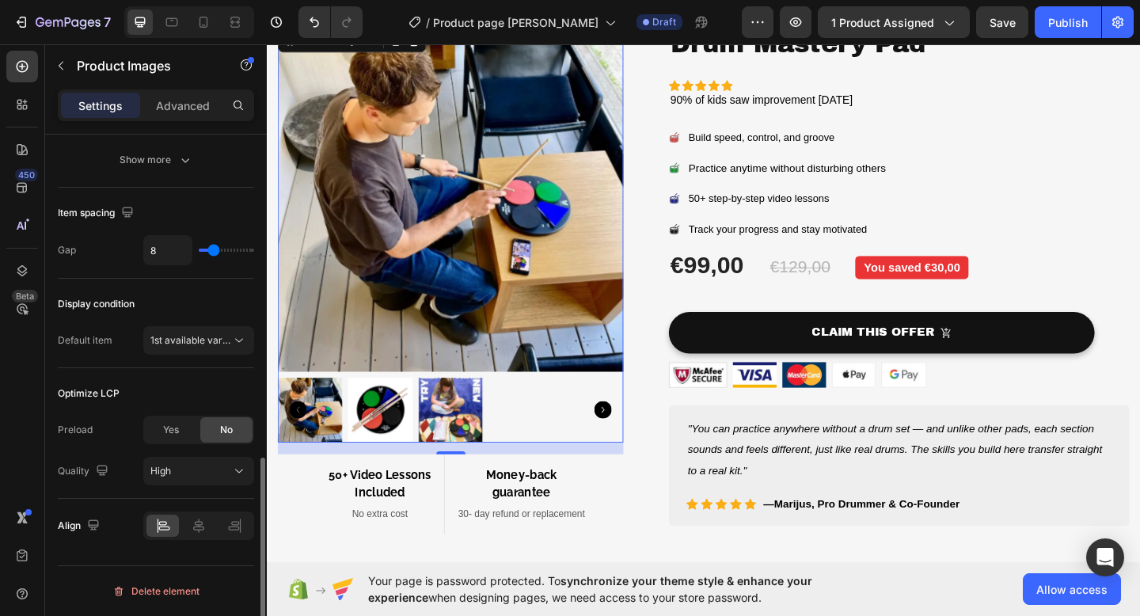
click at [368, 290] on img at bounding box center [467, 213] width 376 height 376
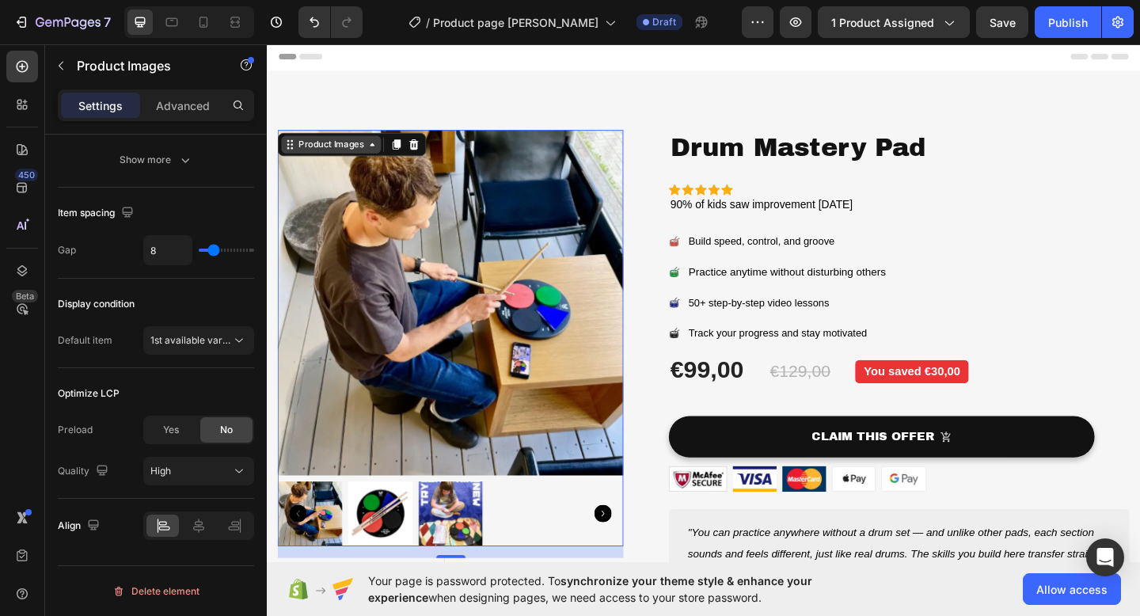
click at [340, 154] on div "Product Images" at bounding box center [336, 153] width 77 height 14
click at [166, 97] on p "Advanced" at bounding box center [183, 105] width 54 height 17
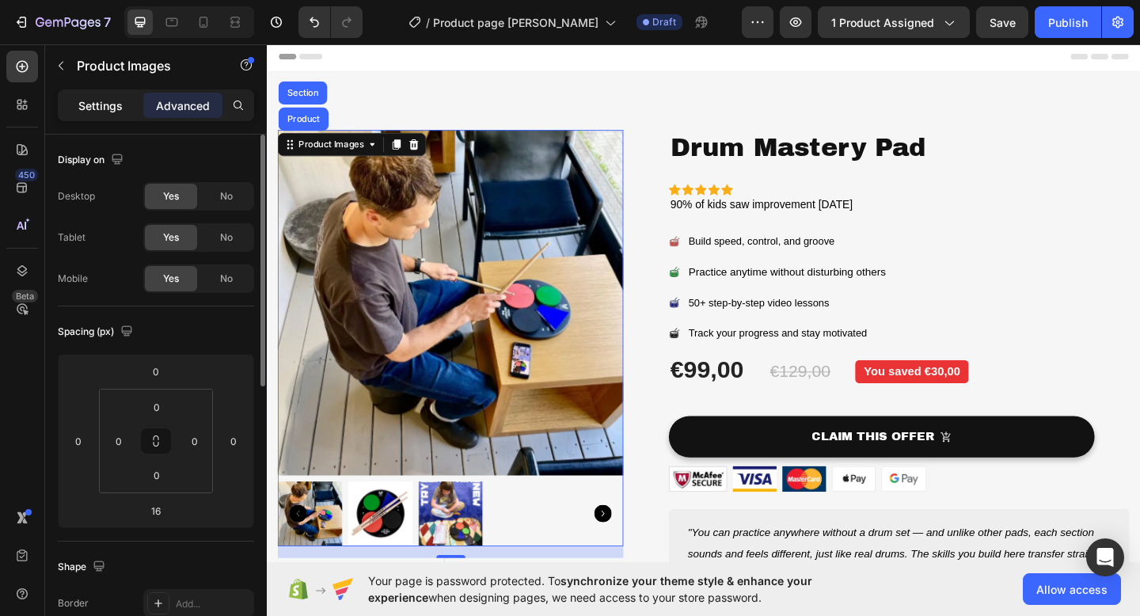
click at [85, 108] on p "Settings" at bounding box center [100, 105] width 44 height 17
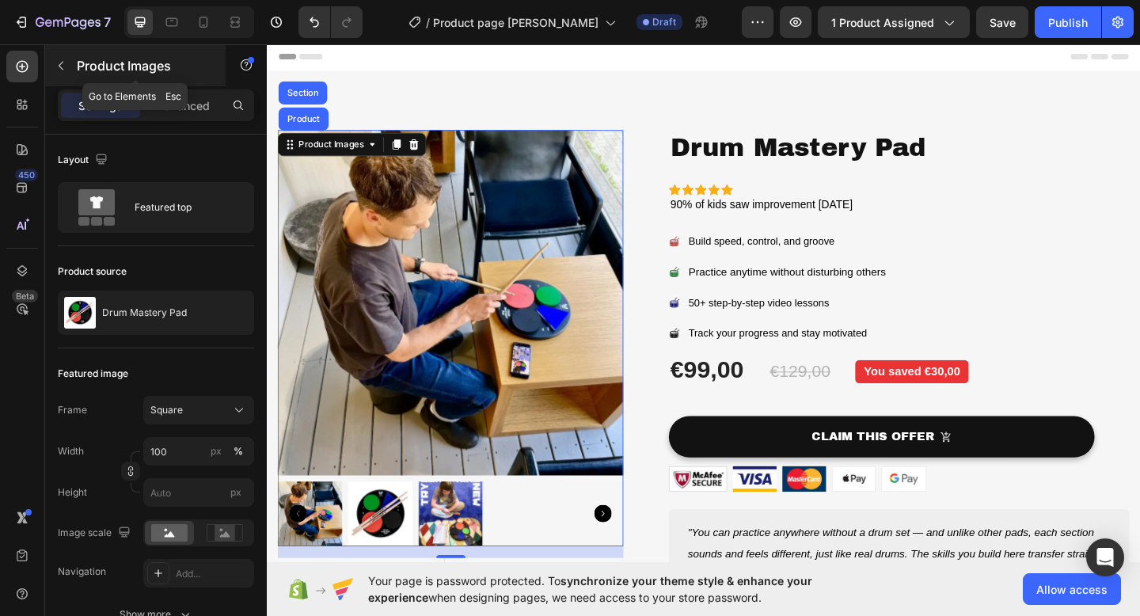
click at [70, 63] on button "button" at bounding box center [60, 65] width 25 height 25
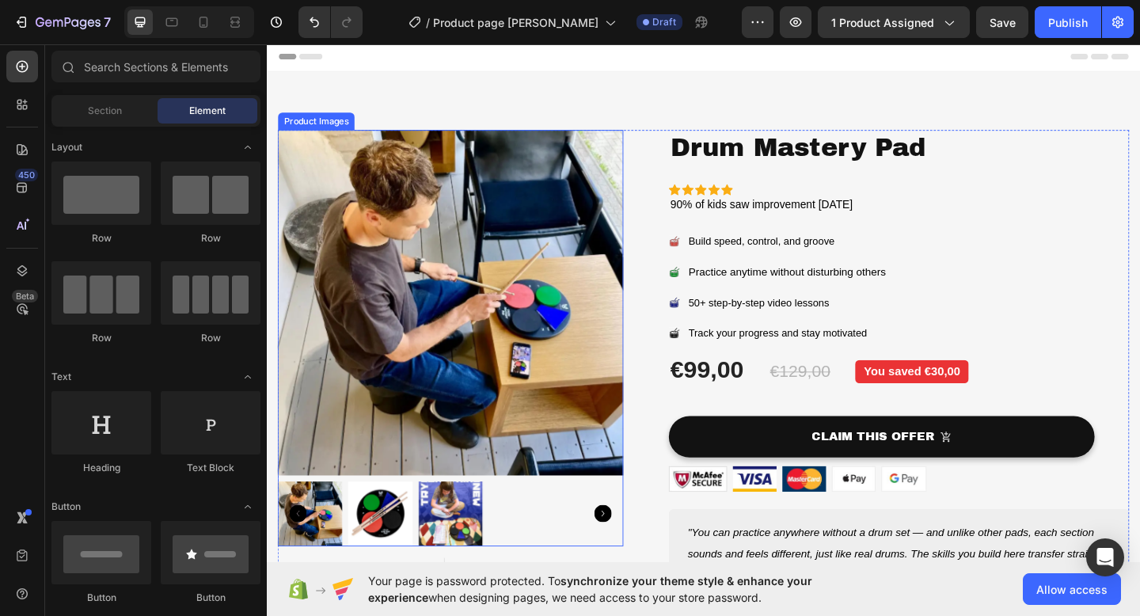
click at [362, 195] on img at bounding box center [467, 326] width 376 height 376
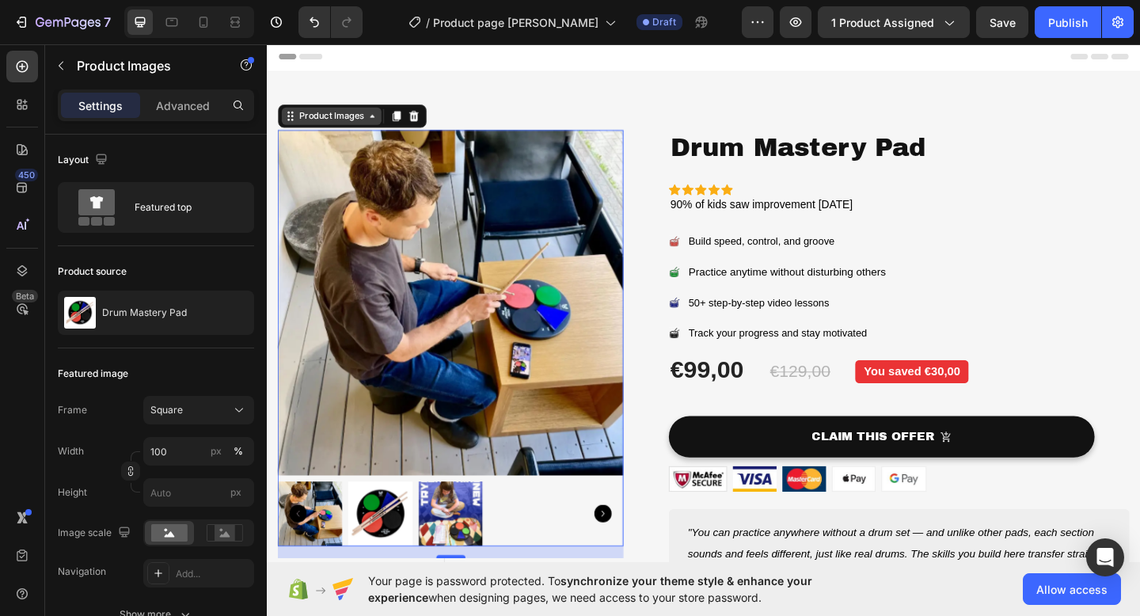
click at [384, 129] on div "Product Images" at bounding box center [337, 122] width 108 height 19
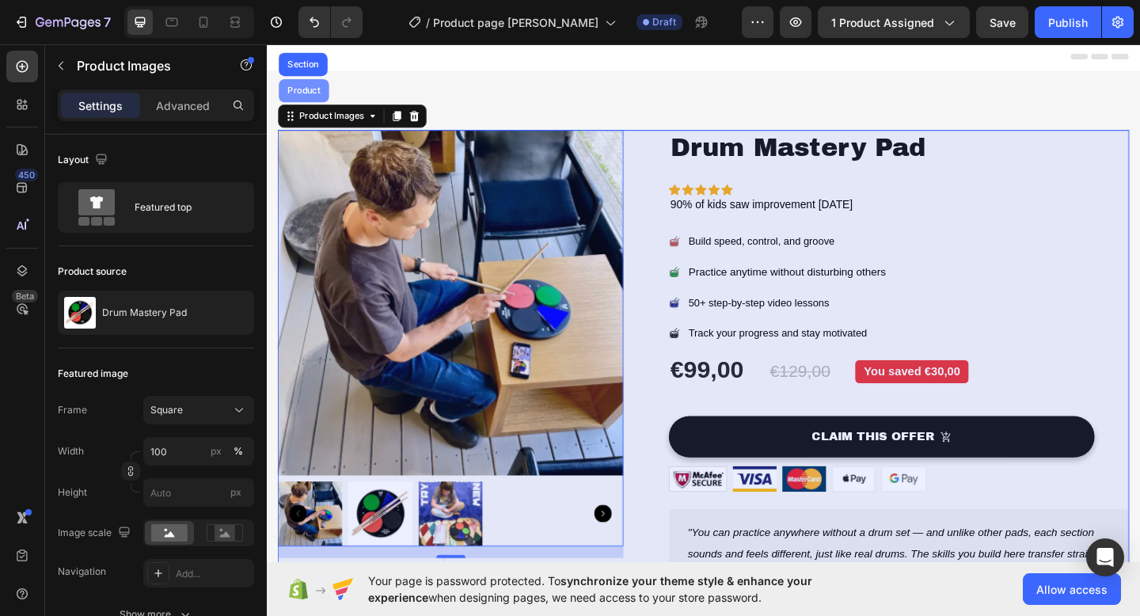
click at [314, 108] on div "Product" at bounding box center [306, 94] width 55 height 25
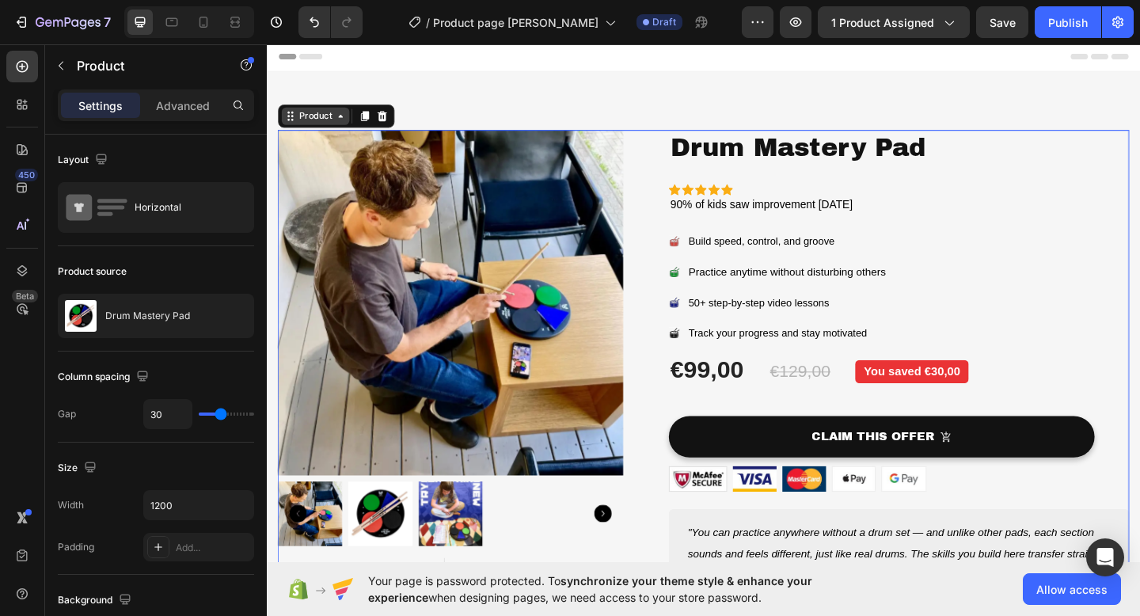
click at [346, 120] on icon at bounding box center [346, 122] width 13 height 13
click at [302, 98] on div "Section" at bounding box center [306, 94] width 40 height 9
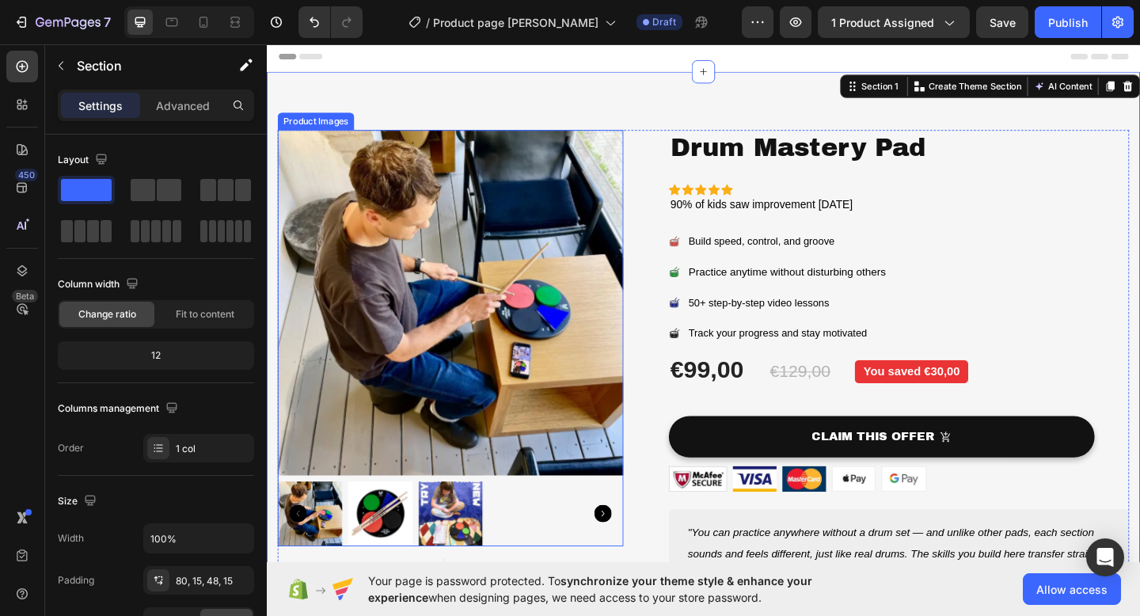
click at [405, 217] on img at bounding box center [467, 326] width 376 height 376
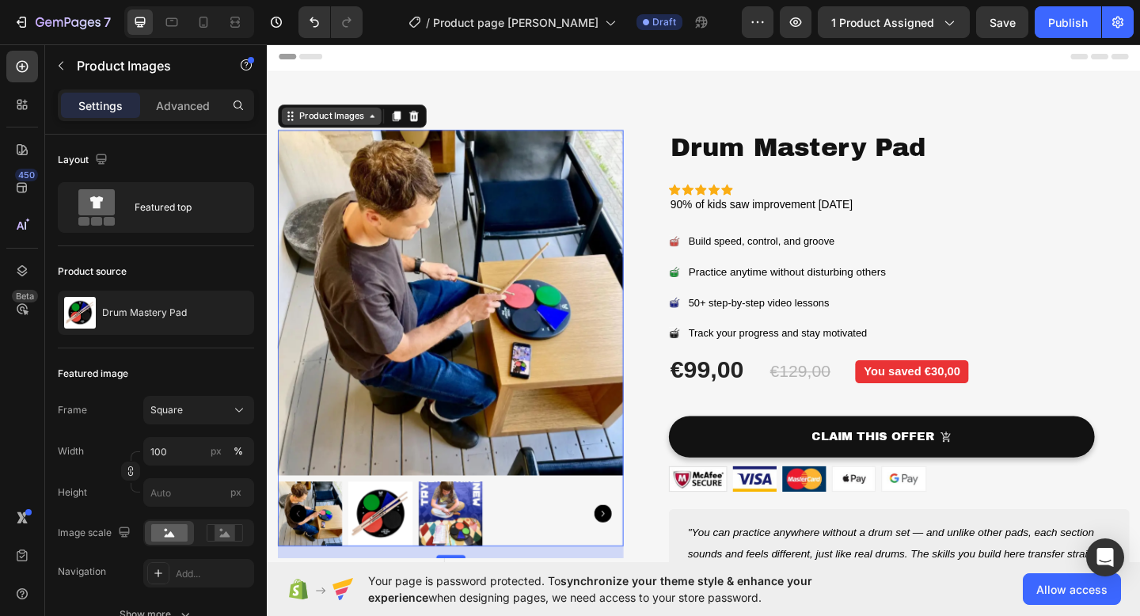
click at [352, 120] on div "Product Images" at bounding box center [336, 123] width 77 height 14
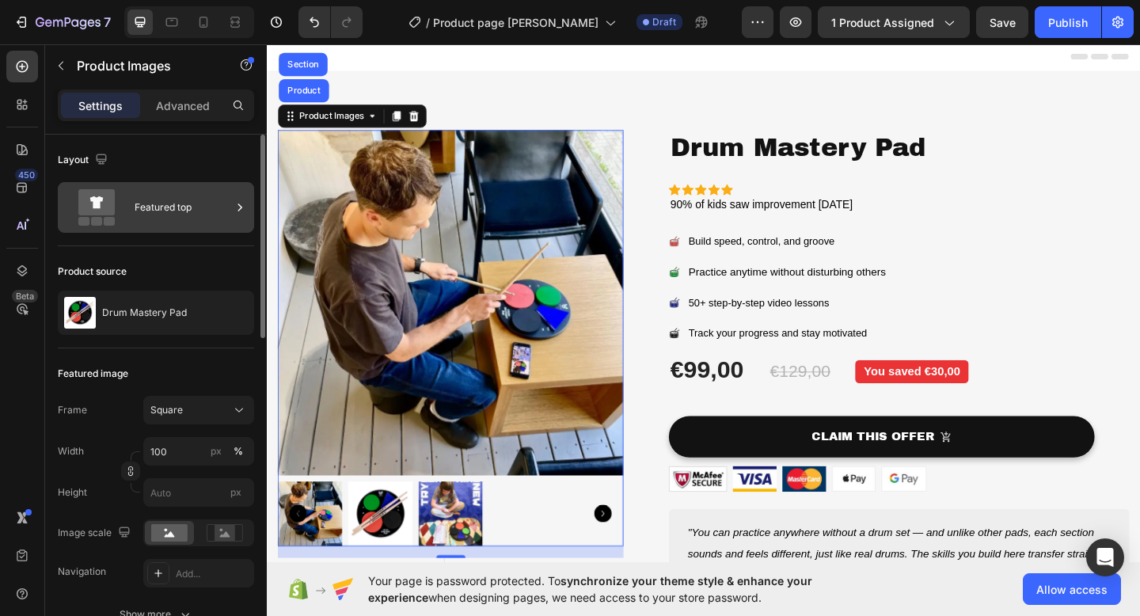
click at [206, 225] on div "Featured top" at bounding box center [183, 207] width 97 height 36
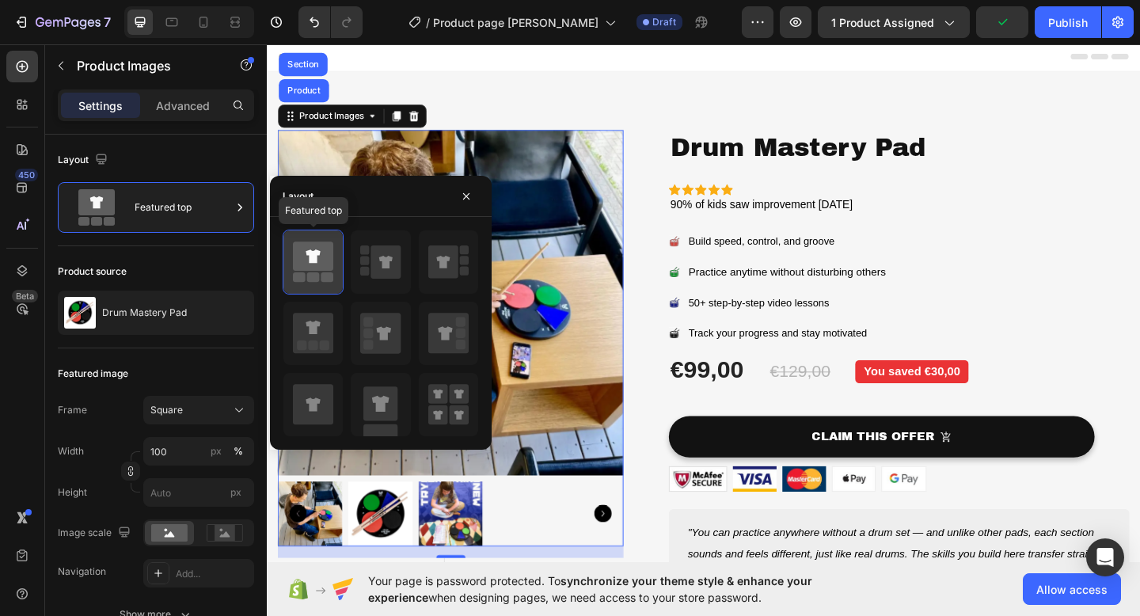
click at [293, 245] on icon at bounding box center [313, 255] width 40 height 29
click at [195, 13] on div at bounding box center [203, 21] width 25 height 25
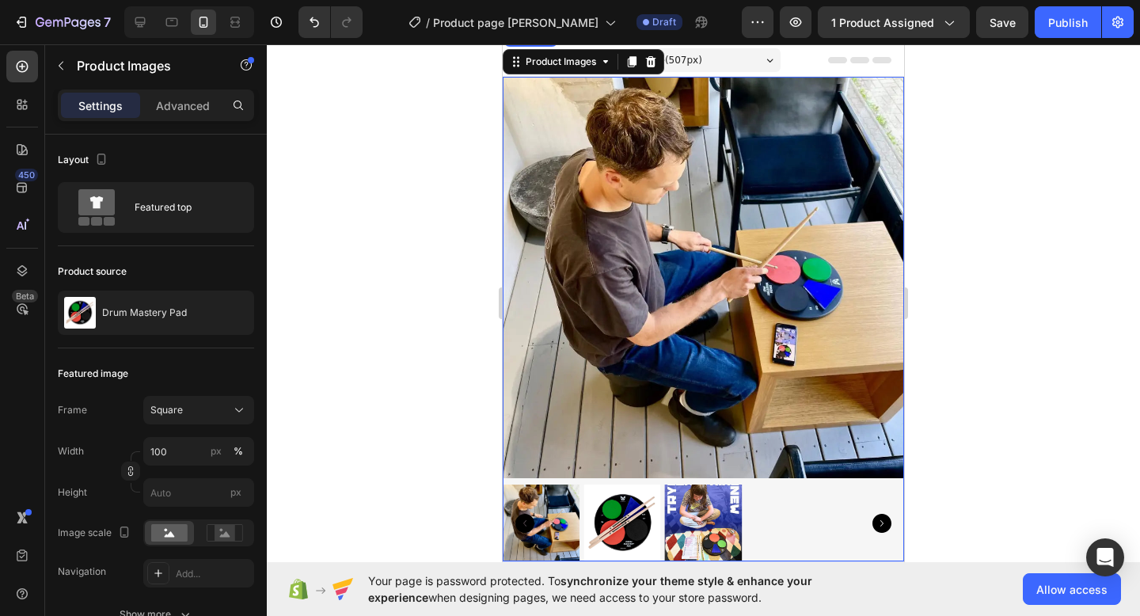
click at [786, 183] on img at bounding box center [703, 277] width 401 height 401
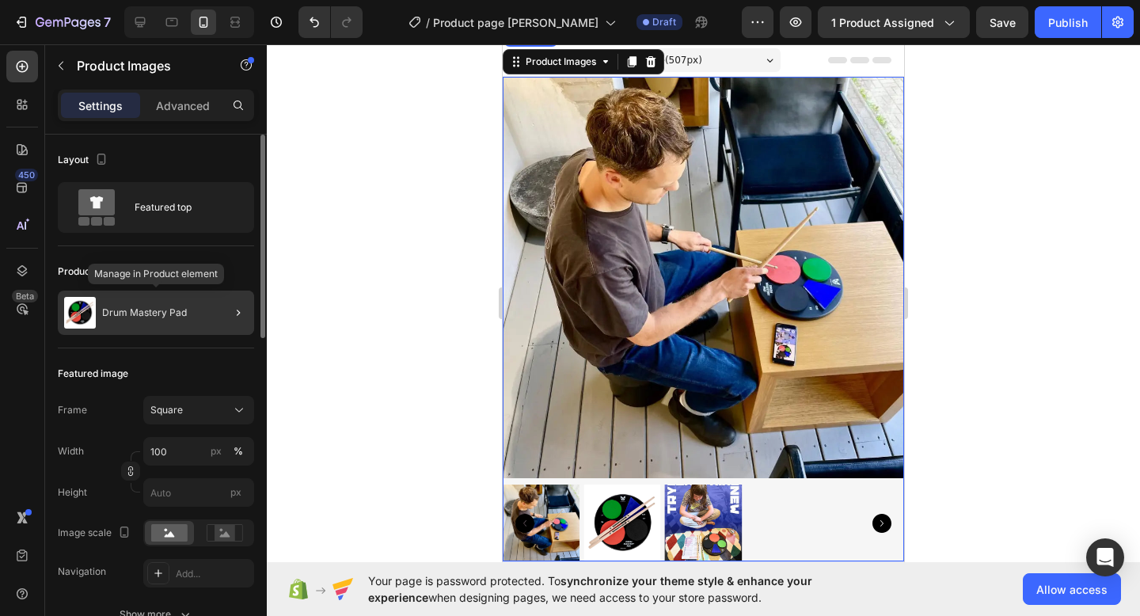
click at [159, 313] on p "Drum Mastery Pad" at bounding box center [144, 312] width 85 height 11
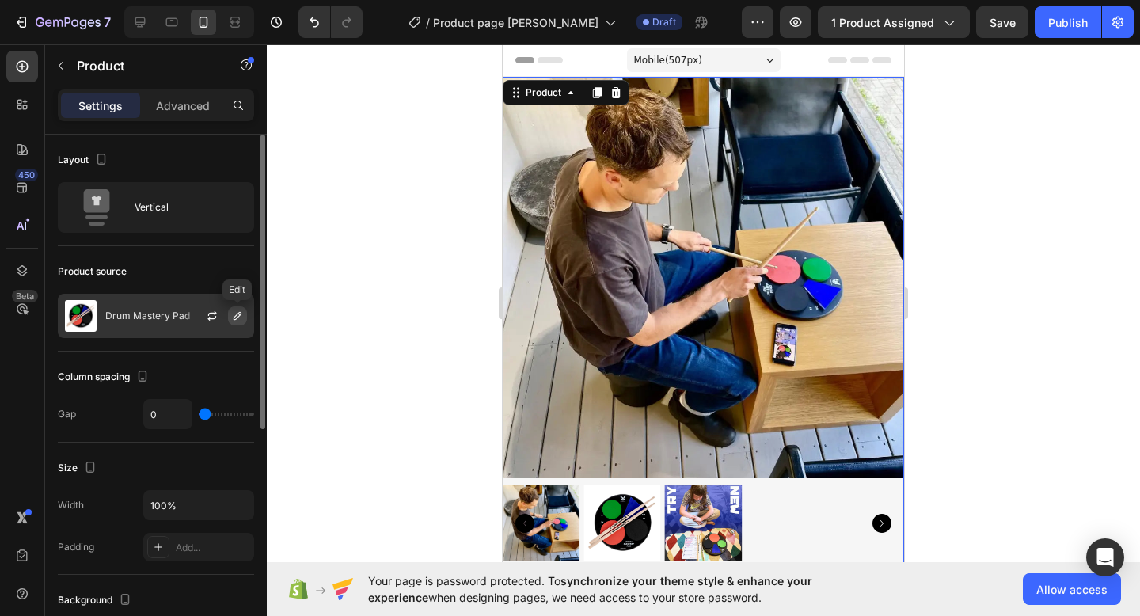
click at [239, 313] on icon "button" at bounding box center [237, 316] width 8 height 8
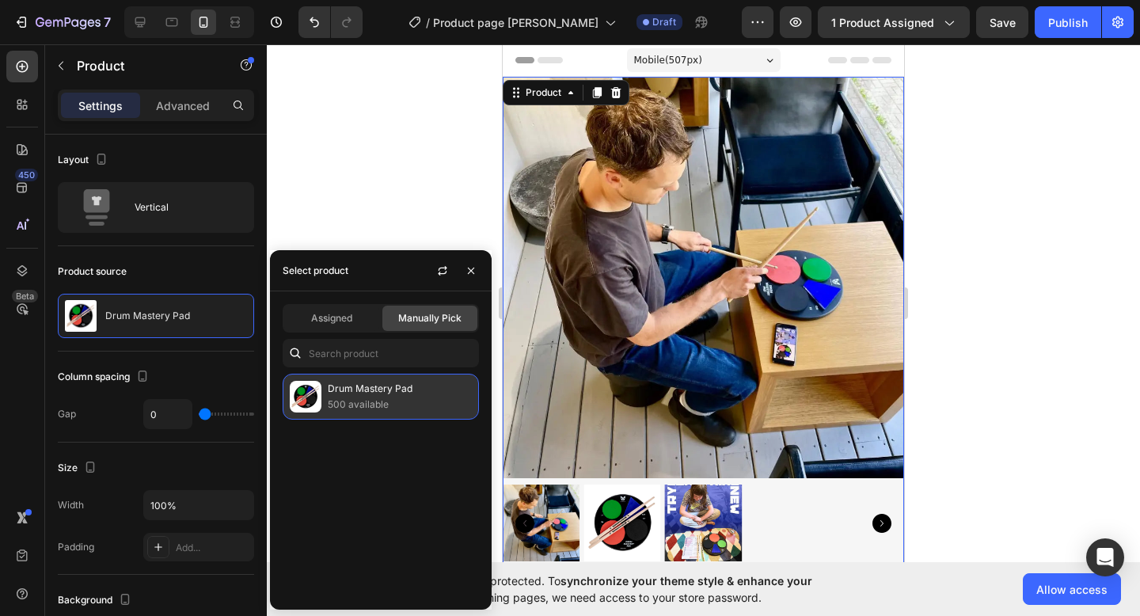
click at [344, 398] on p "500 available" at bounding box center [400, 405] width 144 height 16
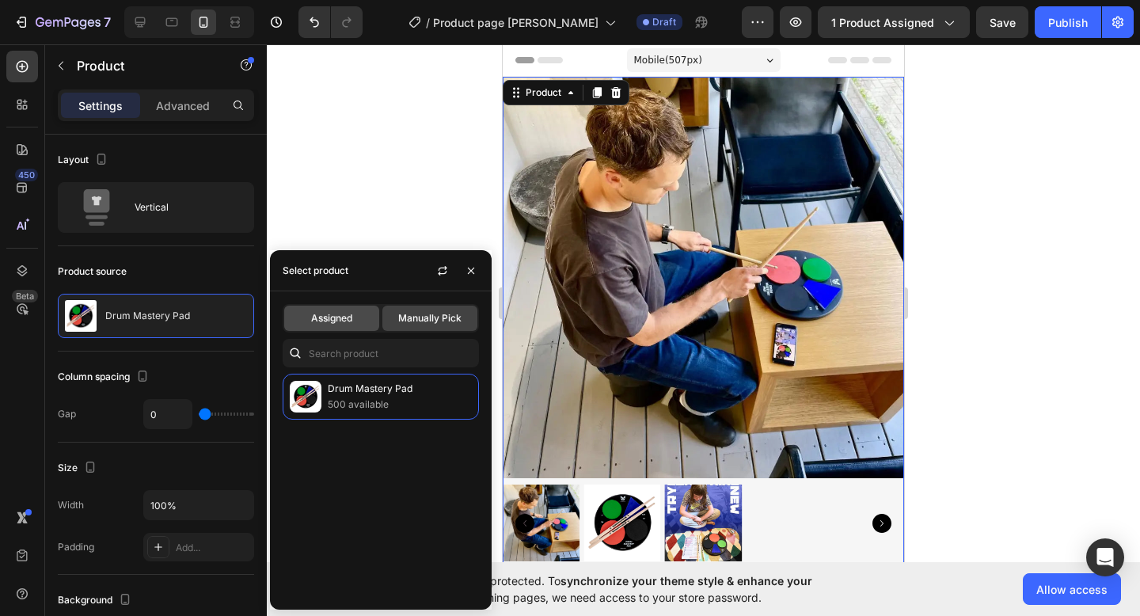
click at [352, 307] on div "Assigned" at bounding box center [331, 317] width 95 height 25
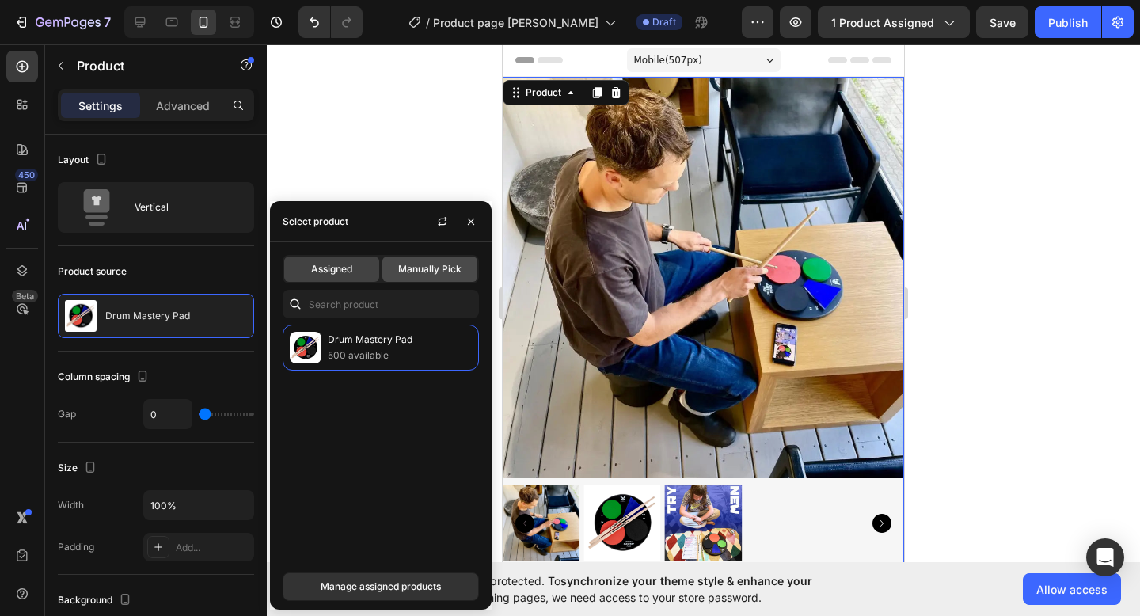
click at [434, 273] on span "Manually Pick" at bounding box center [429, 269] width 63 height 14
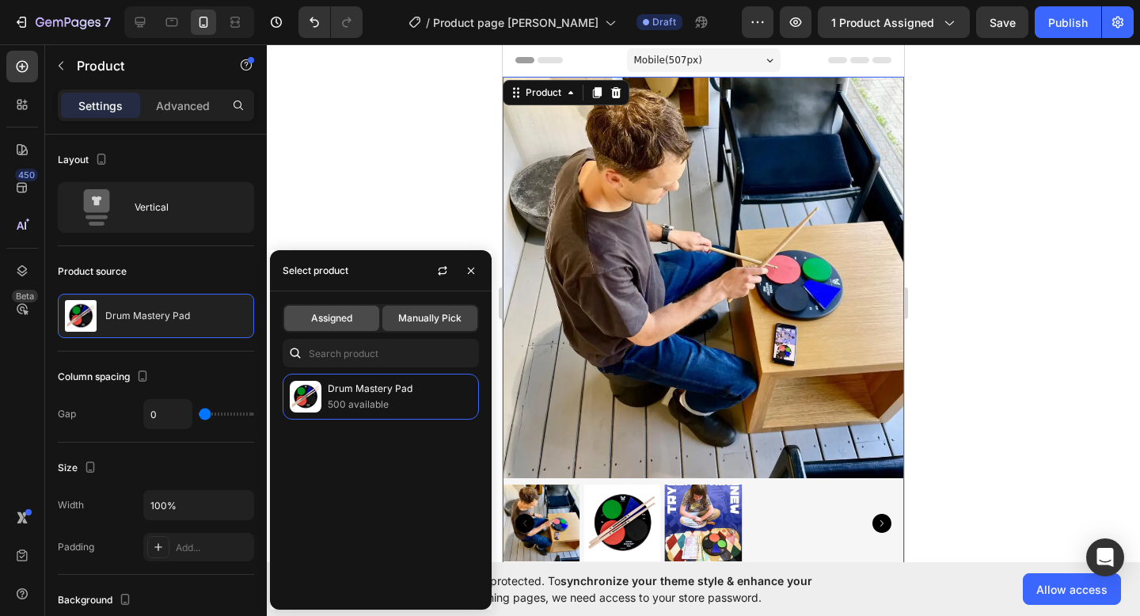
click at [343, 317] on span "Assigned" at bounding box center [331, 318] width 41 height 14
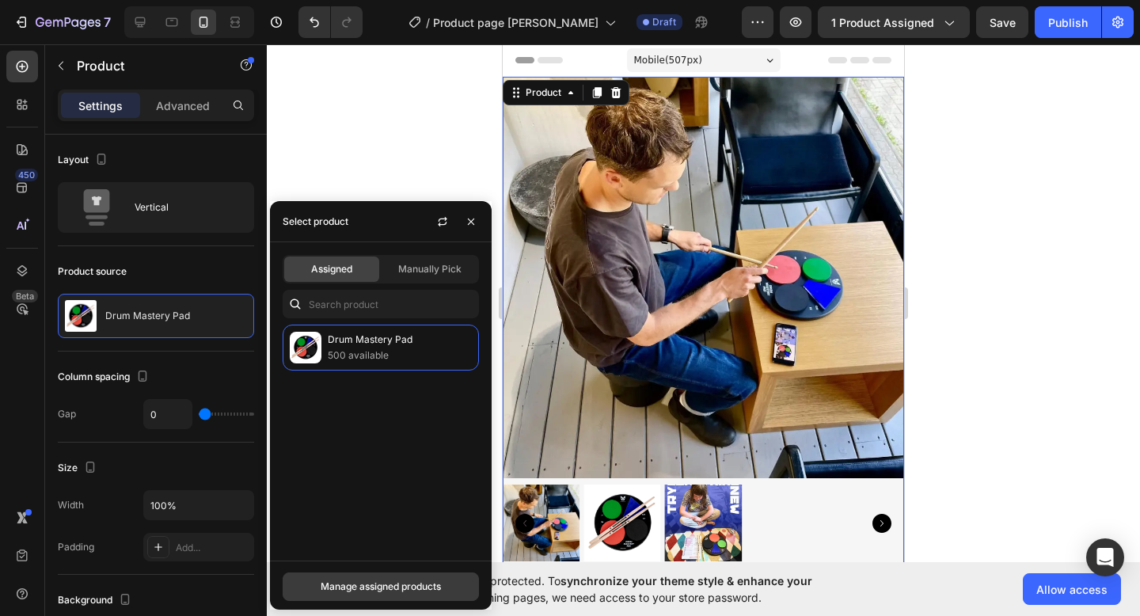
click at [382, 595] on button "Manage assigned products" at bounding box center [381, 586] width 196 height 28
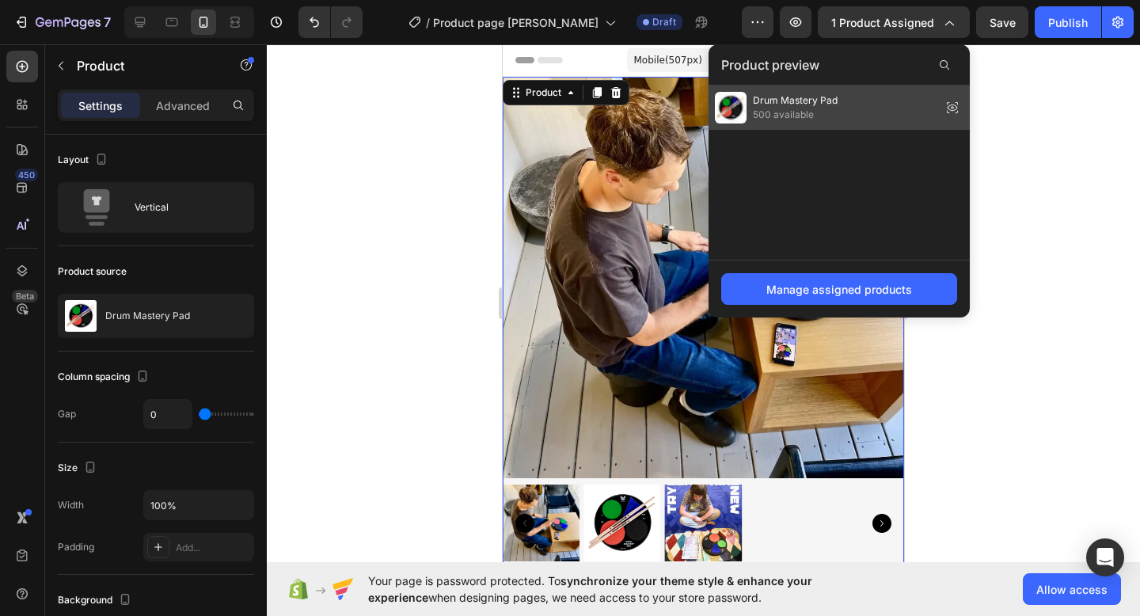
click at [927, 111] on div "Drum Mastery Pad 500 available" at bounding box center [838, 107] width 261 height 44
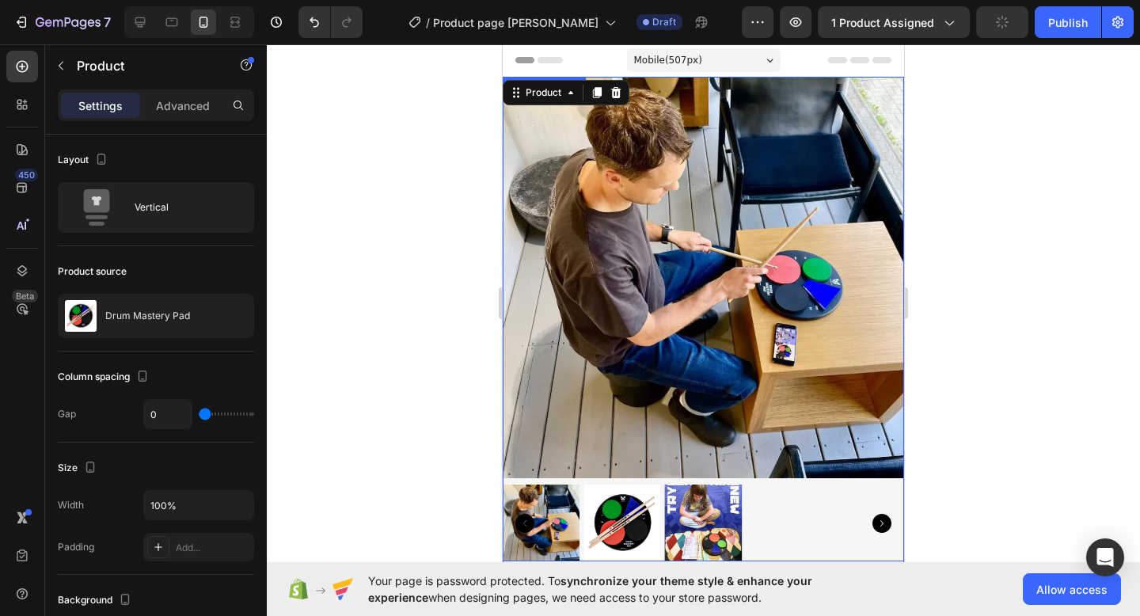
click at [719, 161] on img at bounding box center [703, 277] width 401 height 401
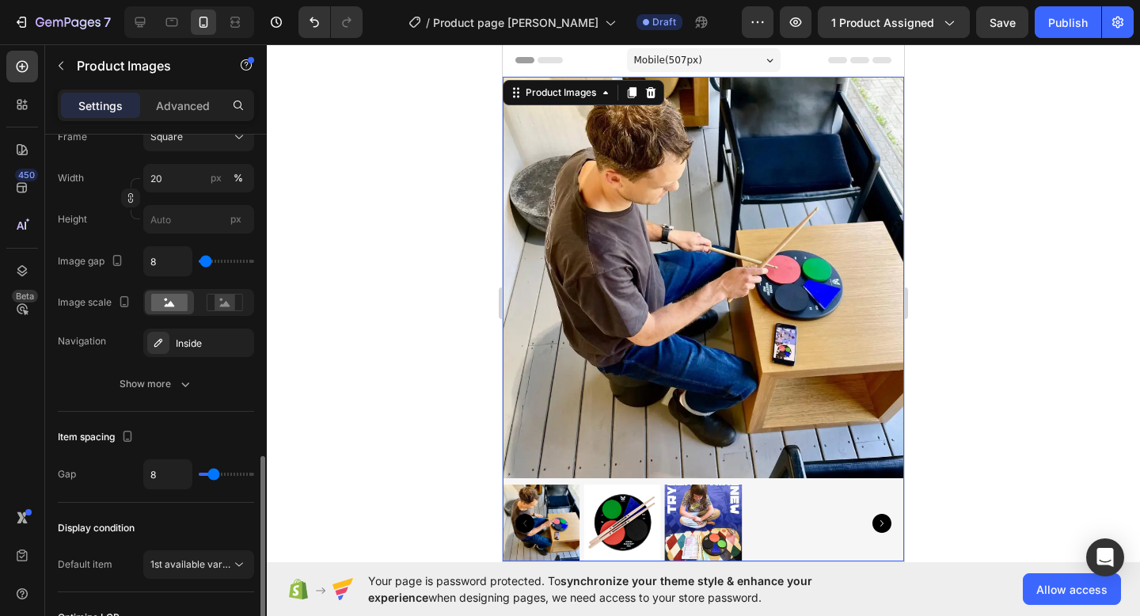
scroll to position [832, 0]
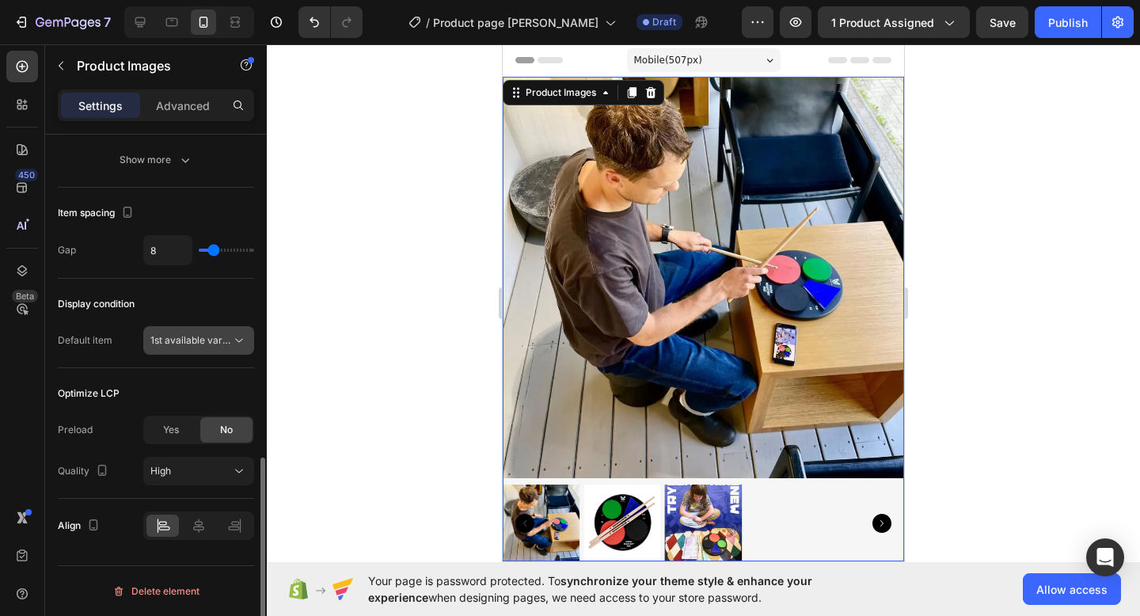
click at [173, 339] on span "1st available variant" at bounding box center [194, 340] width 89 height 12
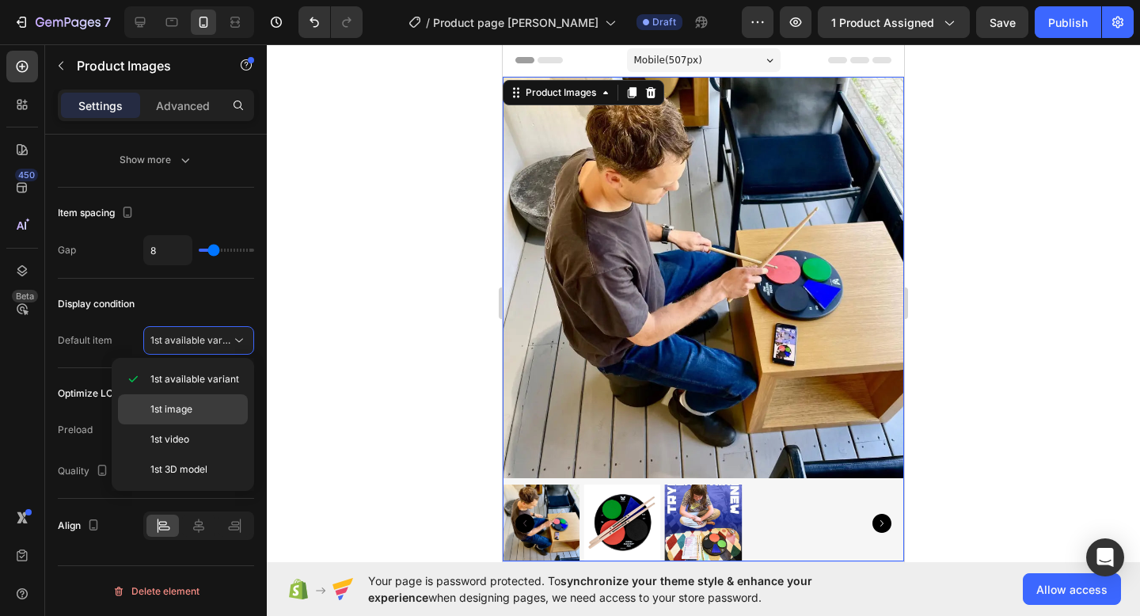
click at [173, 409] on span "1st image" at bounding box center [171, 409] width 42 height 14
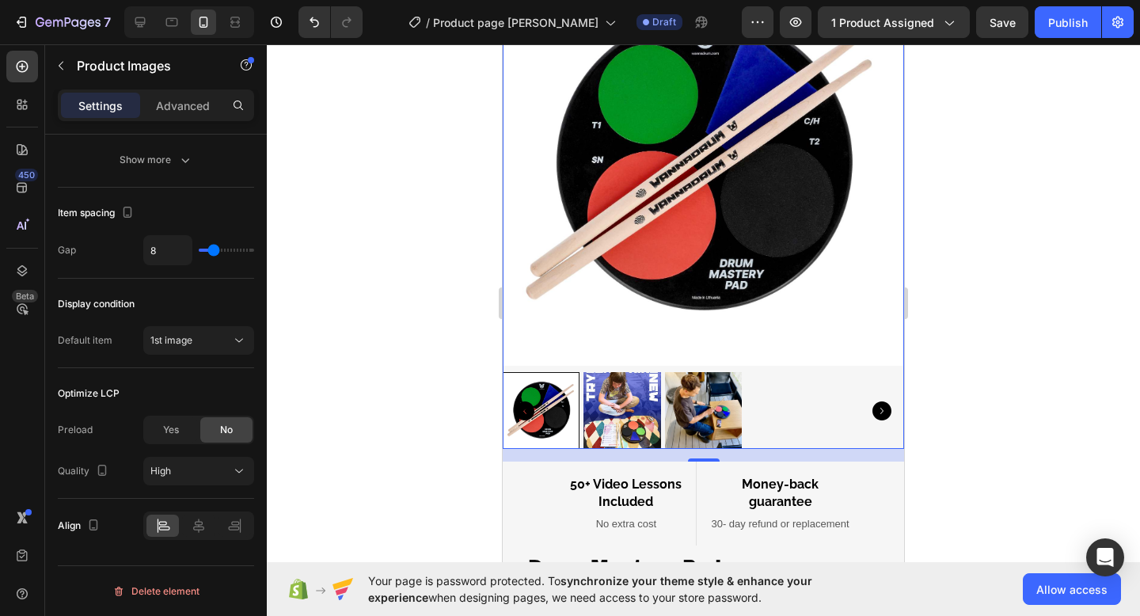
scroll to position [23, 0]
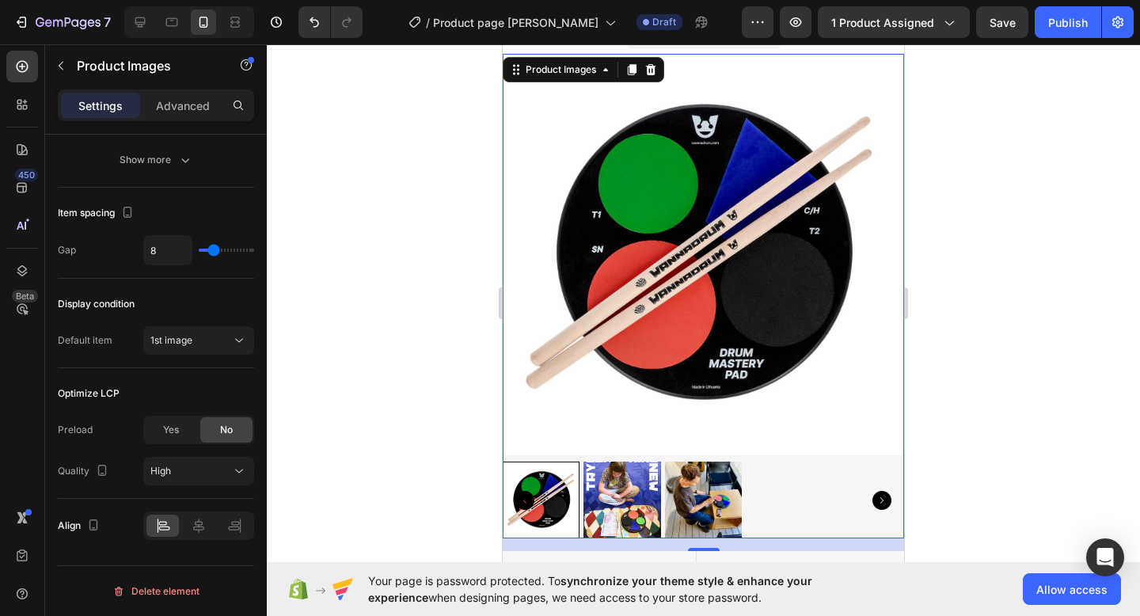
click at [659, 490] on img at bounding box center [621, 499] width 77 height 77
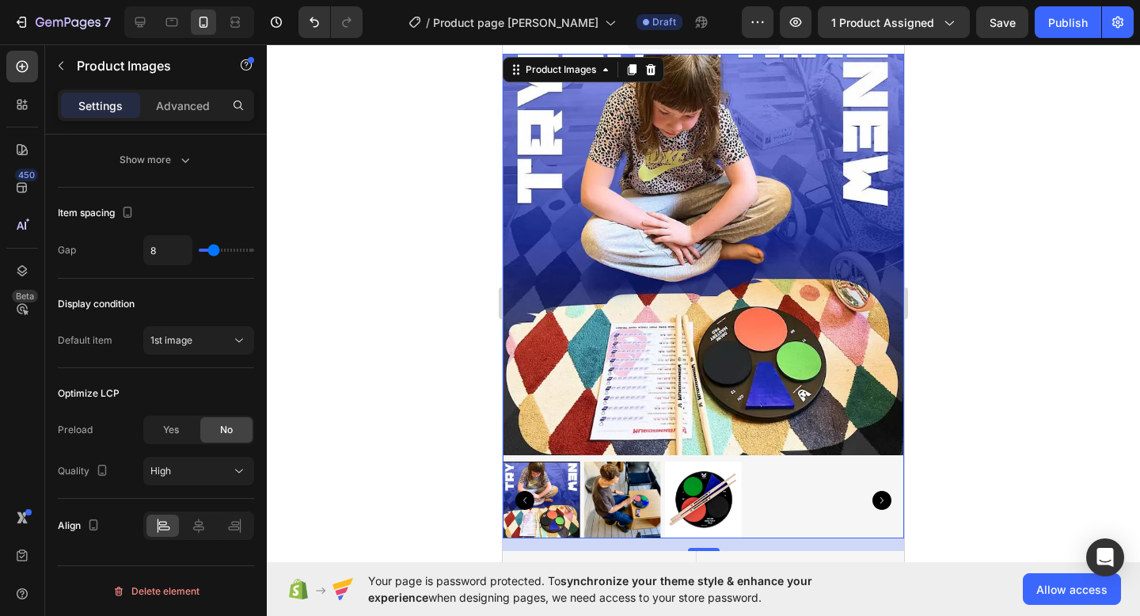
click at [646, 490] on img at bounding box center [621, 499] width 77 height 77
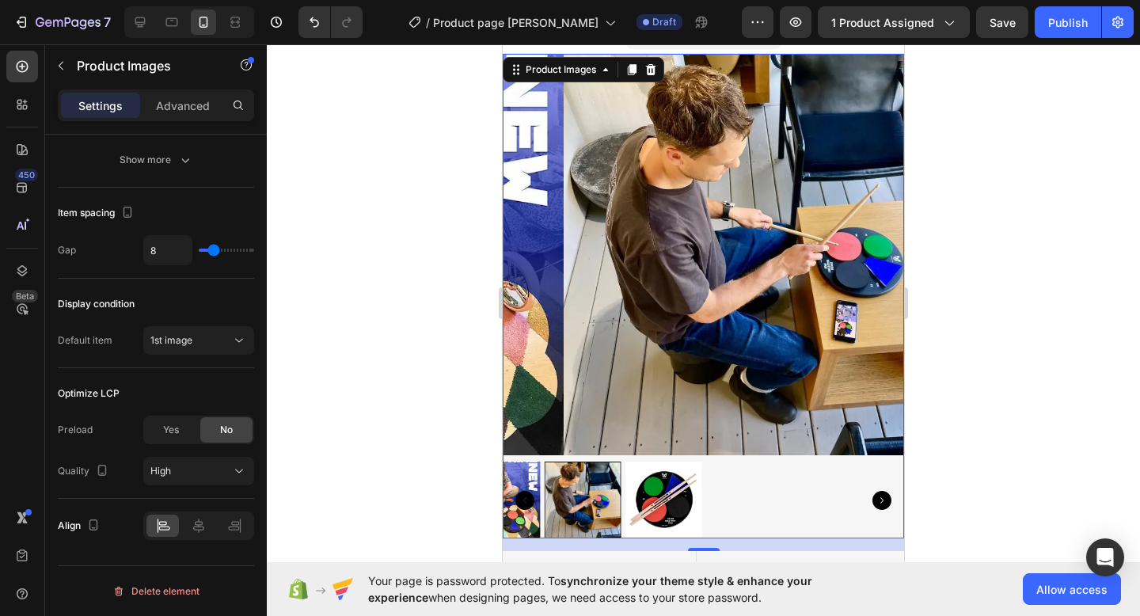
click at [681, 490] on div at bounding box center [703, 499] width 401 height 77
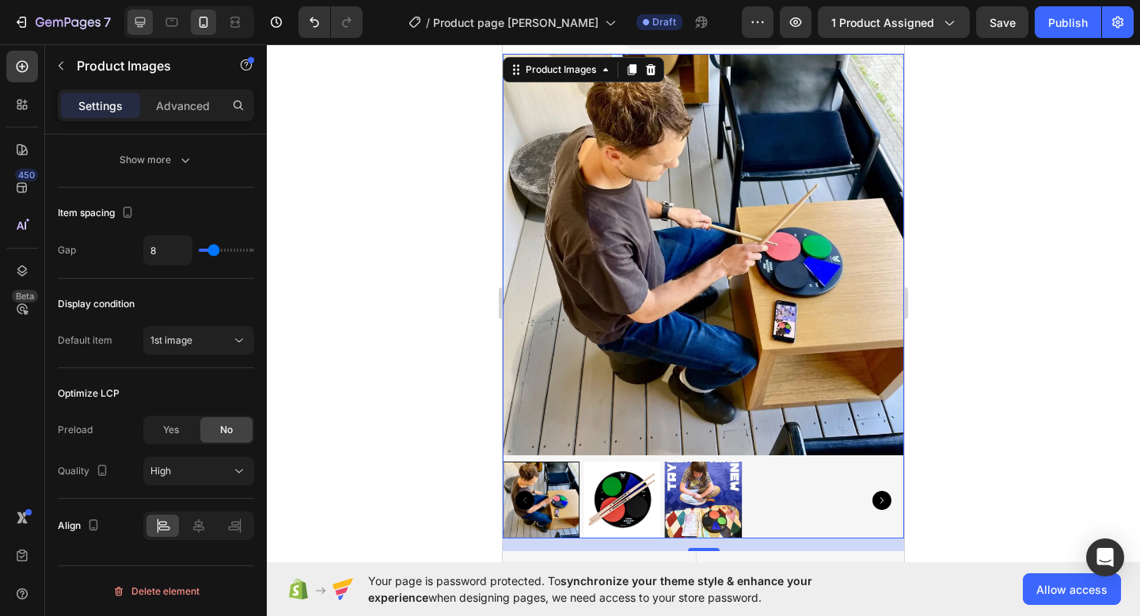
click at [139, 25] on icon at bounding box center [140, 22] width 16 height 16
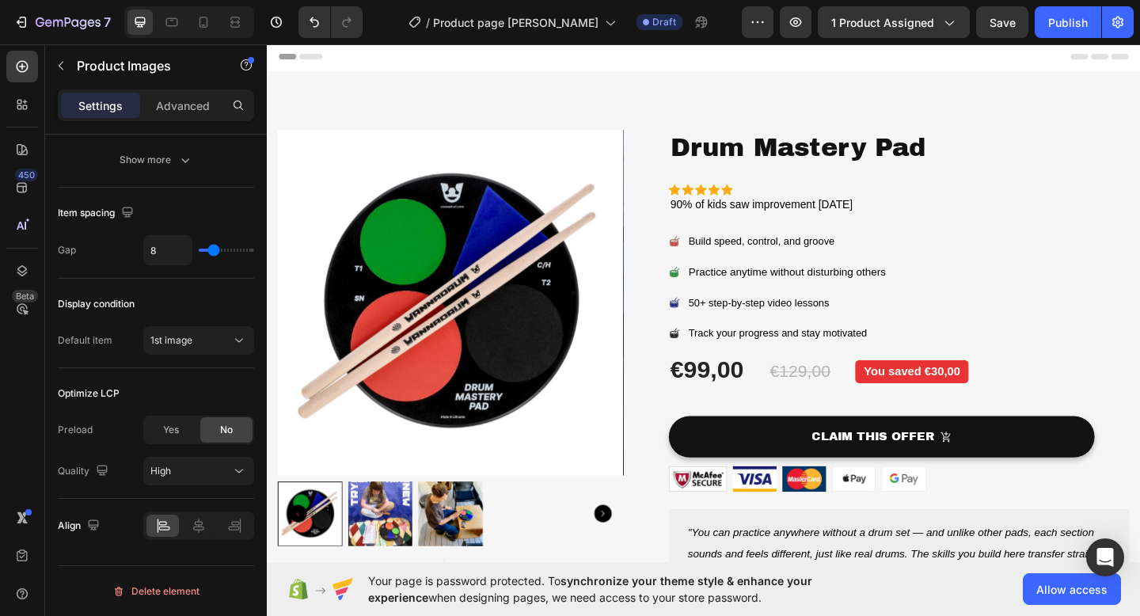
click at [462, 337] on img at bounding box center [467, 326] width 376 height 376
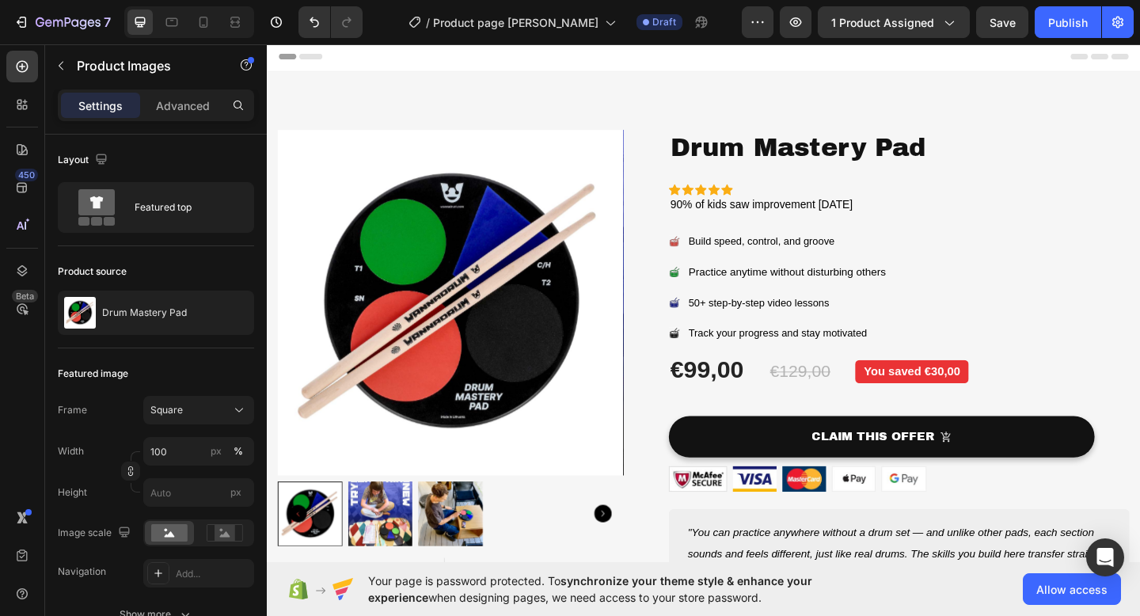
click at [374, 310] on img at bounding box center [467, 326] width 376 height 376
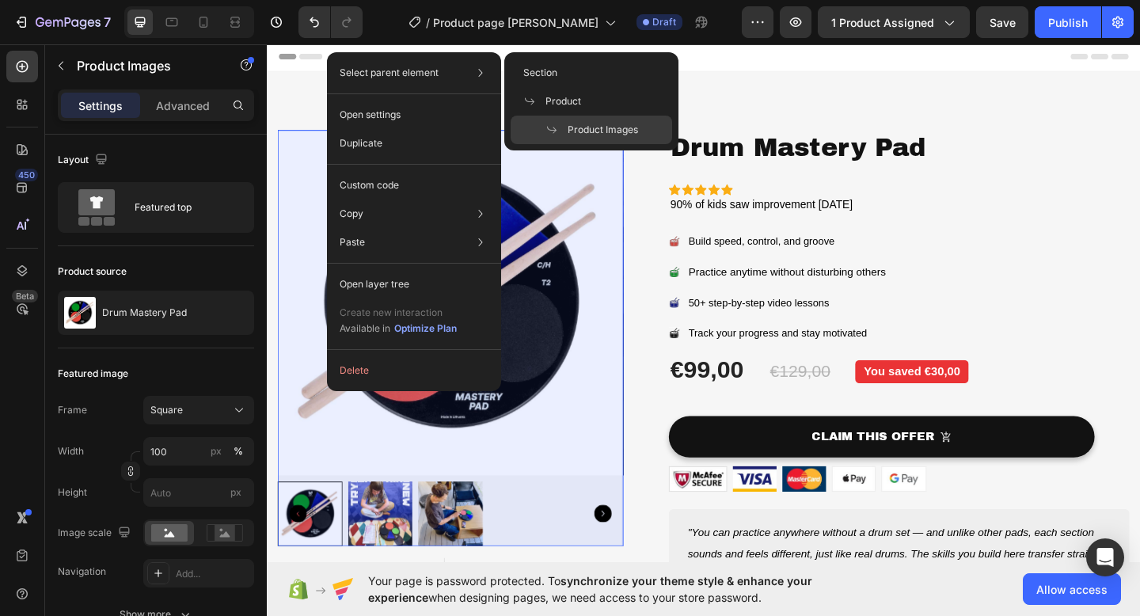
click at [547, 123] on icon at bounding box center [551, 129] width 13 height 13
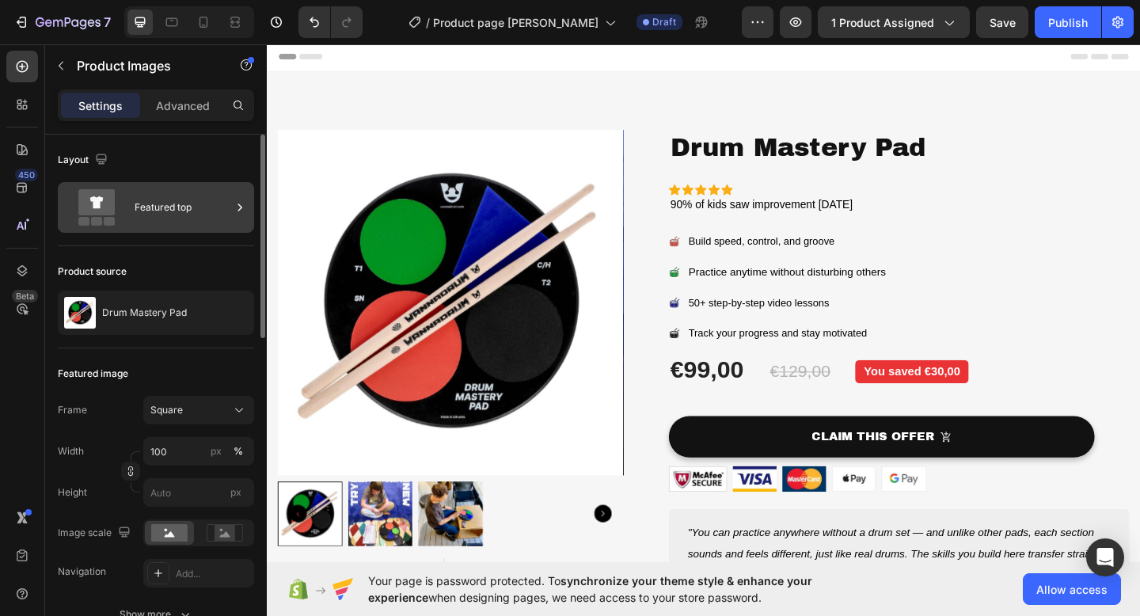
click at [201, 208] on div "Featured top" at bounding box center [183, 207] width 97 height 36
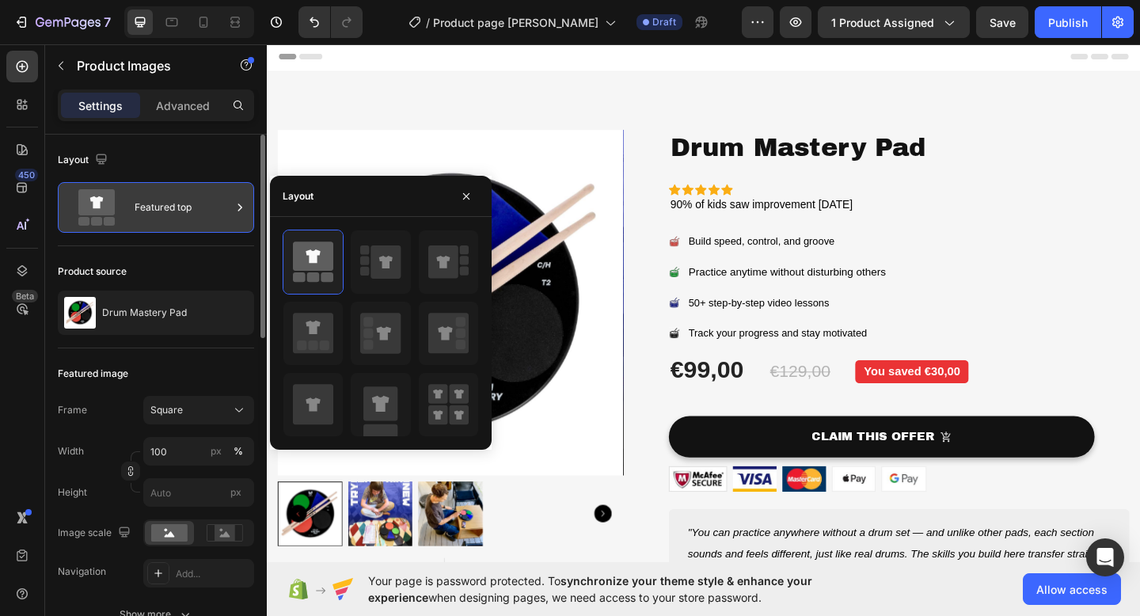
click at [201, 208] on div "Featured top" at bounding box center [183, 207] width 97 height 36
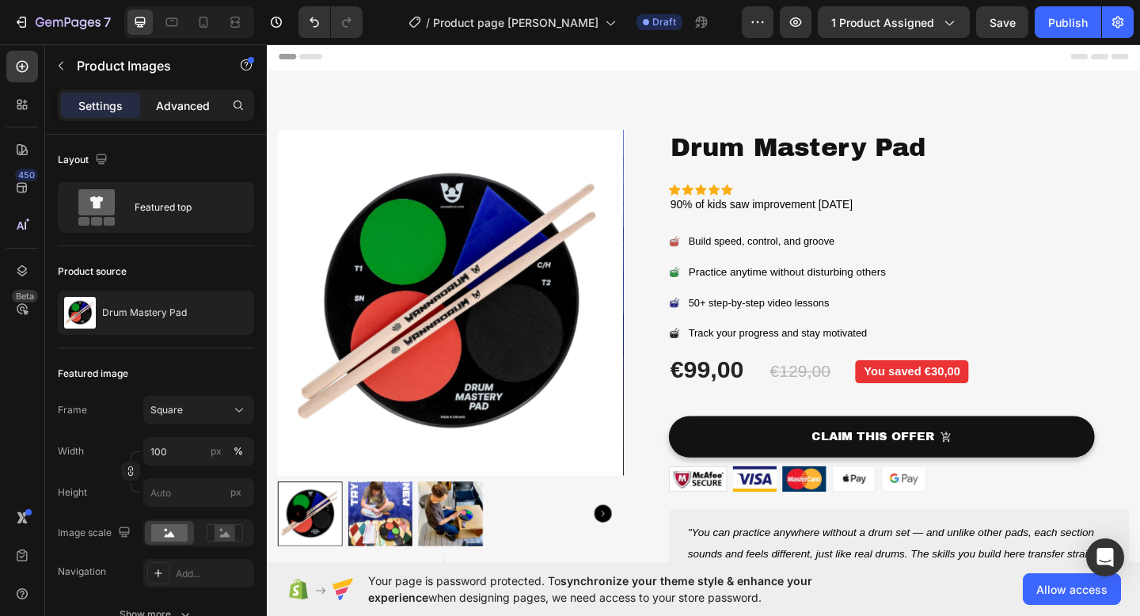
click at [187, 112] on p "Advanced" at bounding box center [183, 105] width 54 height 17
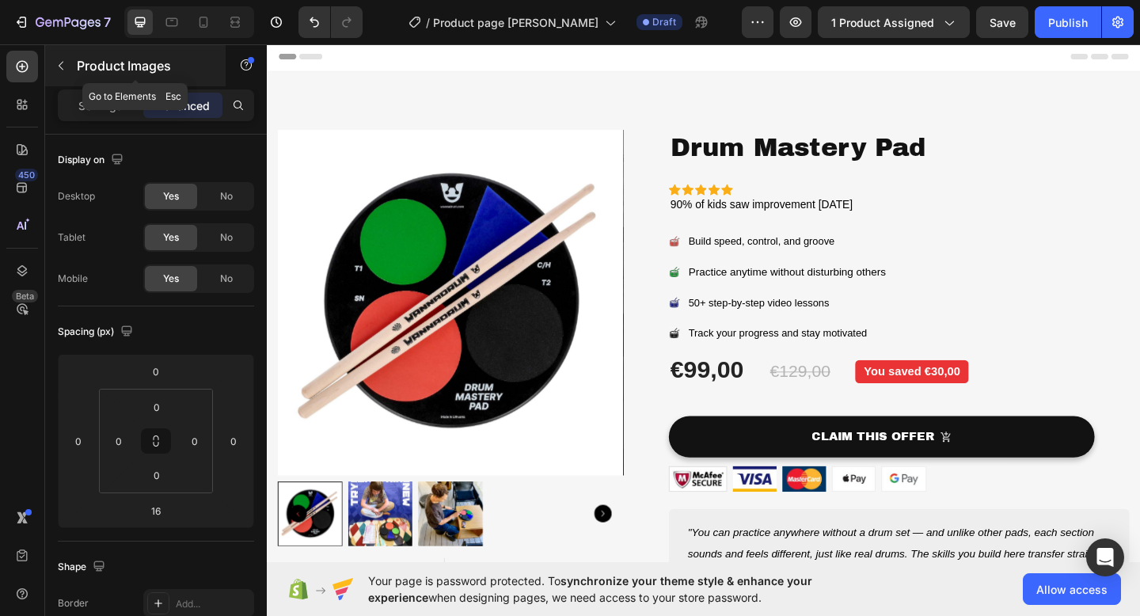
click at [84, 71] on p "Product Images" at bounding box center [144, 65] width 135 height 19
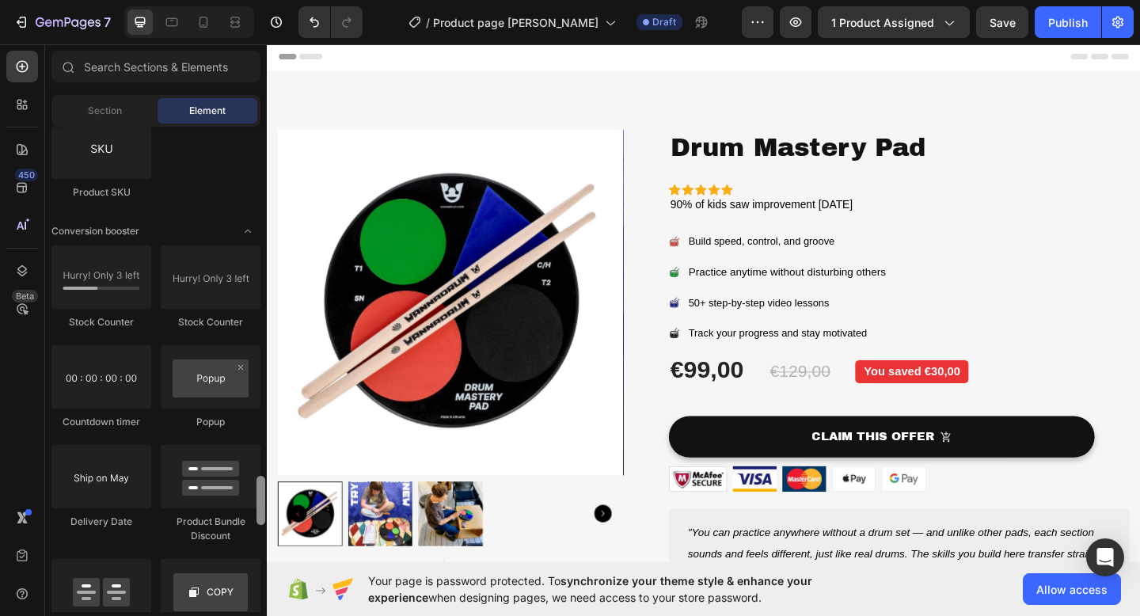
scroll to position [3189, 0]
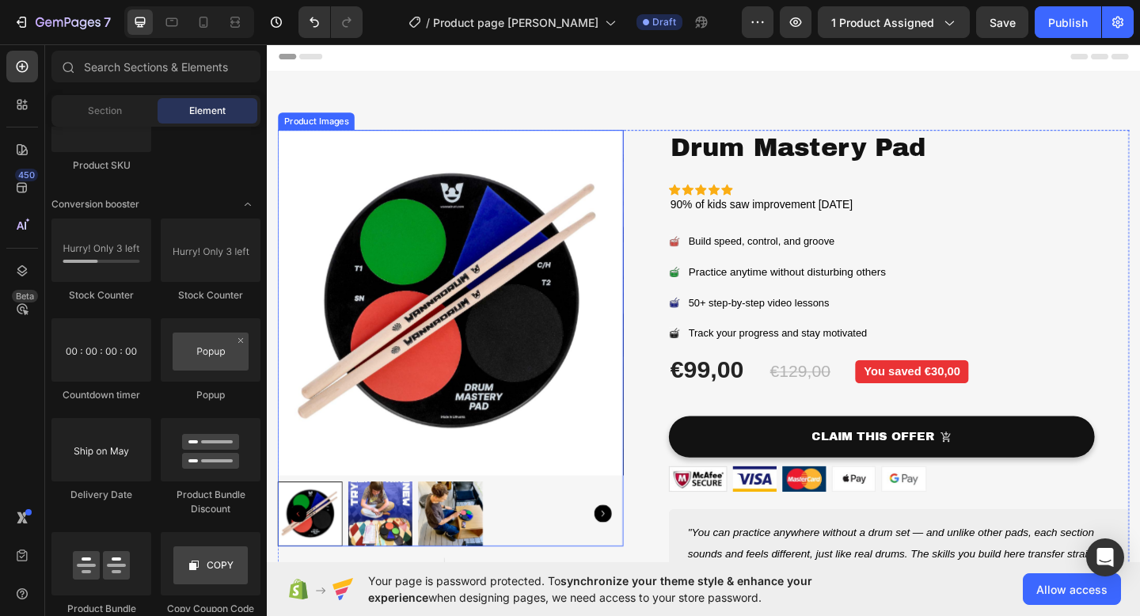
click at [400, 256] on img at bounding box center [467, 326] width 376 height 376
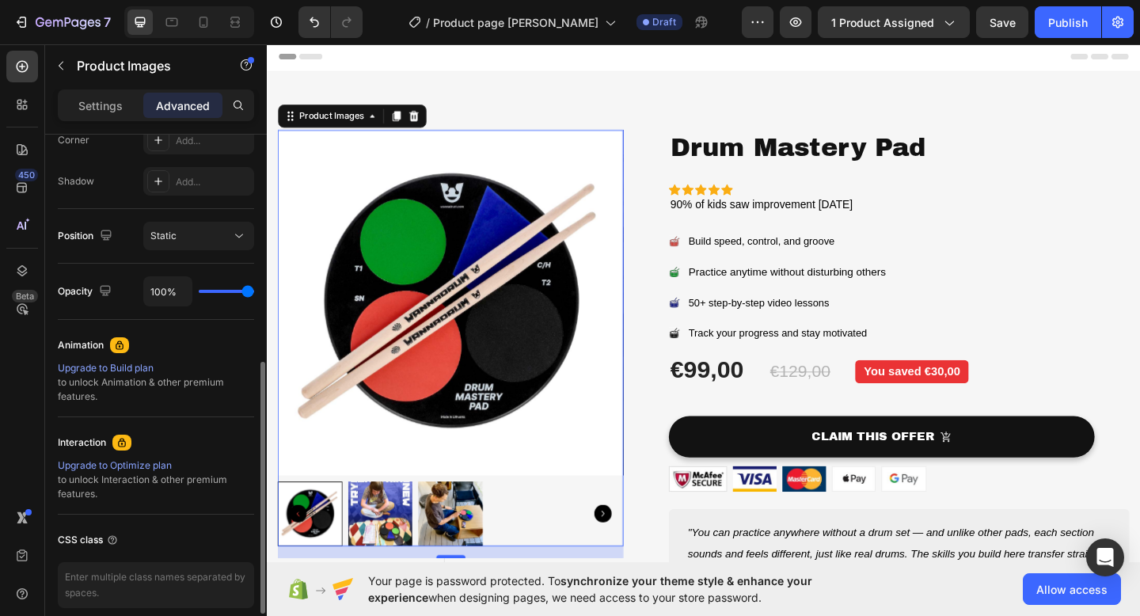
scroll to position [572, 0]
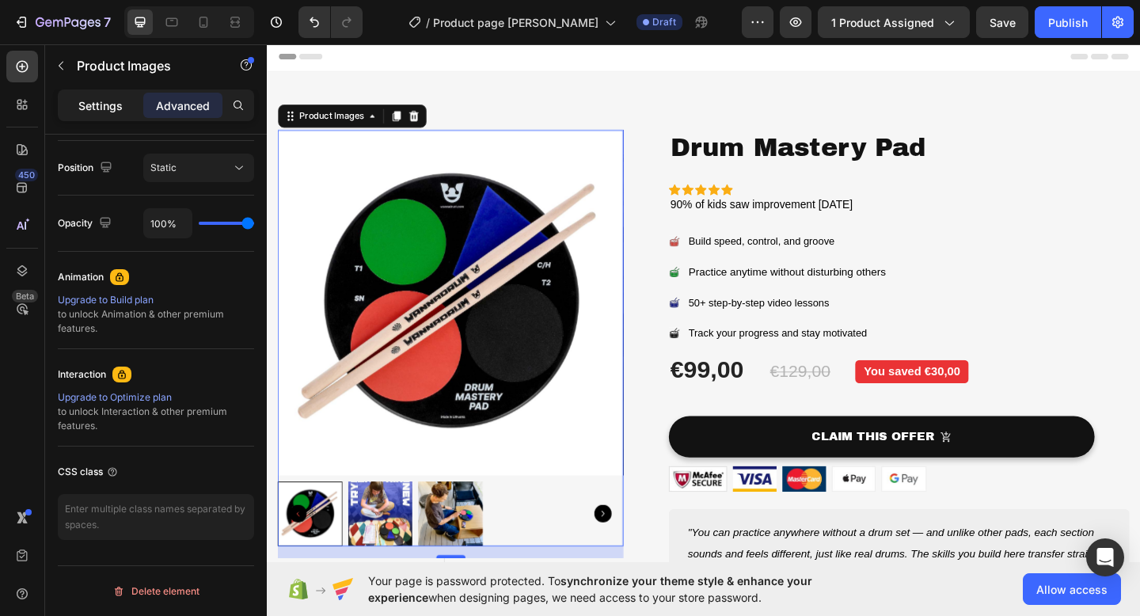
click at [105, 108] on p "Settings" at bounding box center [100, 105] width 44 height 17
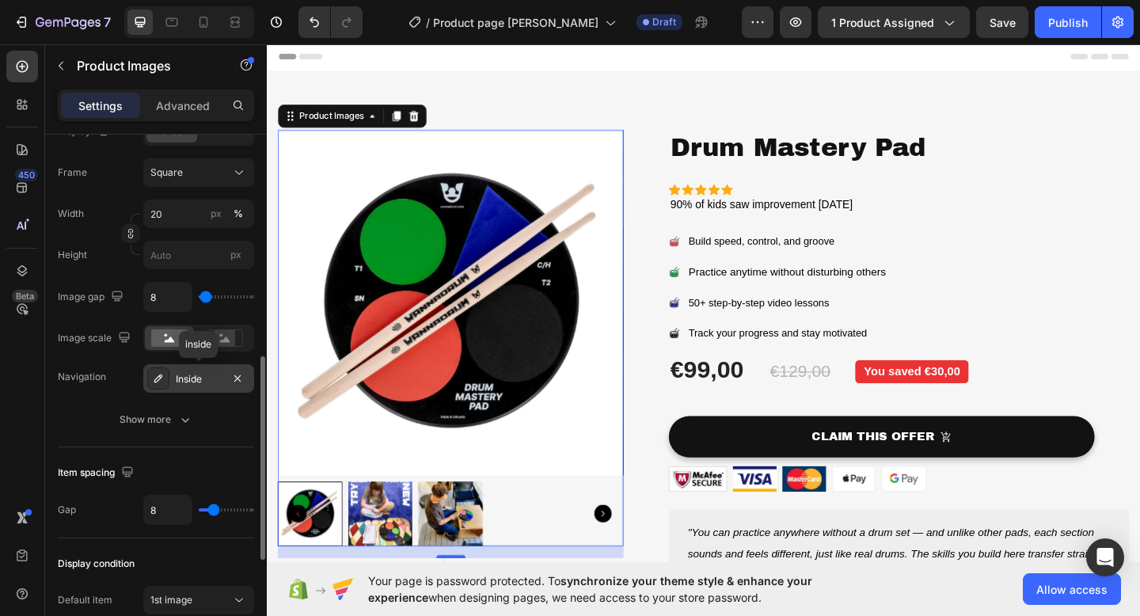
click at [186, 380] on div "Inside" at bounding box center [199, 379] width 46 height 14
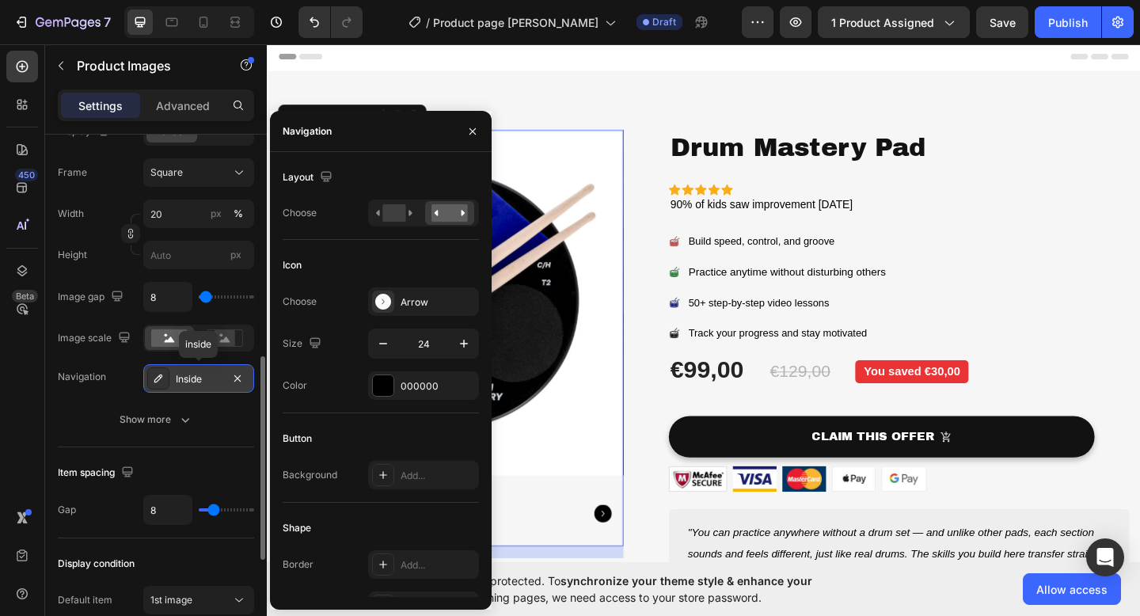
click at [186, 380] on div "Inside" at bounding box center [199, 379] width 46 height 14
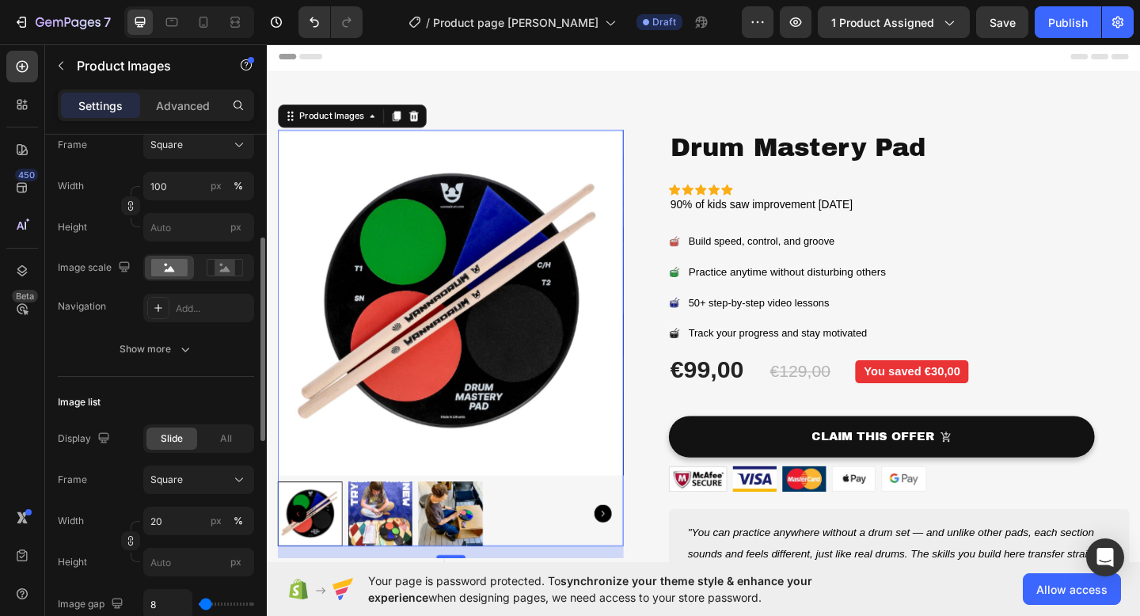
scroll to position [213, 0]
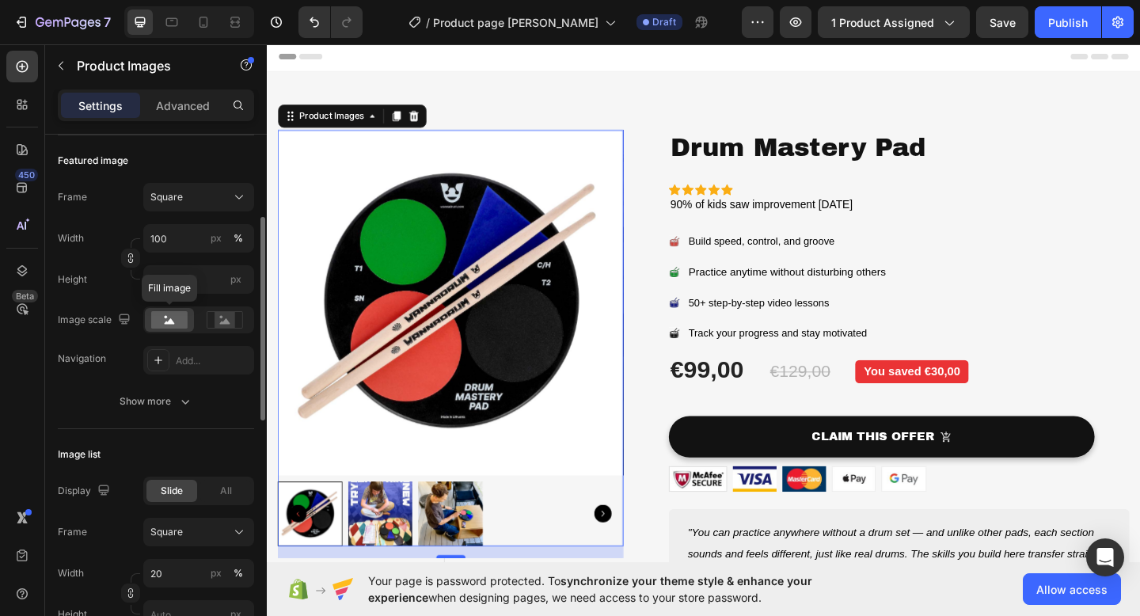
click at [166, 320] on rect at bounding box center [169, 319] width 36 height 17
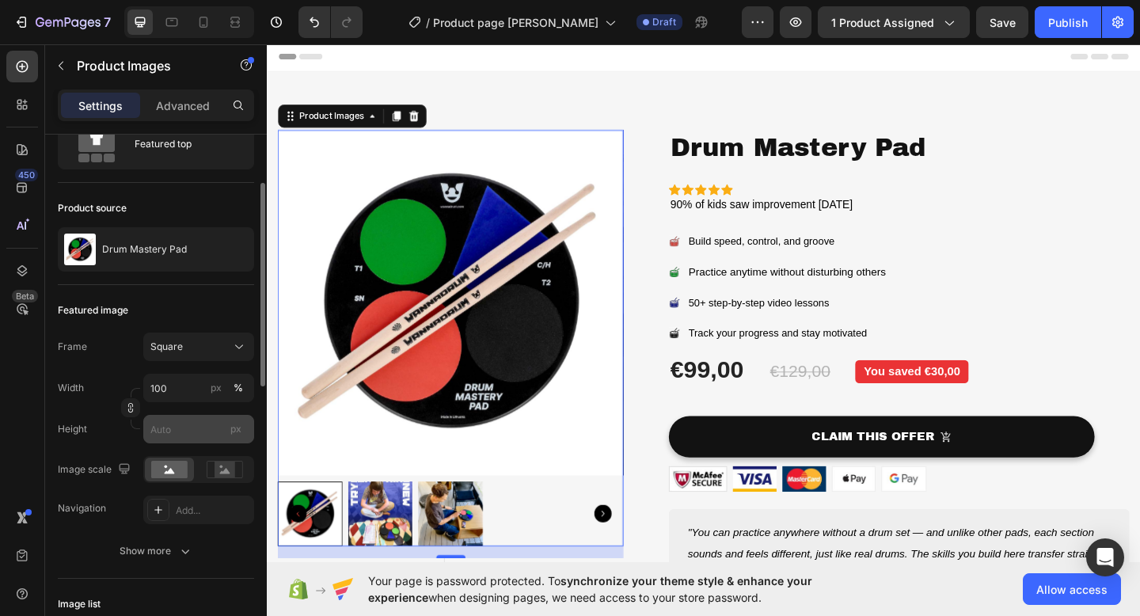
scroll to position [6, 0]
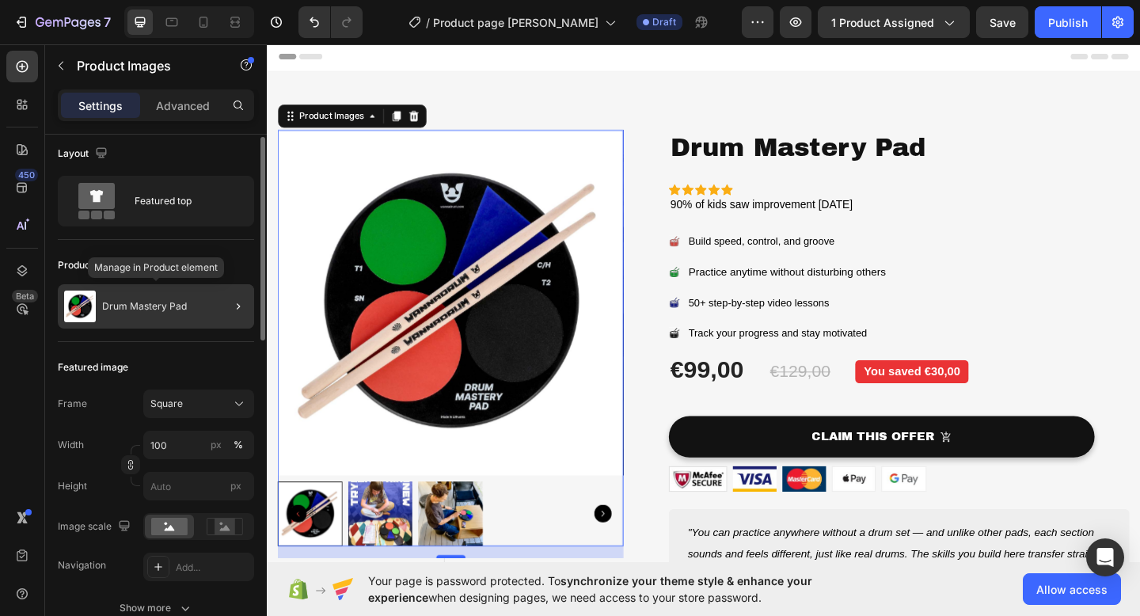
click at [161, 302] on p "Drum Mastery Pad" at bounding box center [144, 306] width 85 height 11
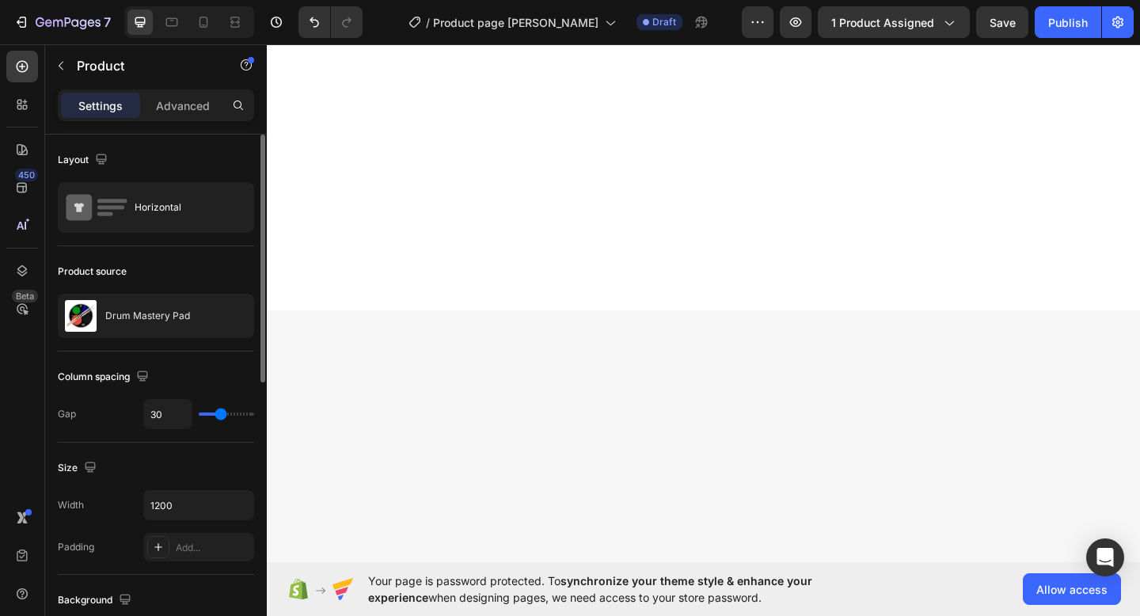
scroll to position [0, 0]
